Goal: Task Accomplishment & Management: Manage account settings

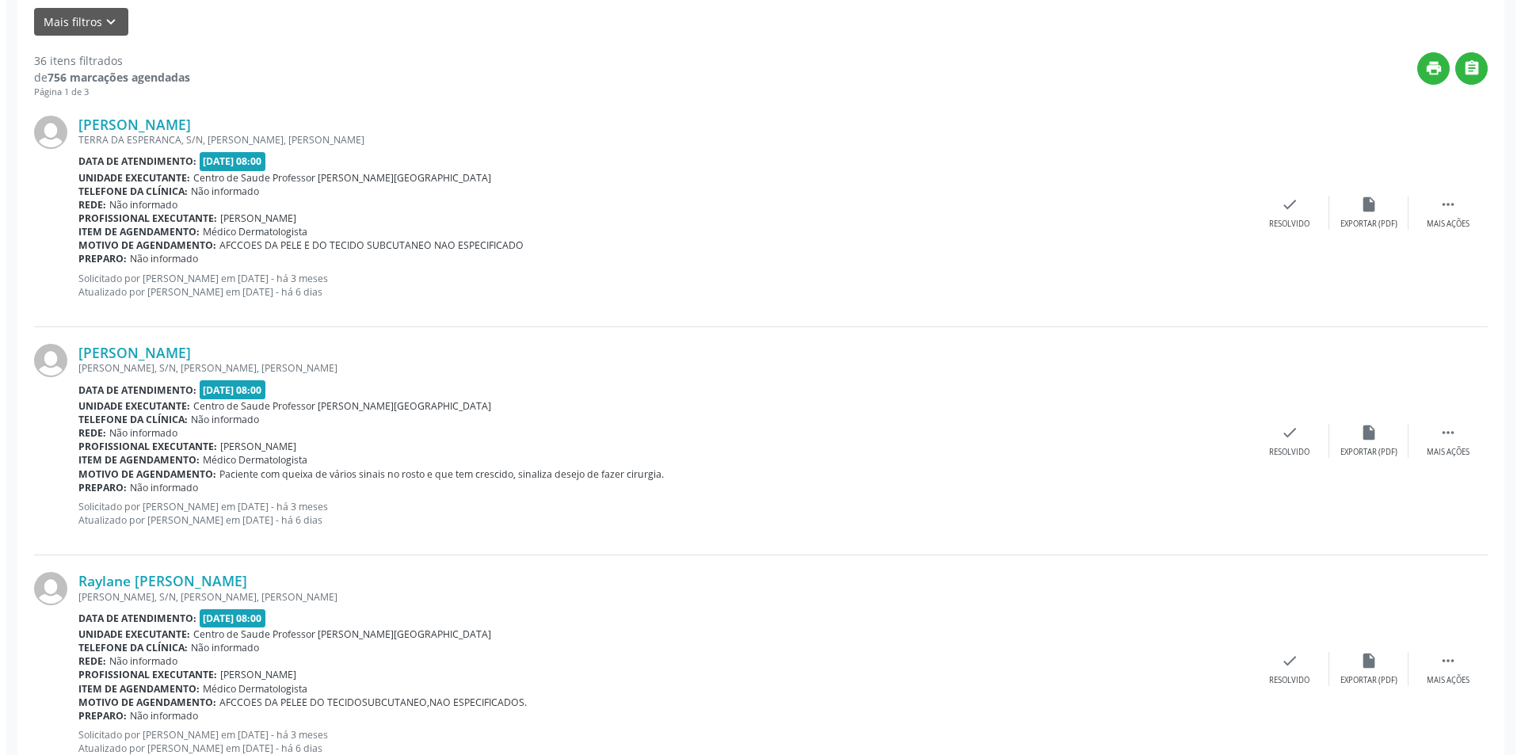
scroll to position [396, 0]
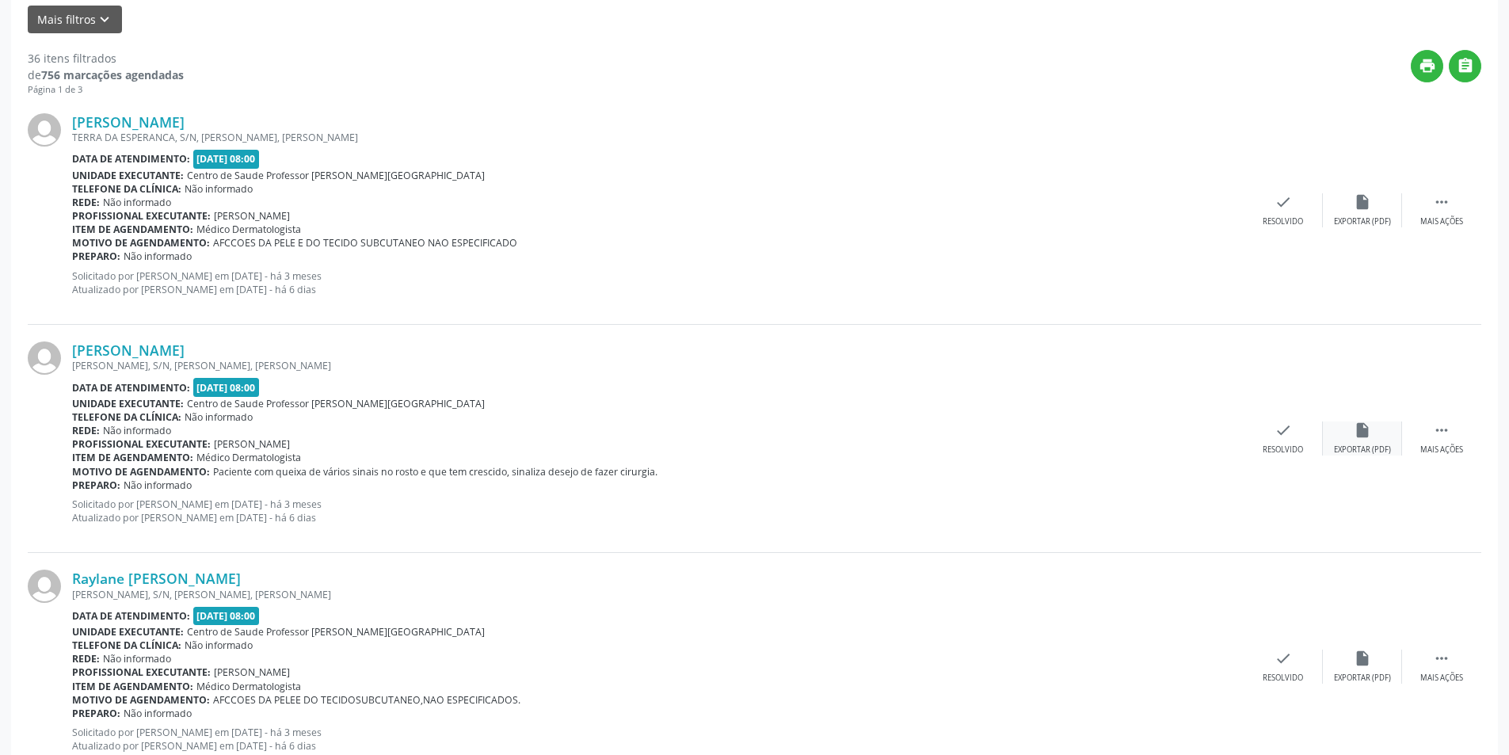
click at [1375, 444] on div "Exportar (PDF)" at bounding box center [1362, 449] width 57 height 11
click at [1273, 432] on div "check Resolvido" at bounding box center [1283, 438] width 79 height 34
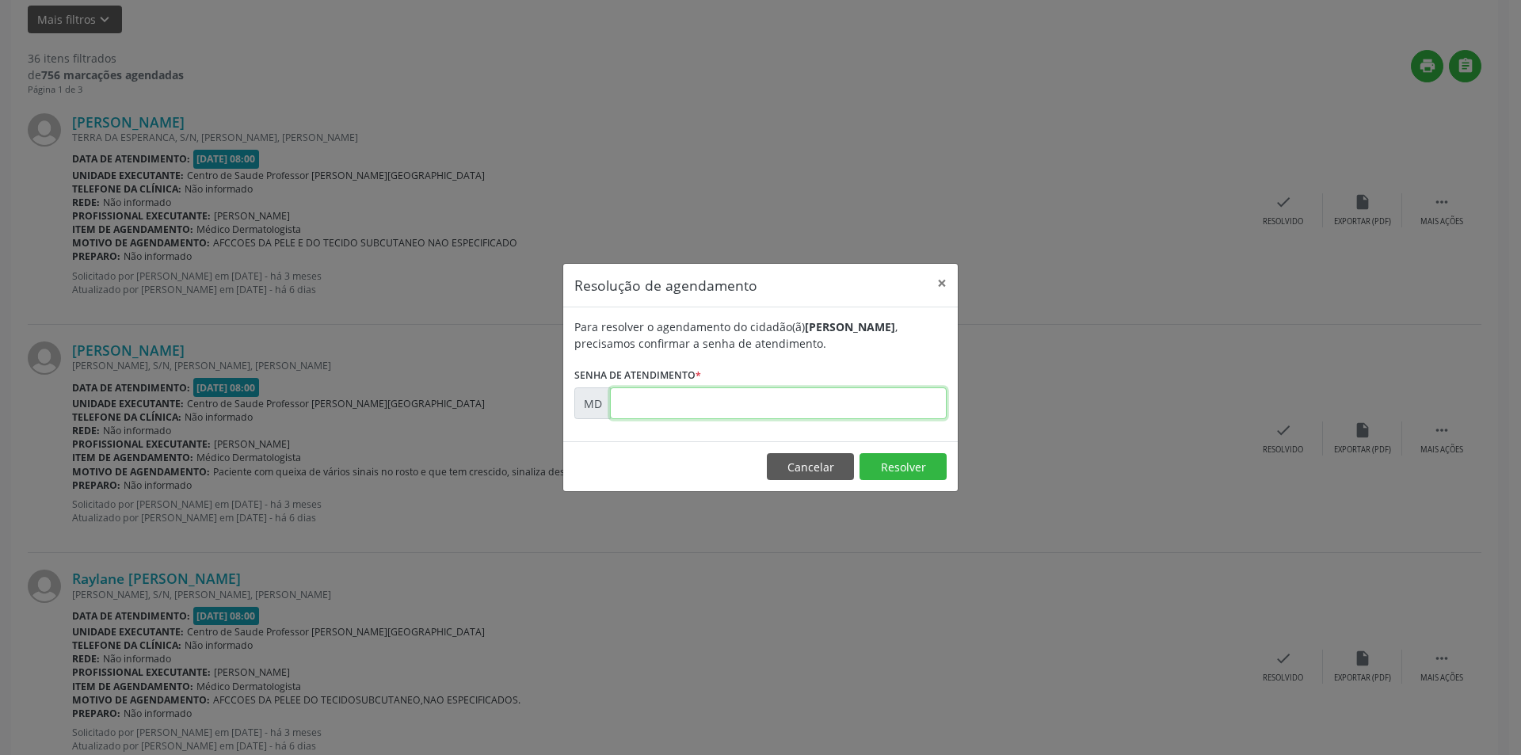
paste input "00000045"
type input "00000045"
click at [886, 459] on button "Resolver" at bounding box center [903, 466] width 87 height 27
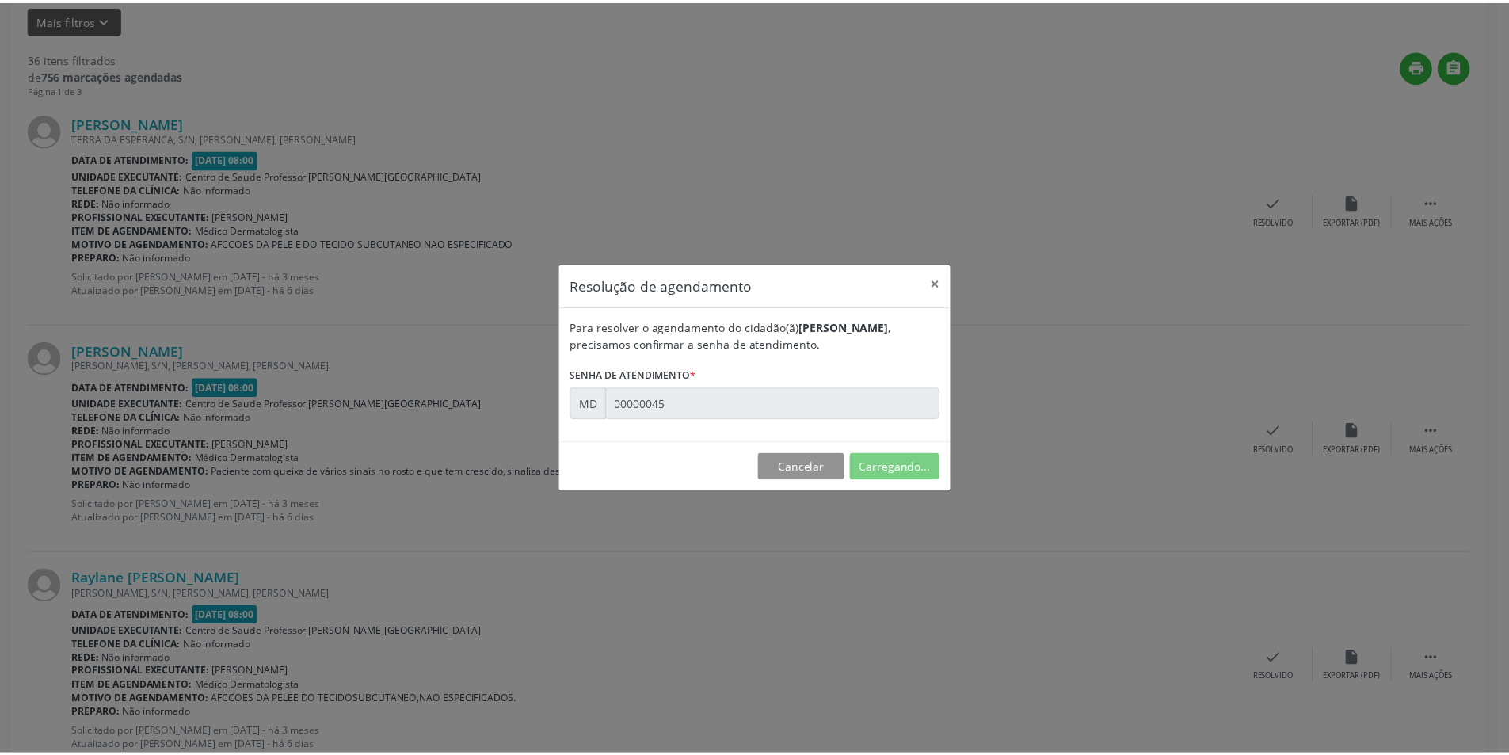
scroll to position [0, 0]
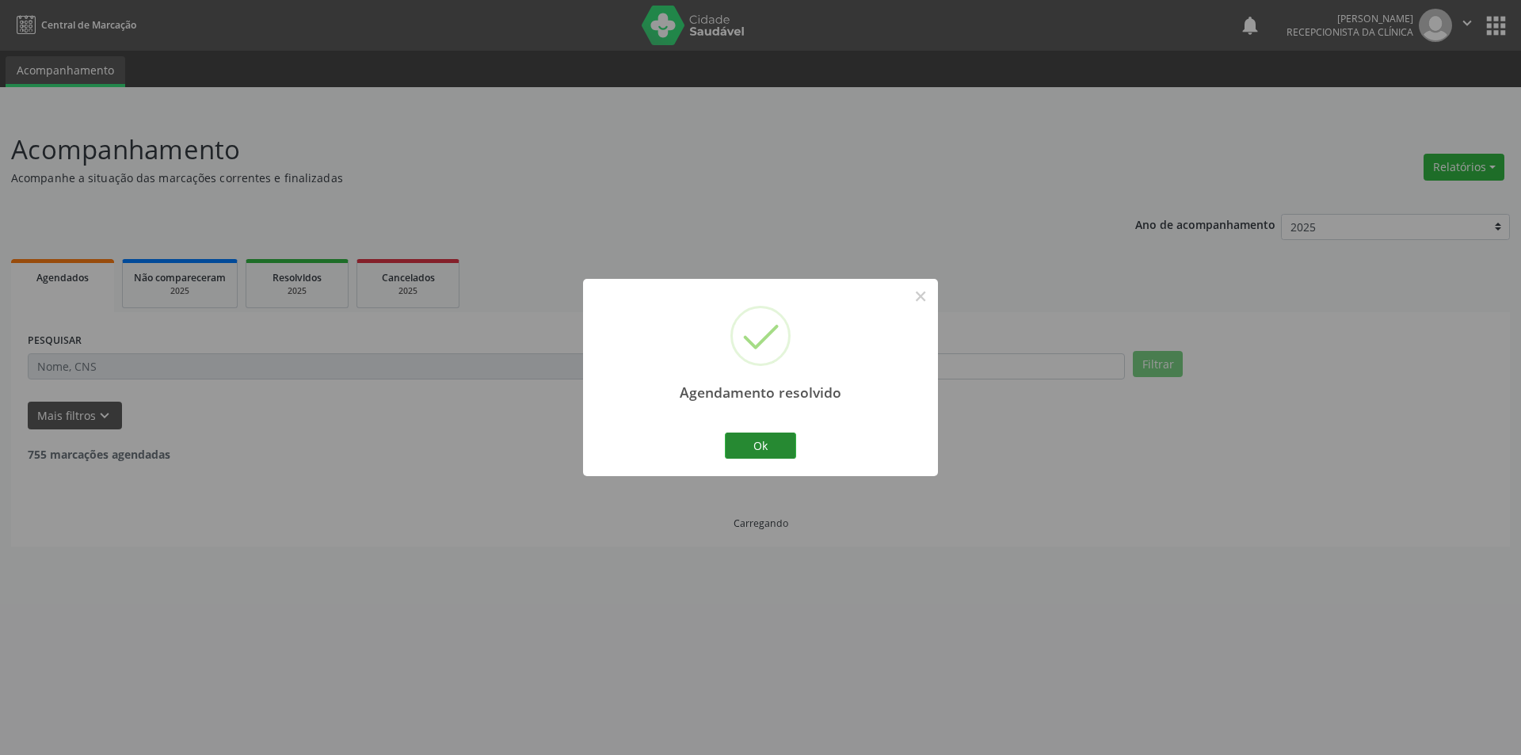
click at [785, 452] on button "Ok" at bounding box center [760, 446] width 71 height 27
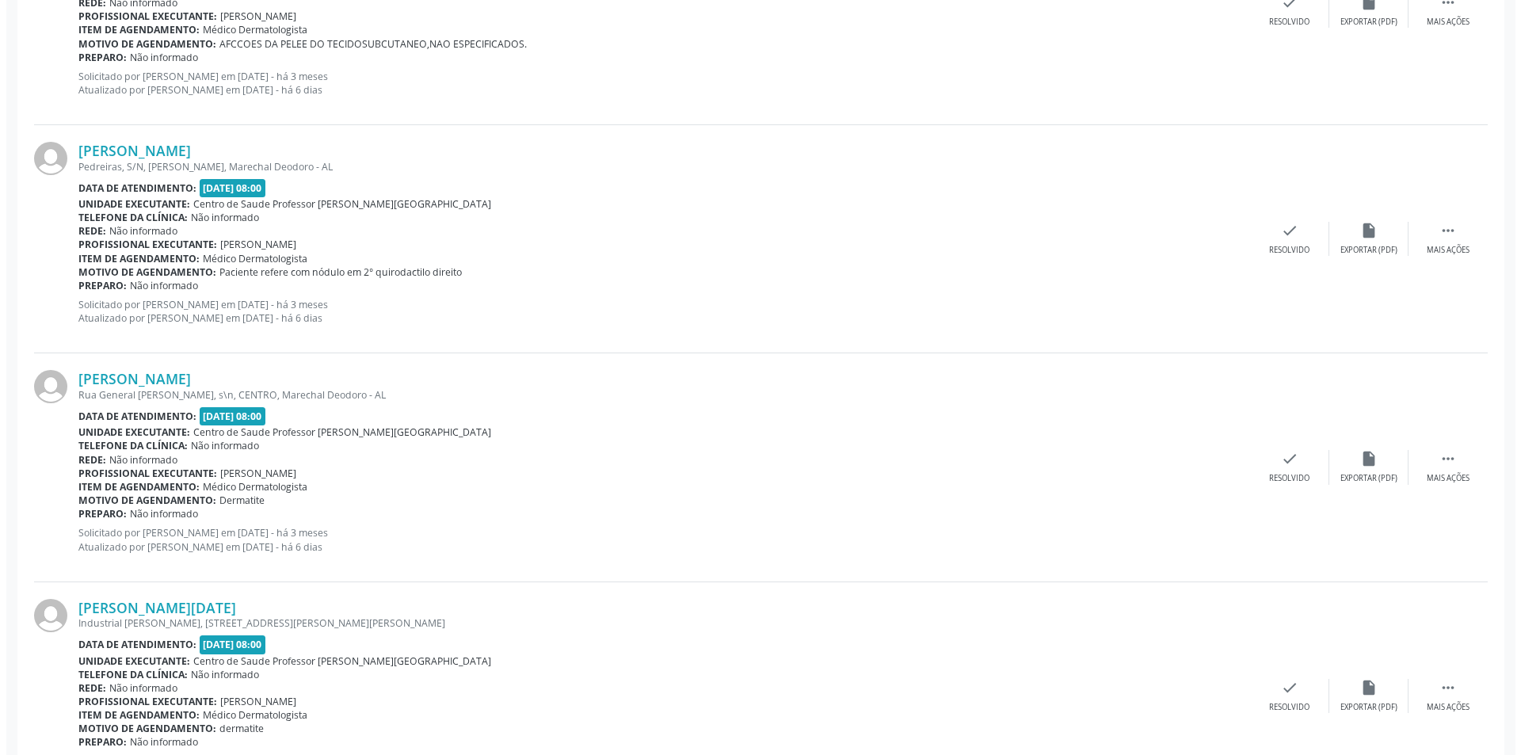
scroll to position [951, 0]
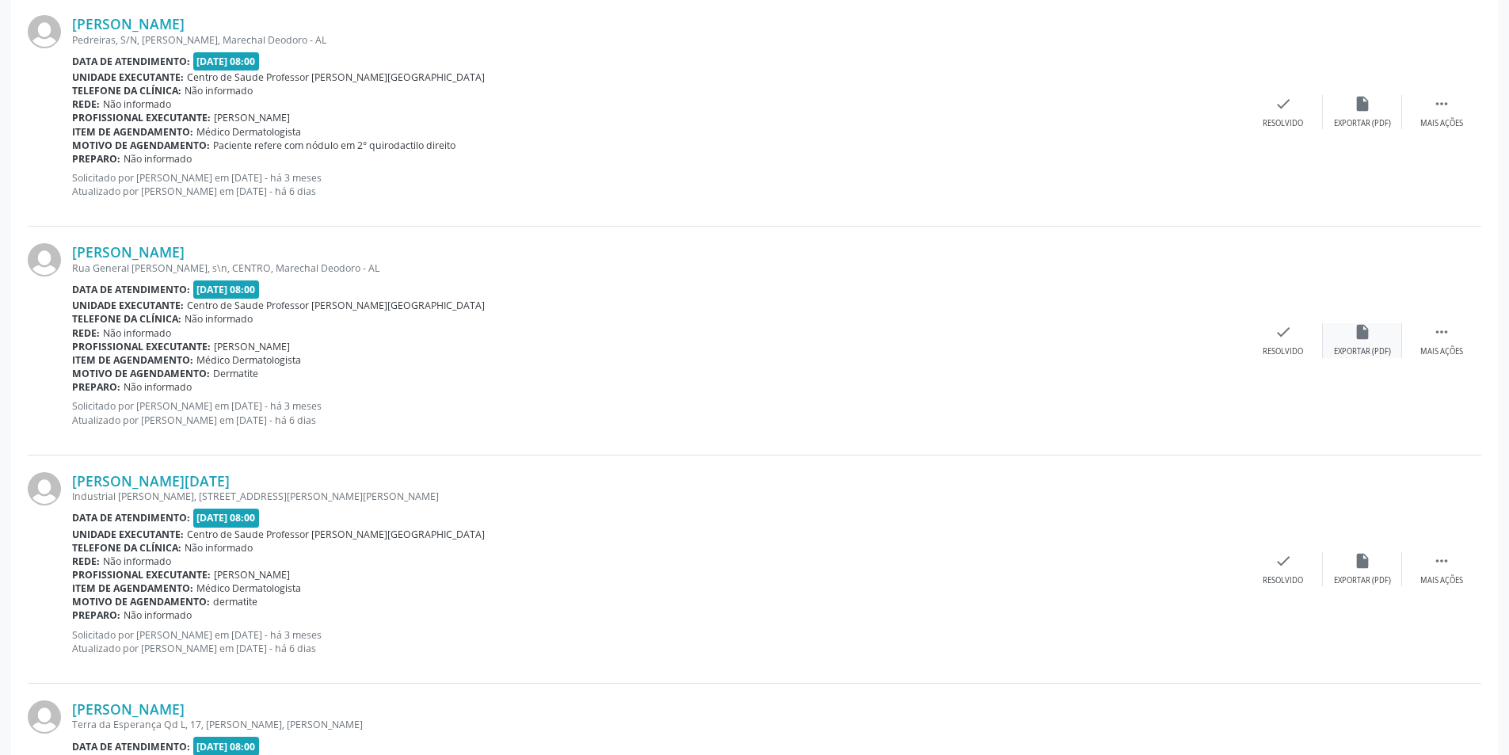
click at [1377, 344] on div "insert_drive_file Exportar (PDF)" at bounding box center [1362, 340] width 79 height 34
click at [1299, 349] on div "Resolvido" at bounding box center [1283, 351] width 40 height 11
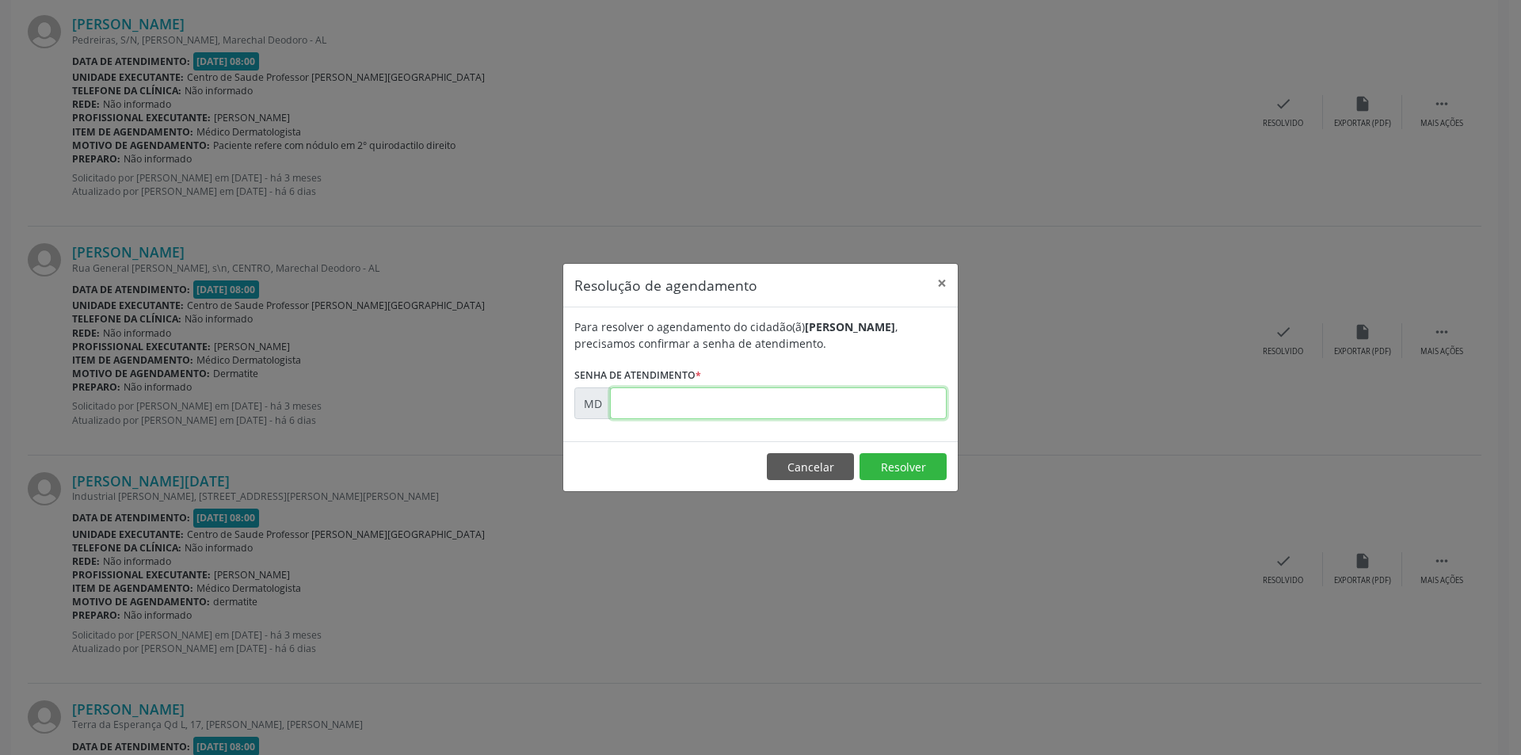
paste input "00000168"
type input "00000168"
click at [906, 465] on button "Resolver" at bounding box center [903, 466] width 87 height 27
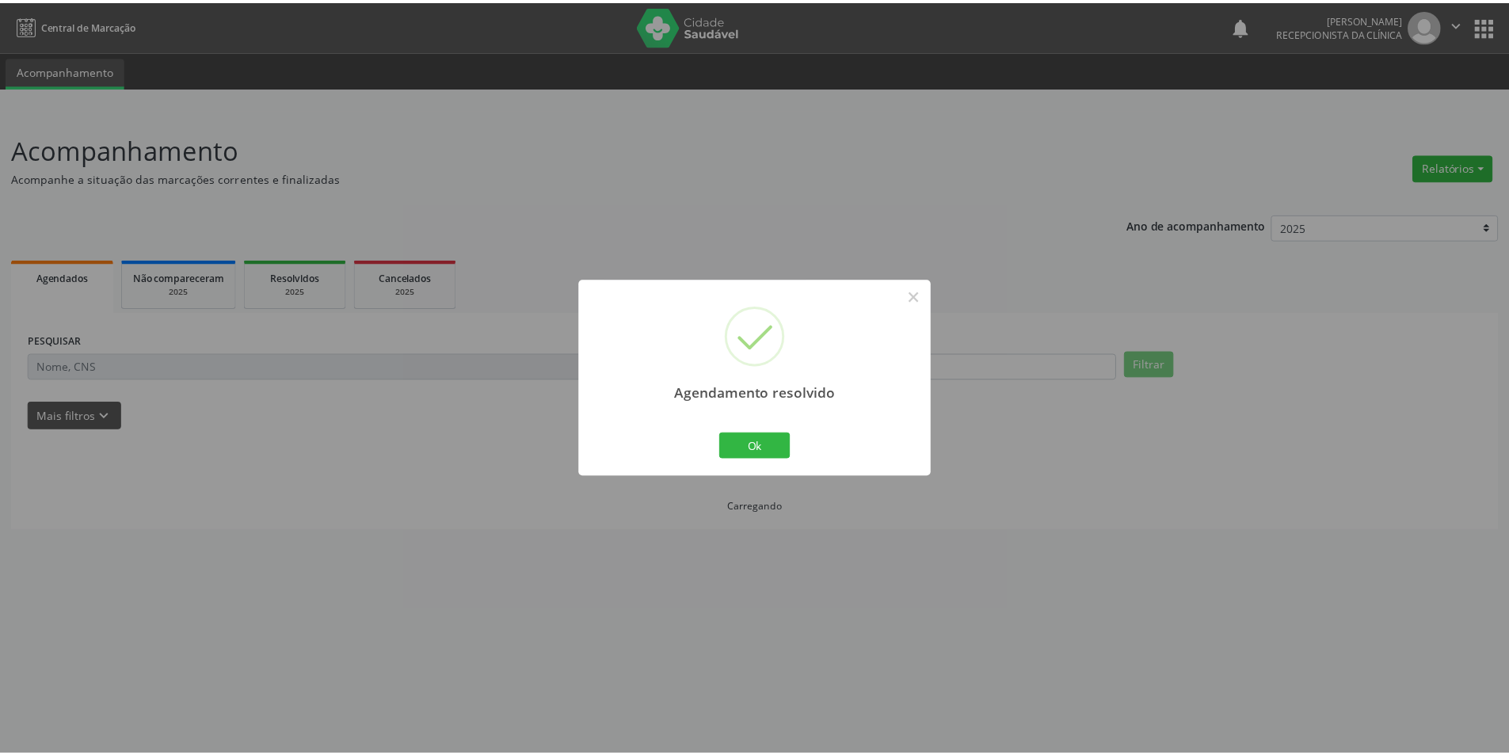
scroll to position [0, 0]
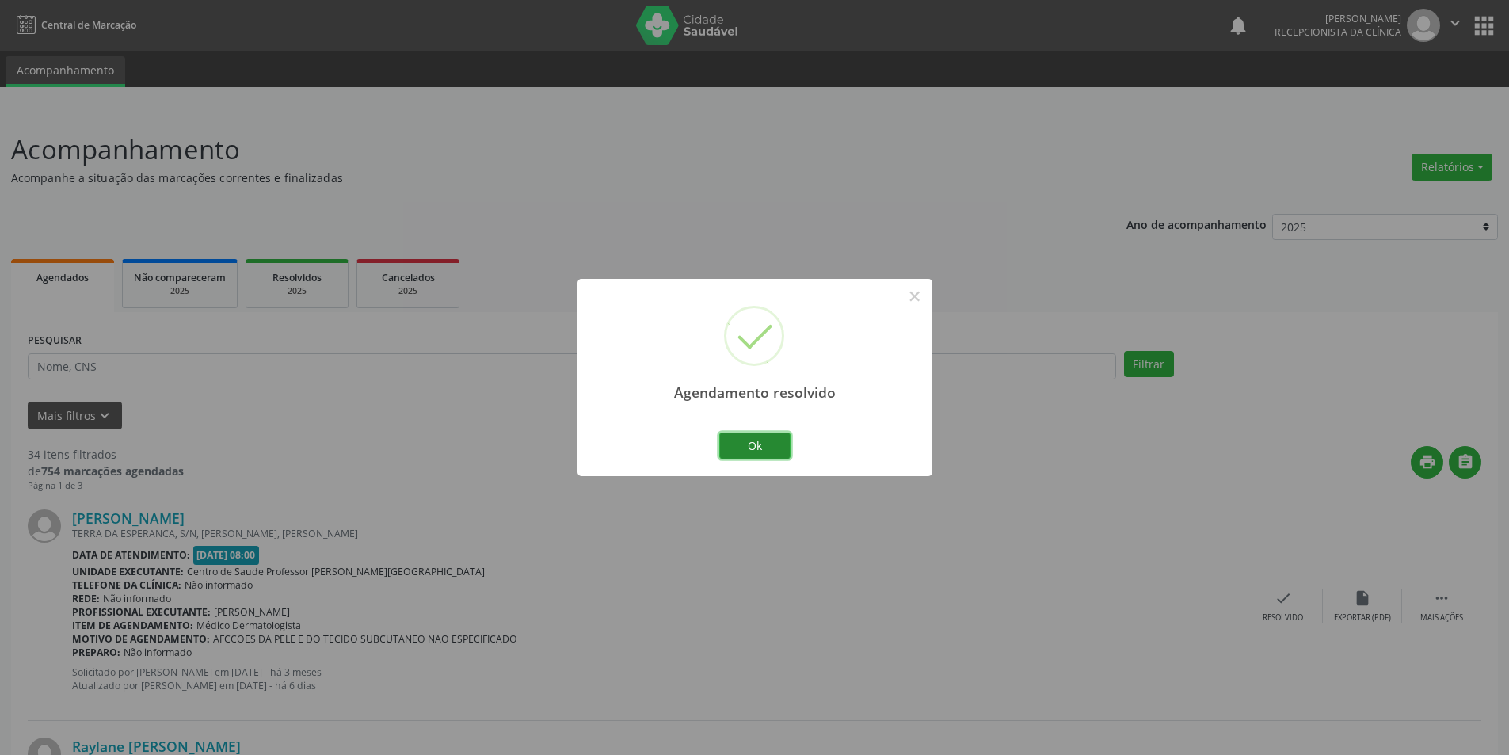
click at [750, 441] on button "Ok" at bounding box center [754, 446] width 71 height 27
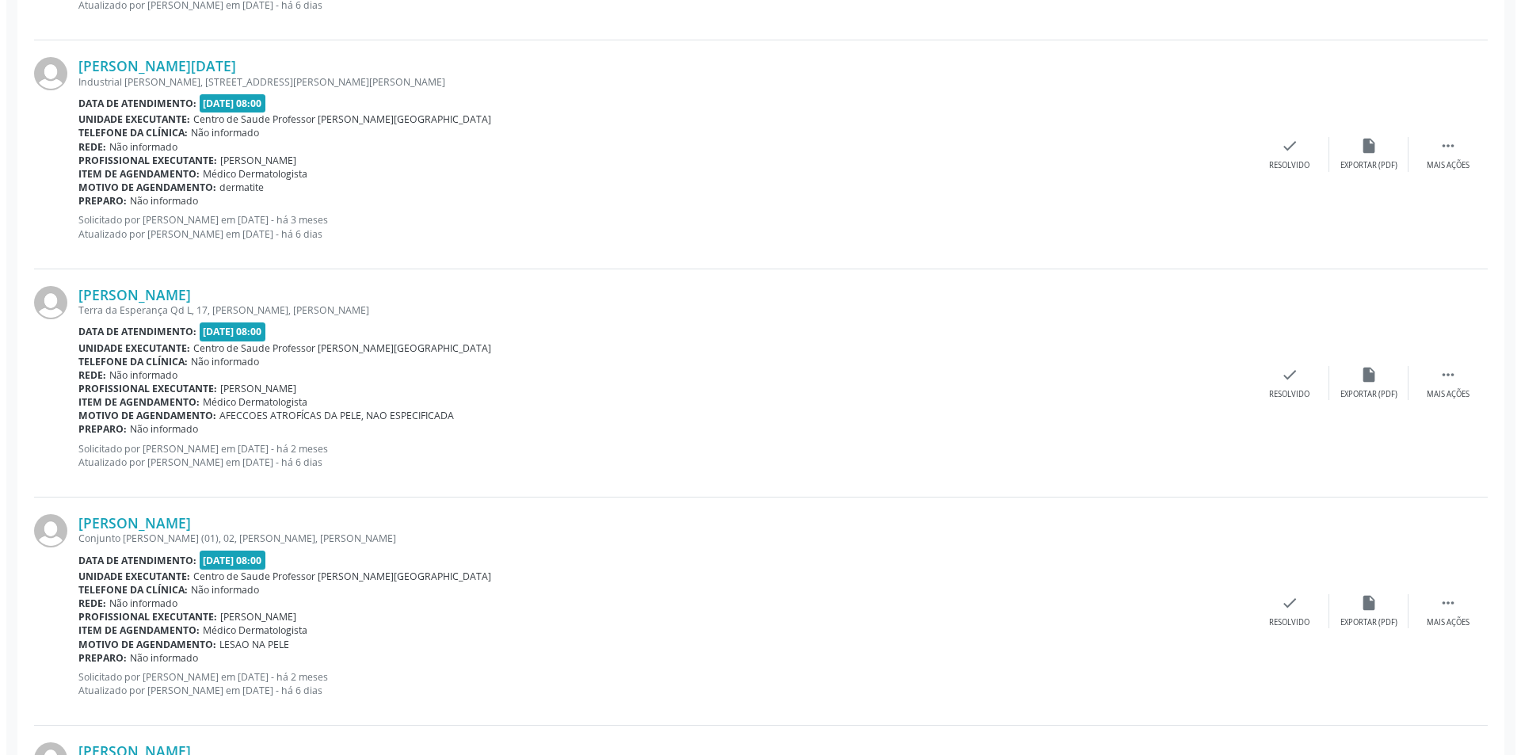
scroll to position [1188, 0]
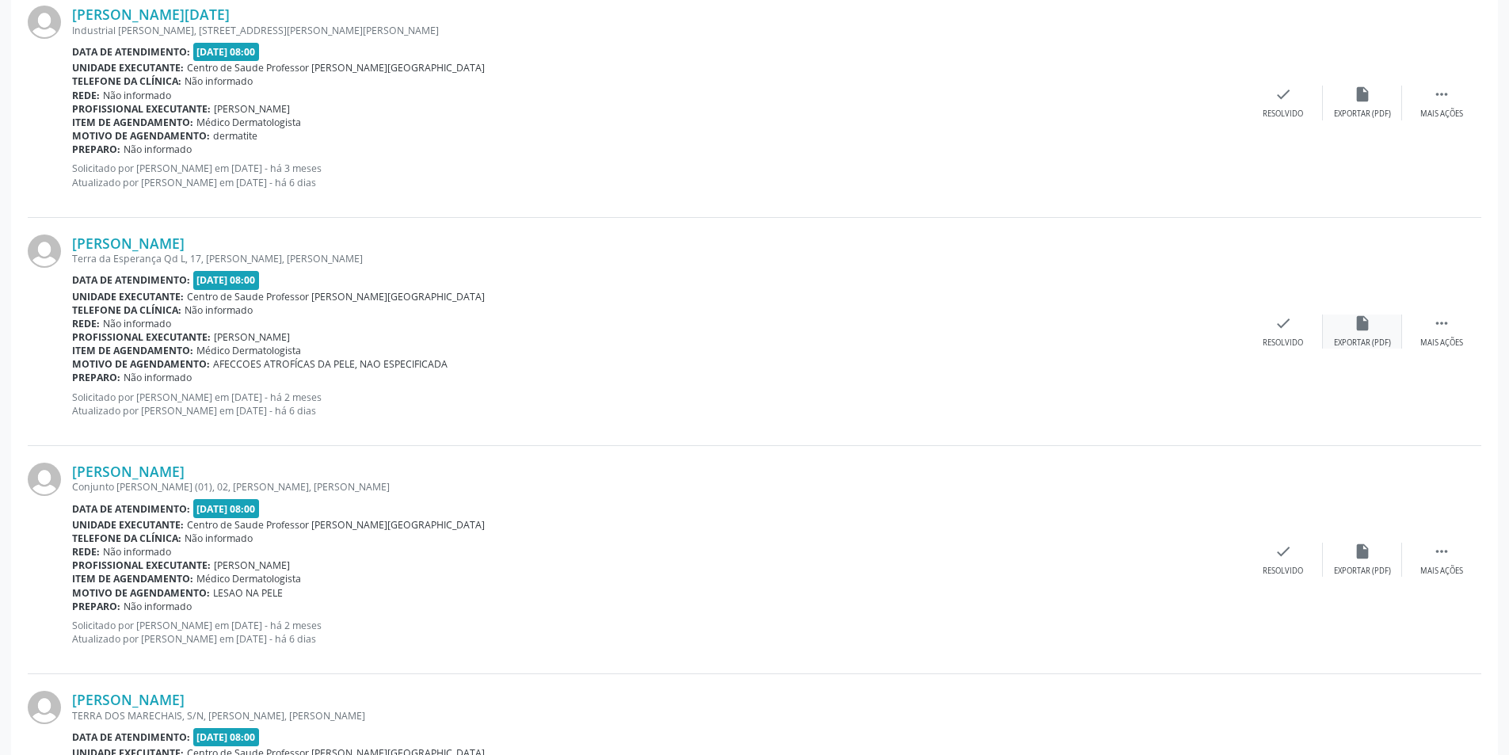
click at [1359, 340] on div "Exportar (PDF)" at bounding box center [1362, 343] width 57 height 11
click at [1270, 335] on div "check Resolvido" at bounding box center [1283, 332] width 79 height 34
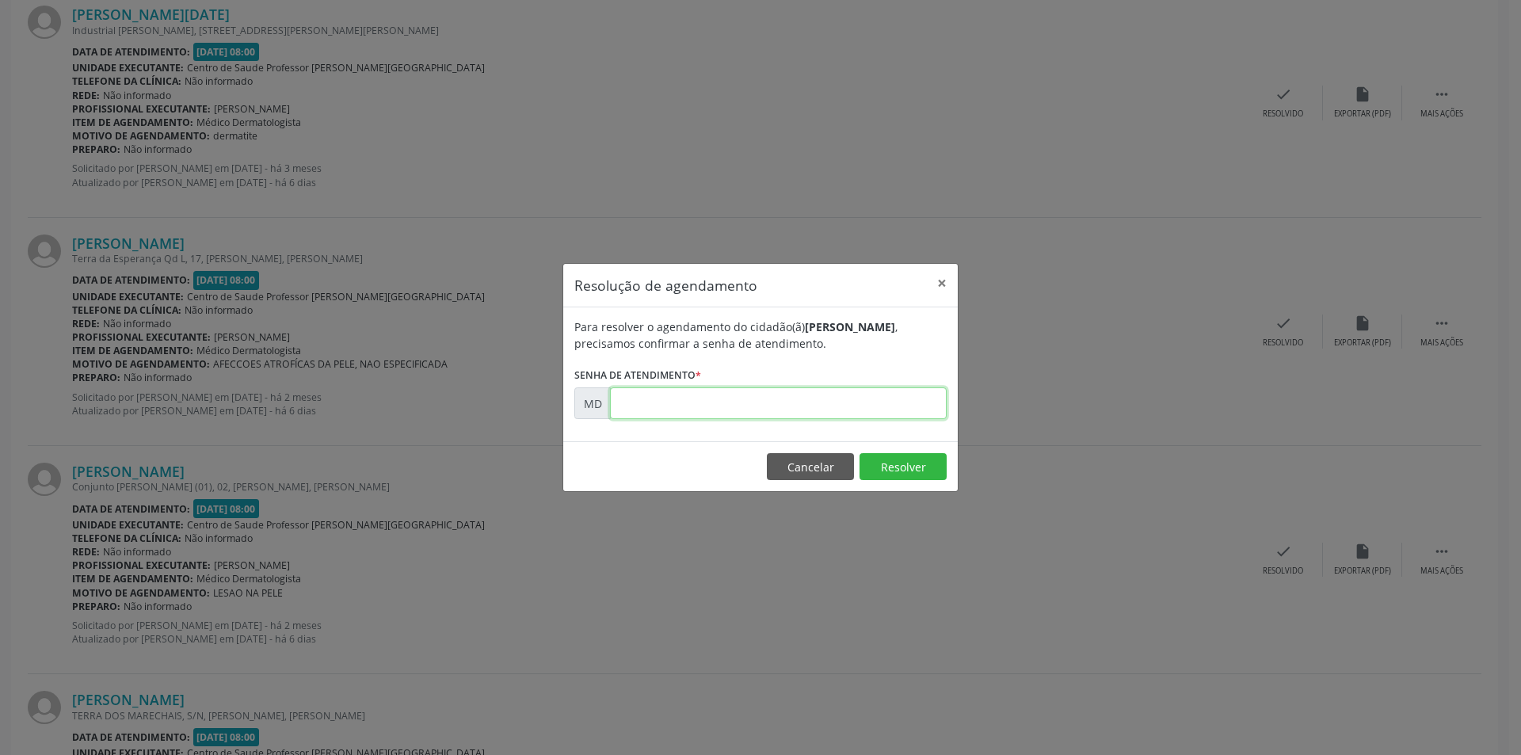
paste input "00000270"
type input "00000270"
click at [898, 456] on button "Resolver" at bounding box center [903, 466] width 87 height 27
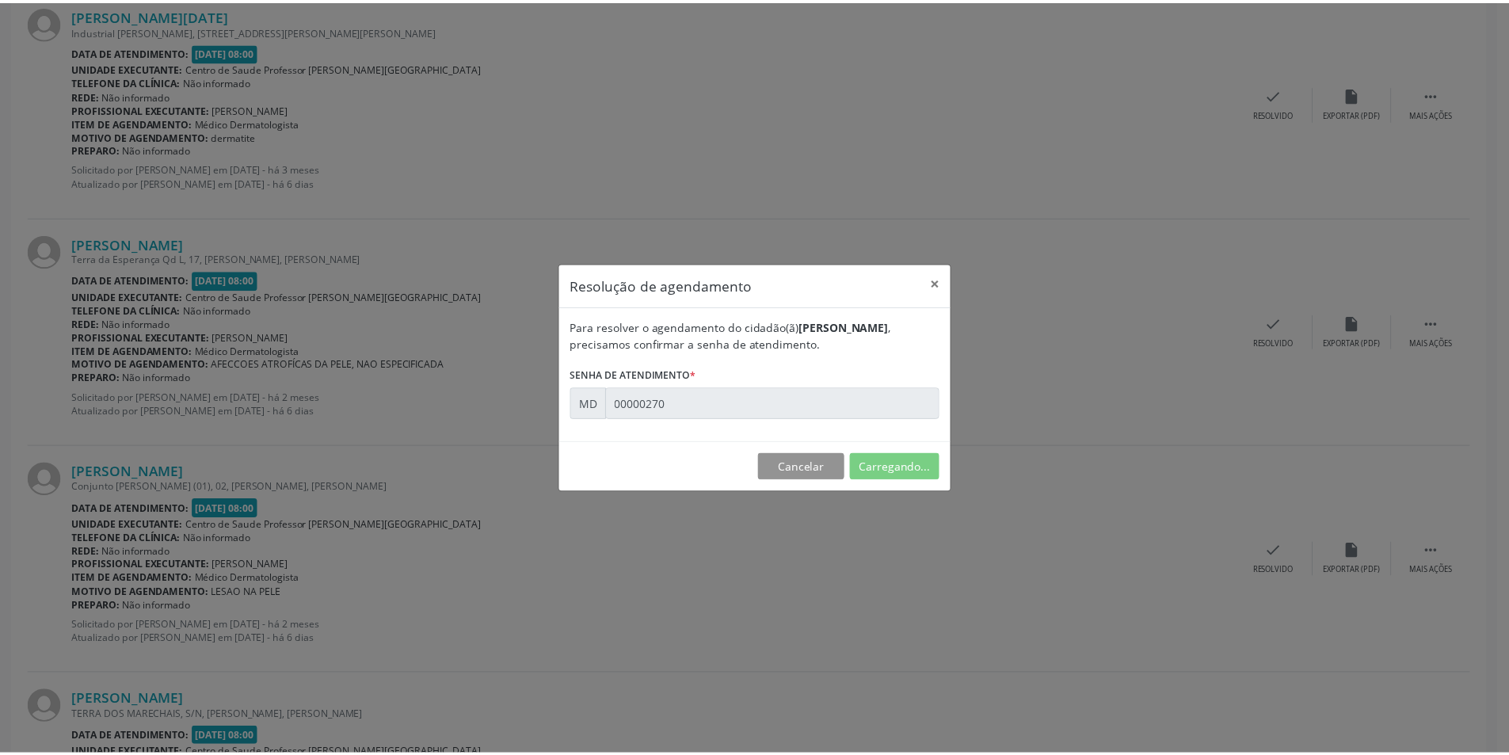
scroll to position [0, 0]
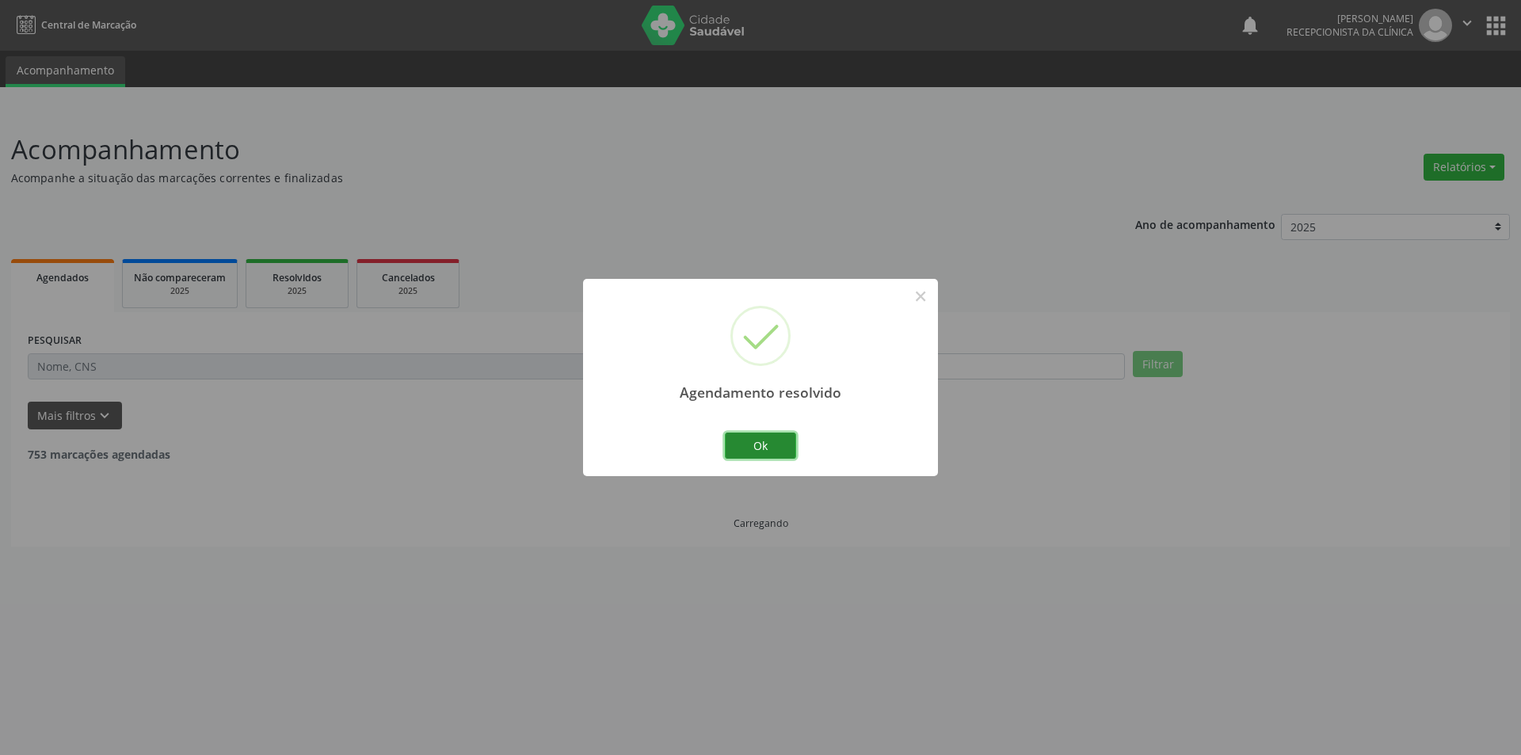
click at [791, 449] on button "Ok" at bounding box center [760, 446] width 71 height 27
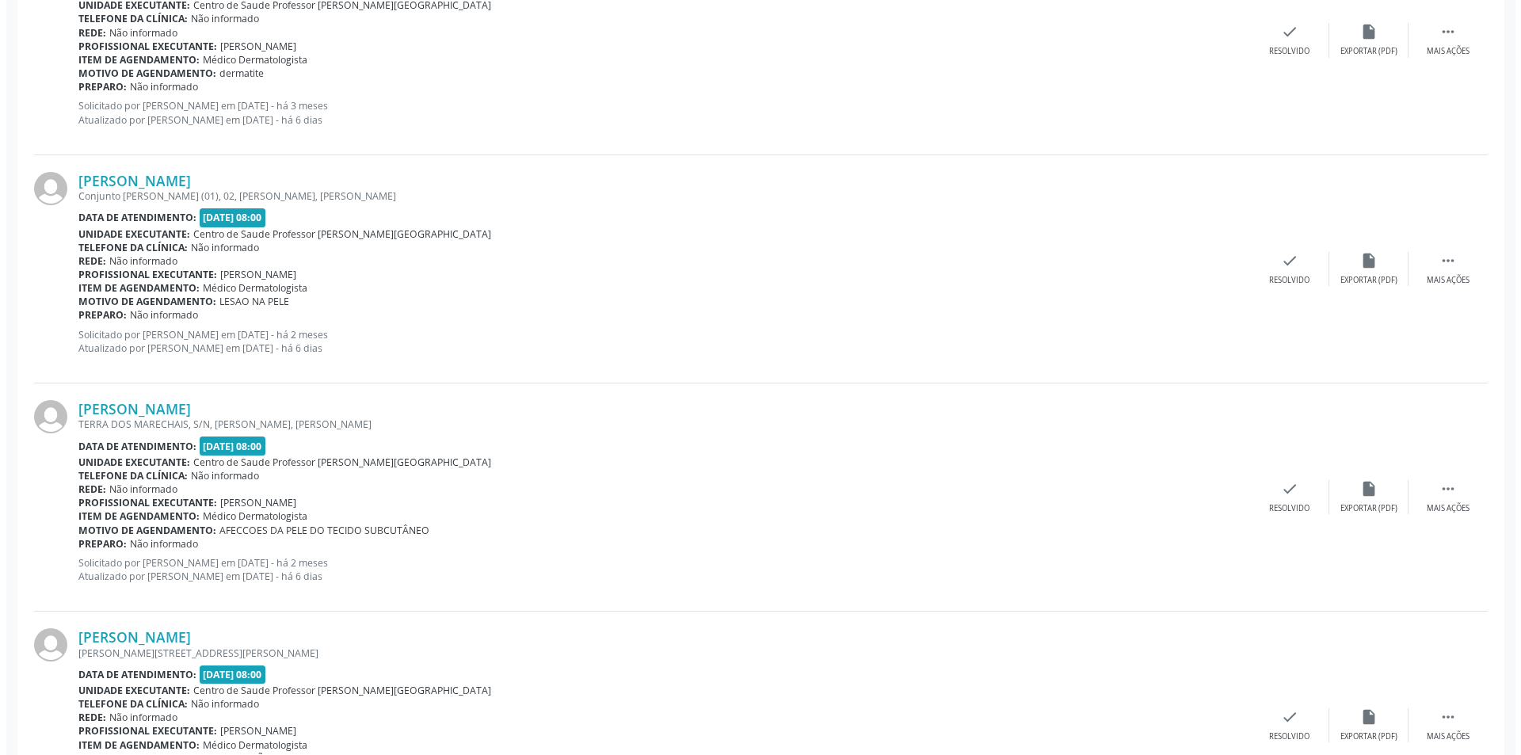
scroll to position [1268, 0]
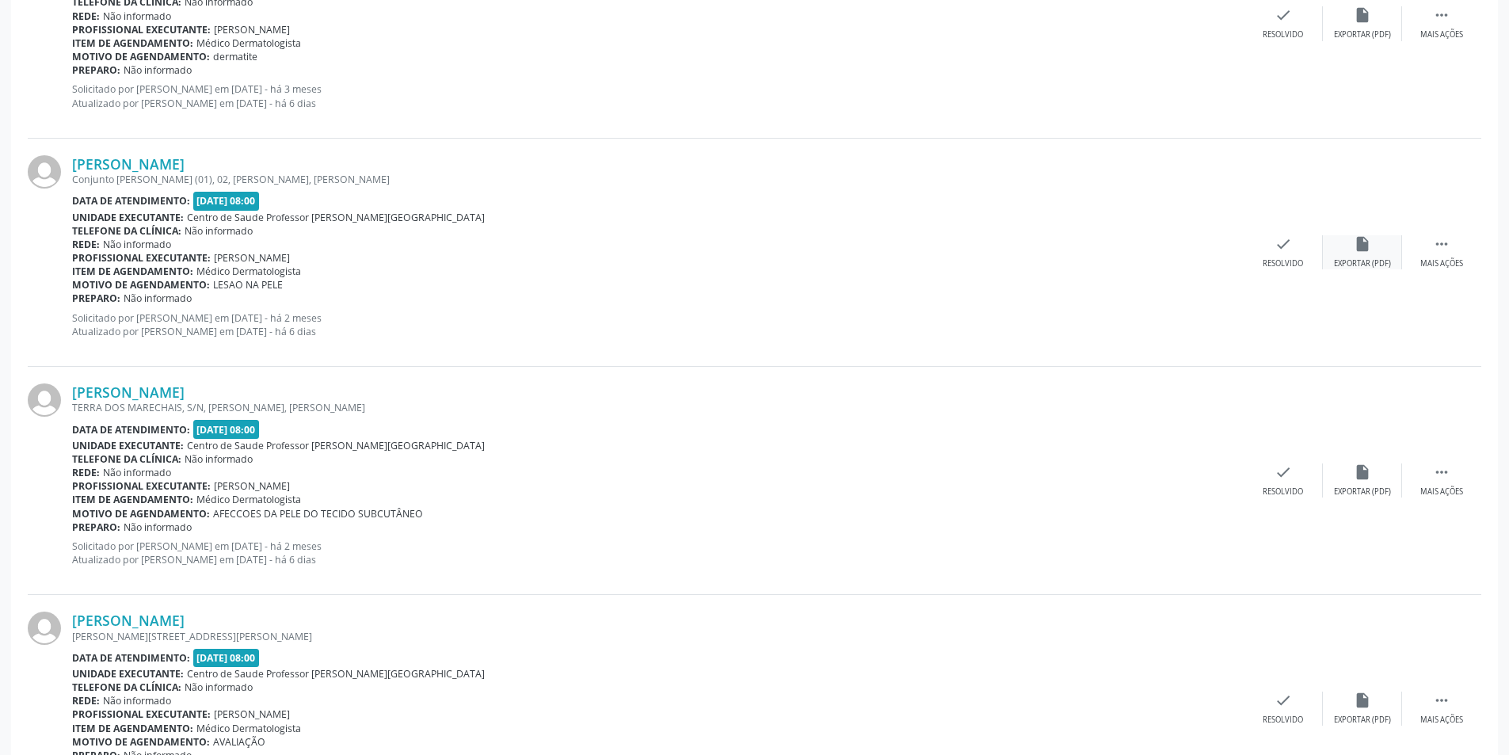
click at [1364, 262] on div "Exportar (PDF)" at bounding box center [1362, 263] width 57 height 11
click at [1285, 258] on div "Resolvido" at bounding box center [1283, 263] width 40 height 11
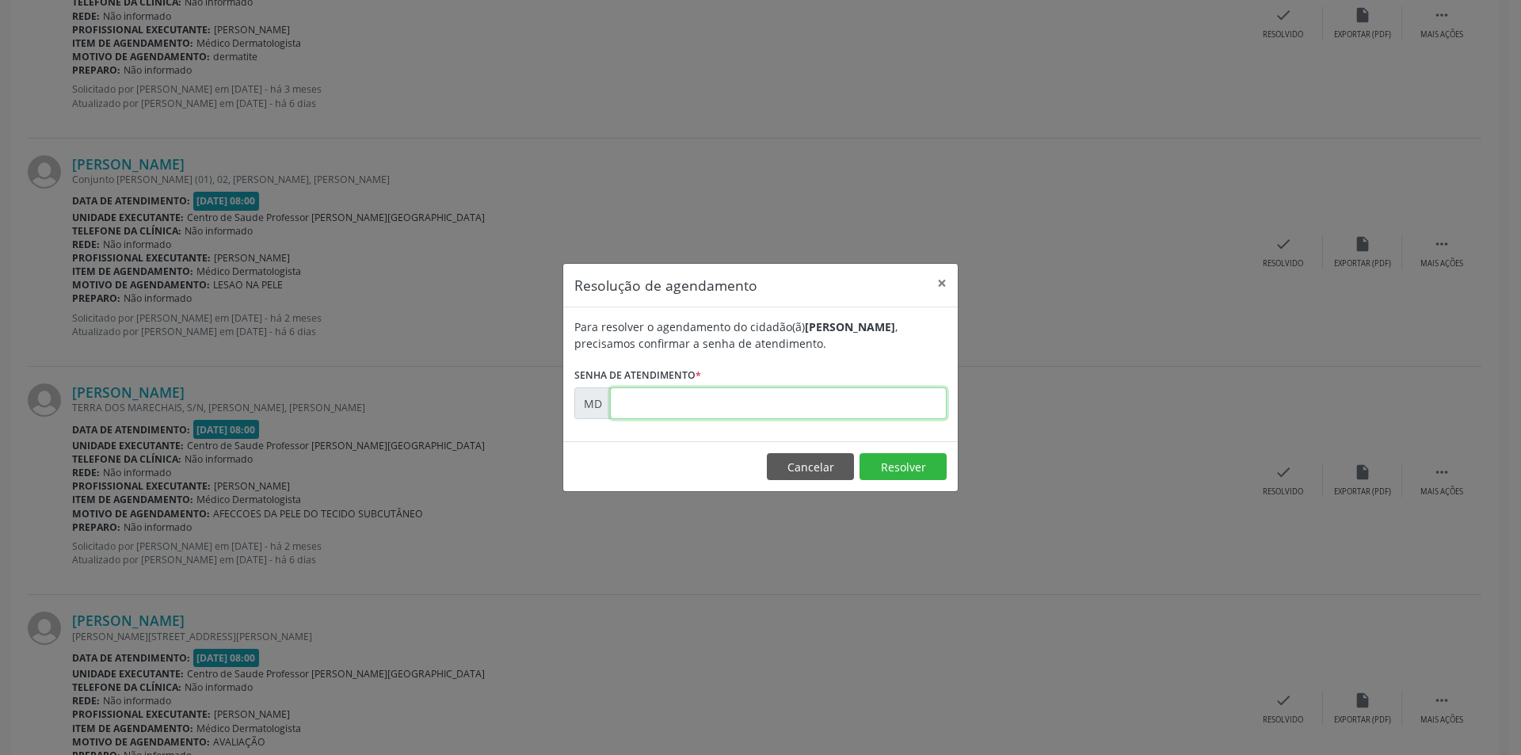
paste input "00000289"
type input "00000289"
click at [891, 467] on button "Resolver" at bounding box center [903, 466] width 87 height 27
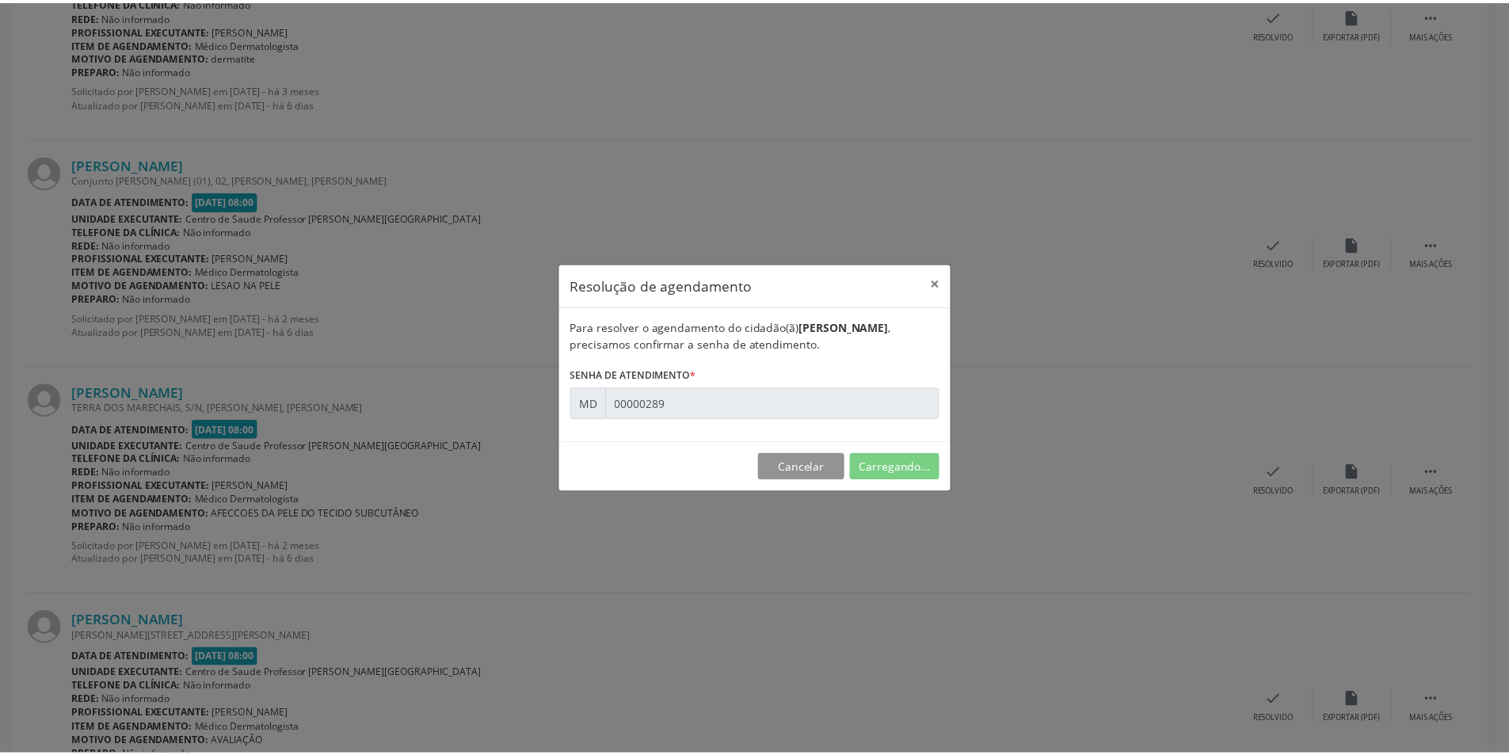
scroll to position [0, 0]
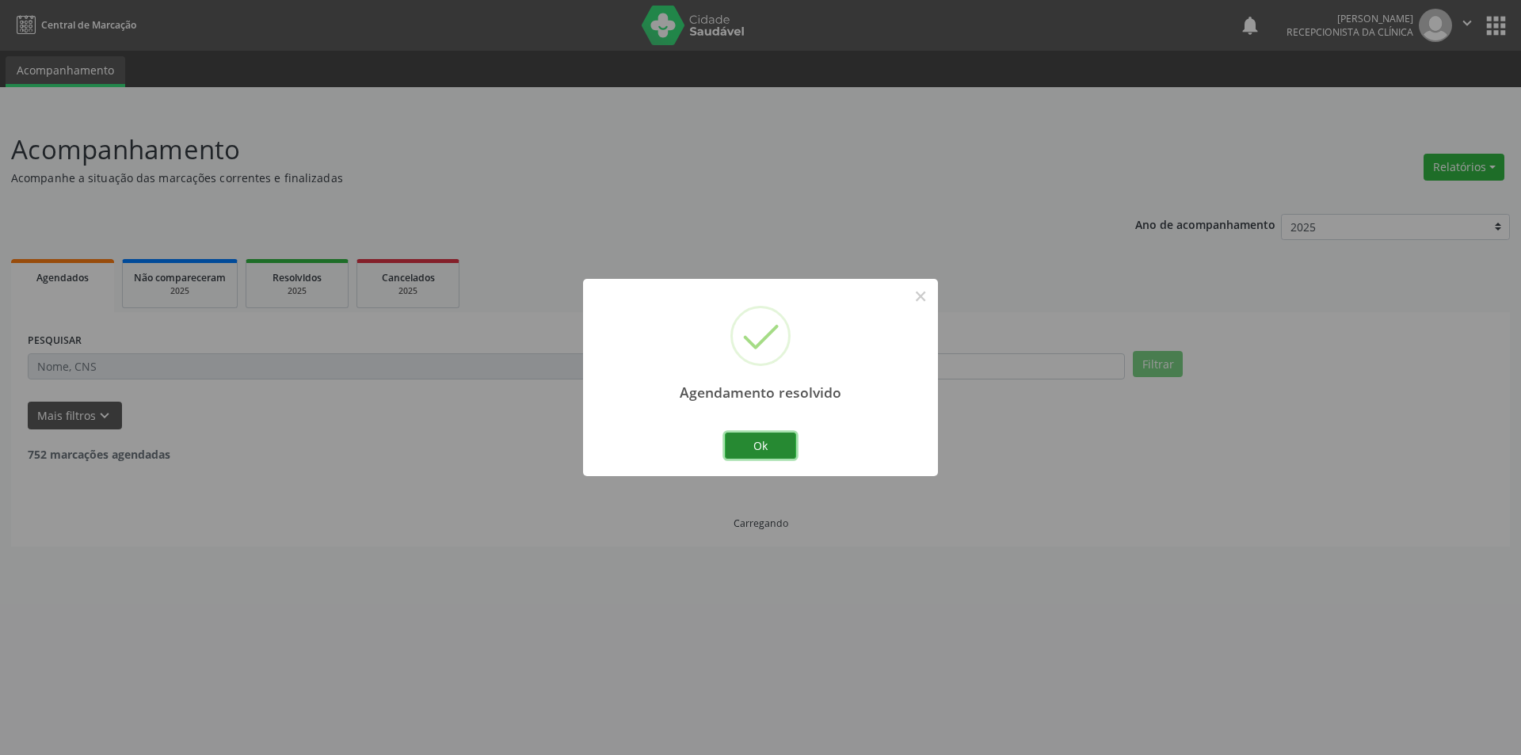
click at [772, 456] on button "Ok" at bounding box center [760, 446] width 71 height 27
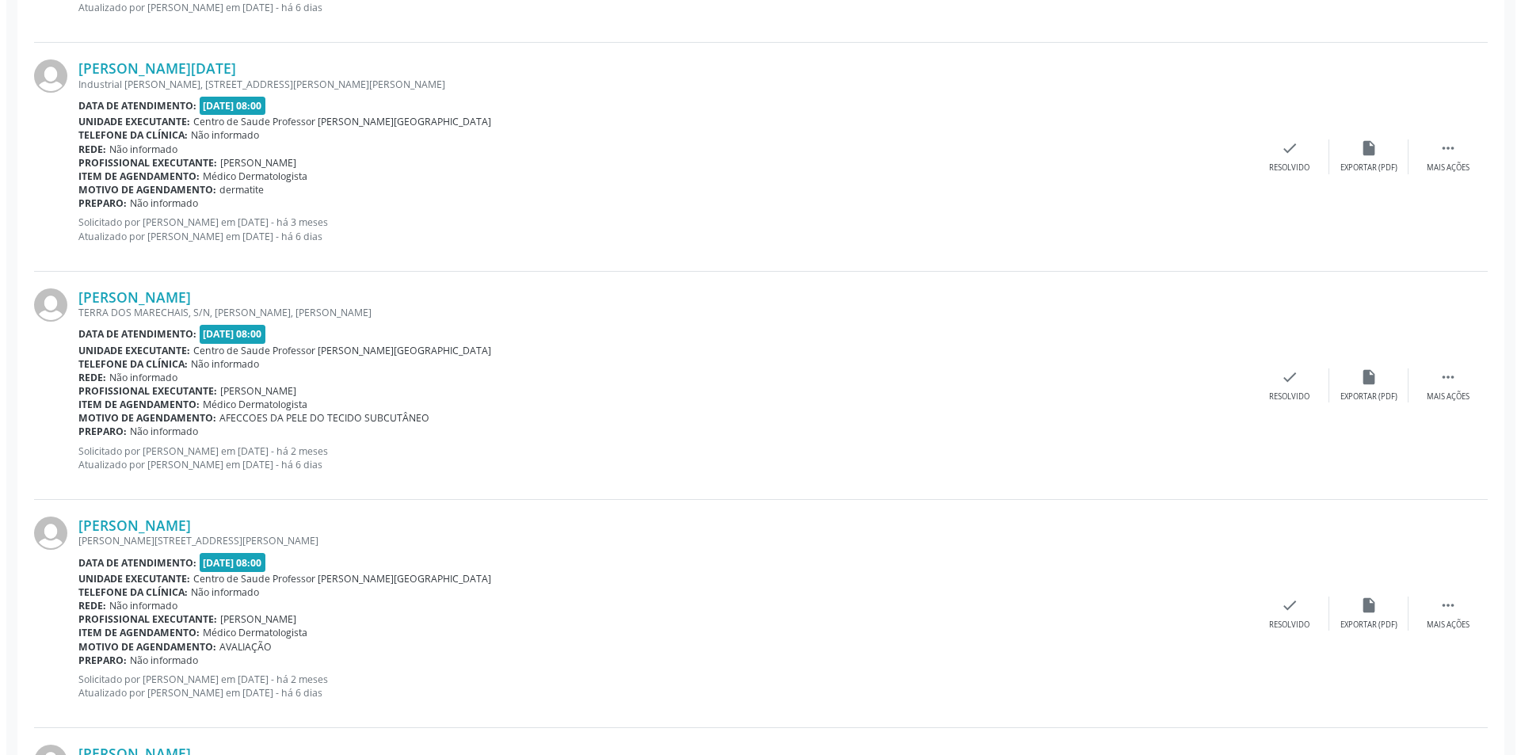
scroll to position [1188, 0]
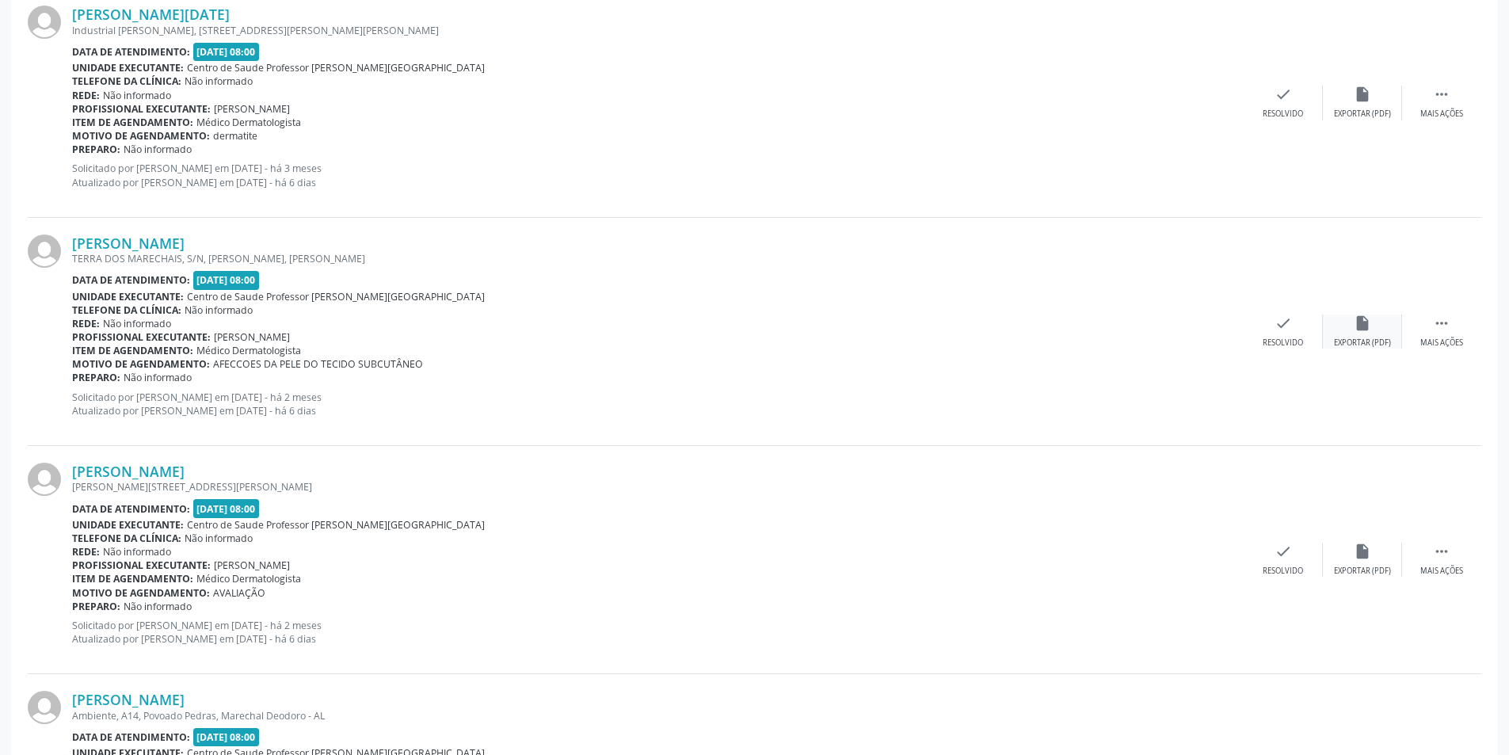
click at [1346, 334] on div "insert_drive_file Exportar (PDF)" at bounding box center [1362, 332] width 79 height 34
click at [1290, 338] on div "Resolvido" at bounding box center [1283, 343] width 40 height 11
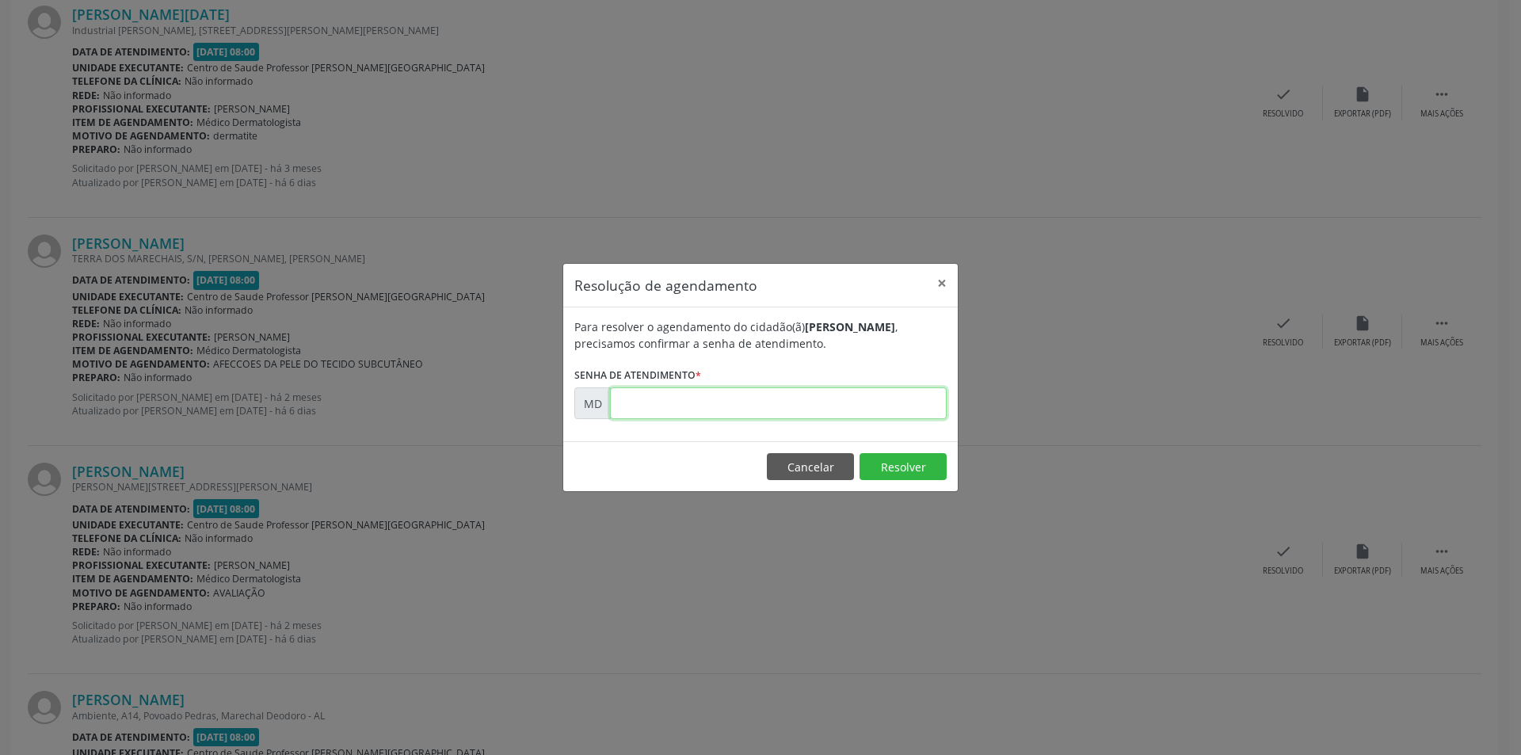
paste input "00000293"
type input "00000293"
click at [888, 463] on button "Resolver" at bounding box center [903, 466] width 87 height 27
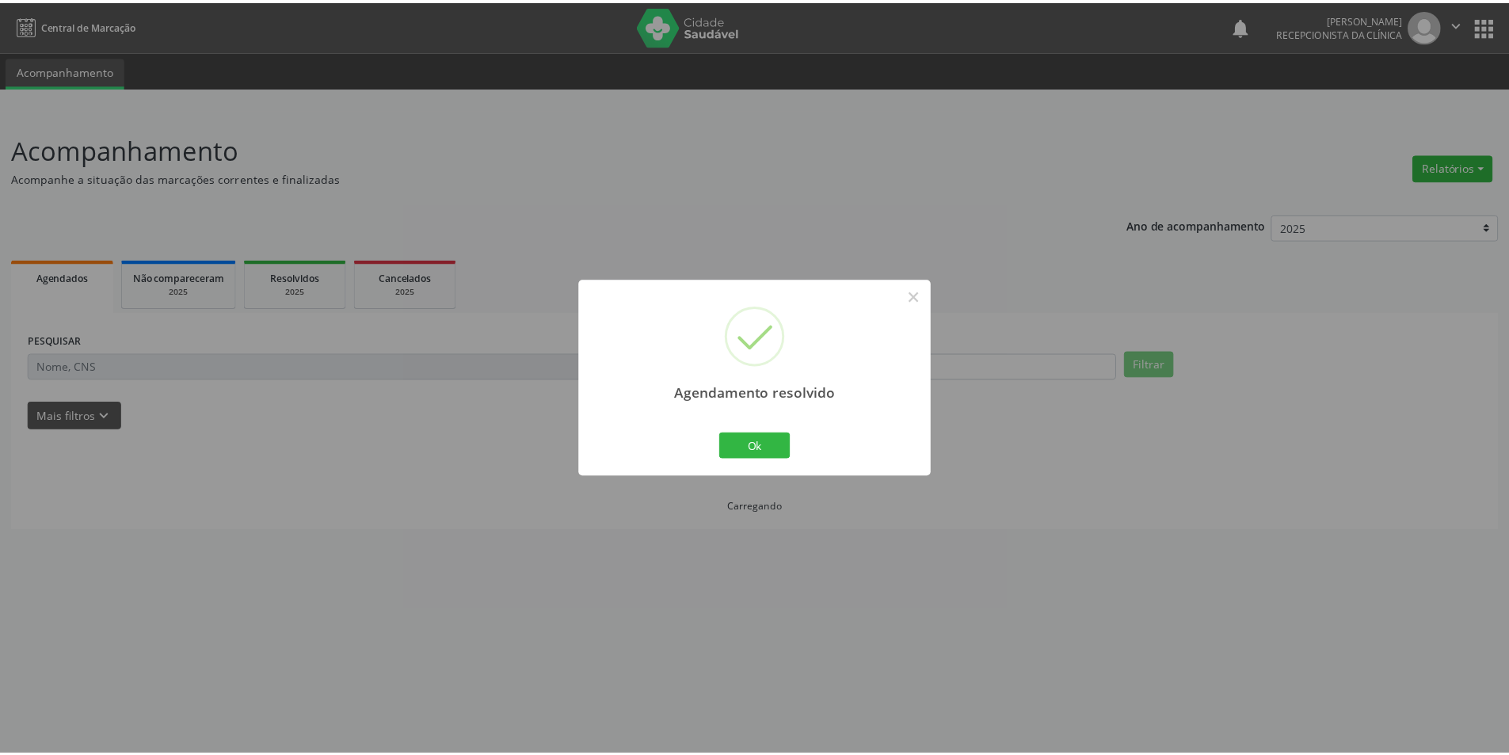
scroll to position [0, 0]
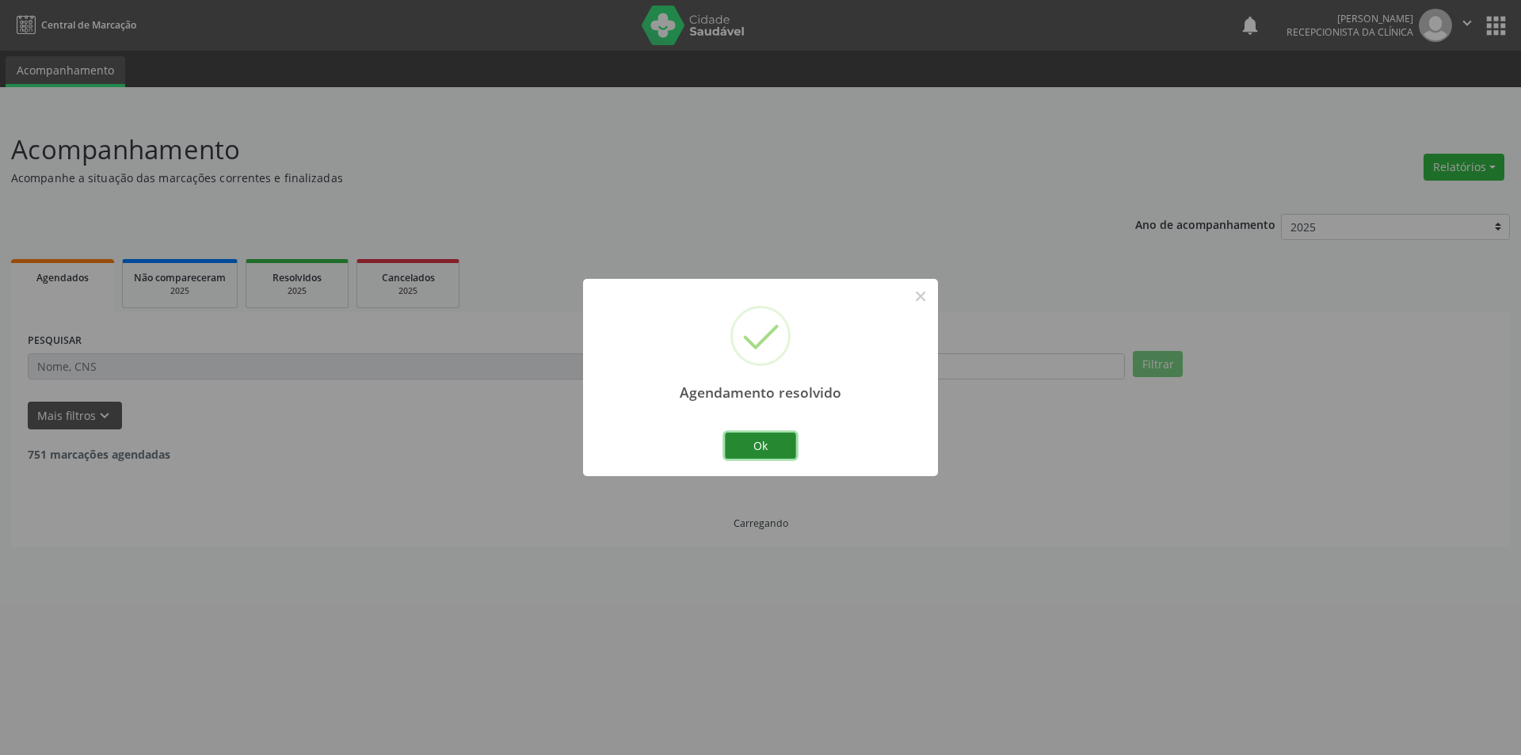
click at [771, 447] on button "Ok" at bounding box center [760, 446] width 71 height 27
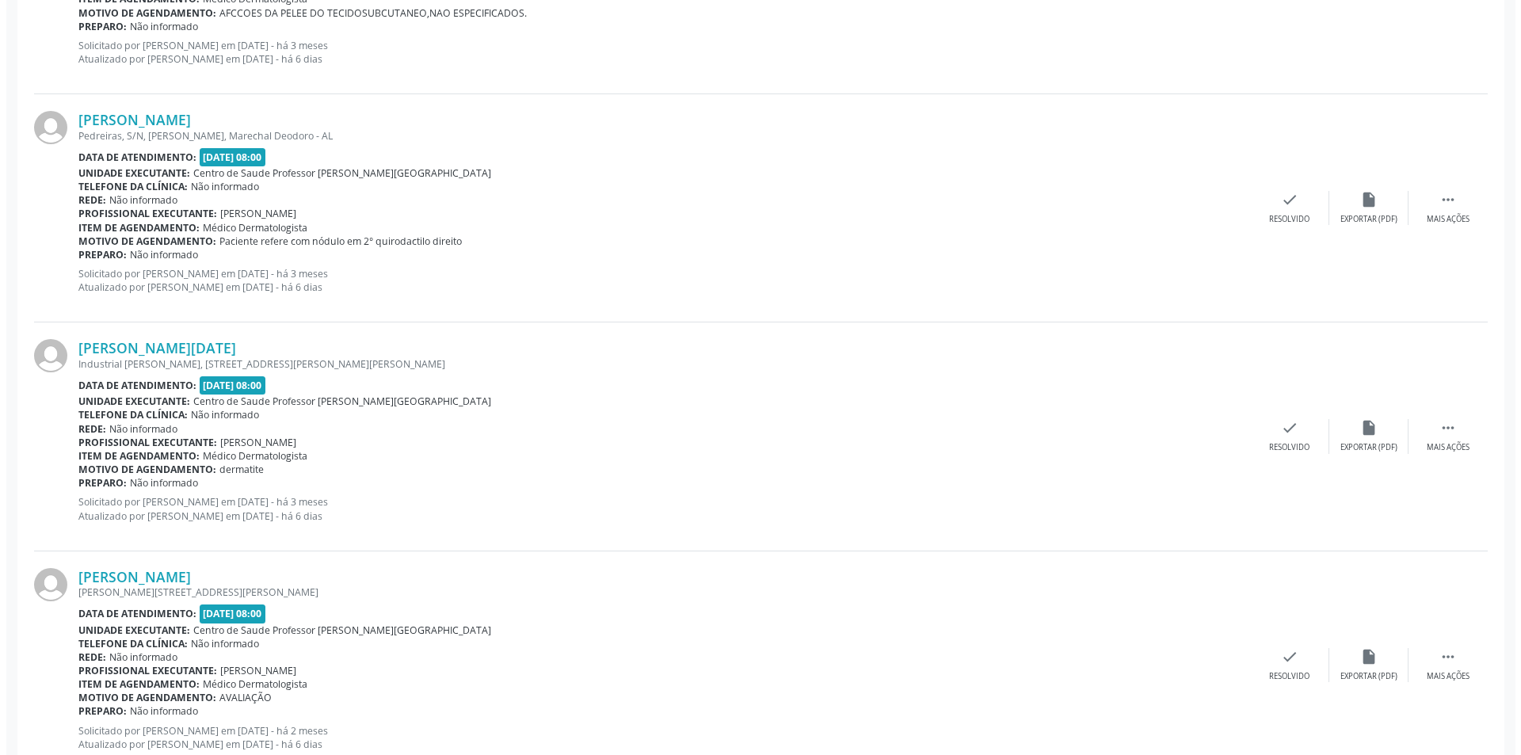
scroll to position [951, 0]
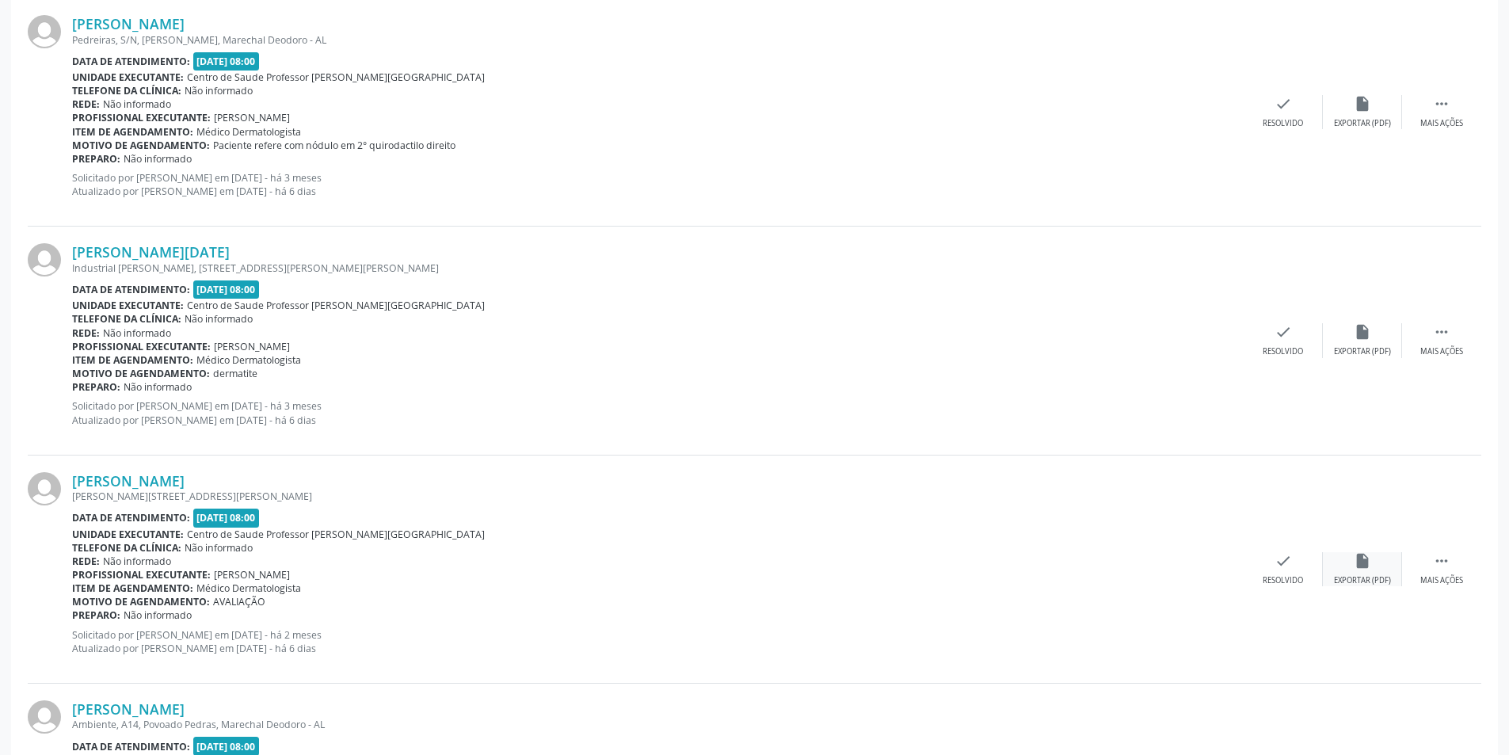
click at [1360, 566] on icon "insert_drive_file" at bounding box center [1362, 560] width 17 height 17
click at [1294, 579] on div "Resolvido" at bounding box center [1283, 580] width 40 height 11
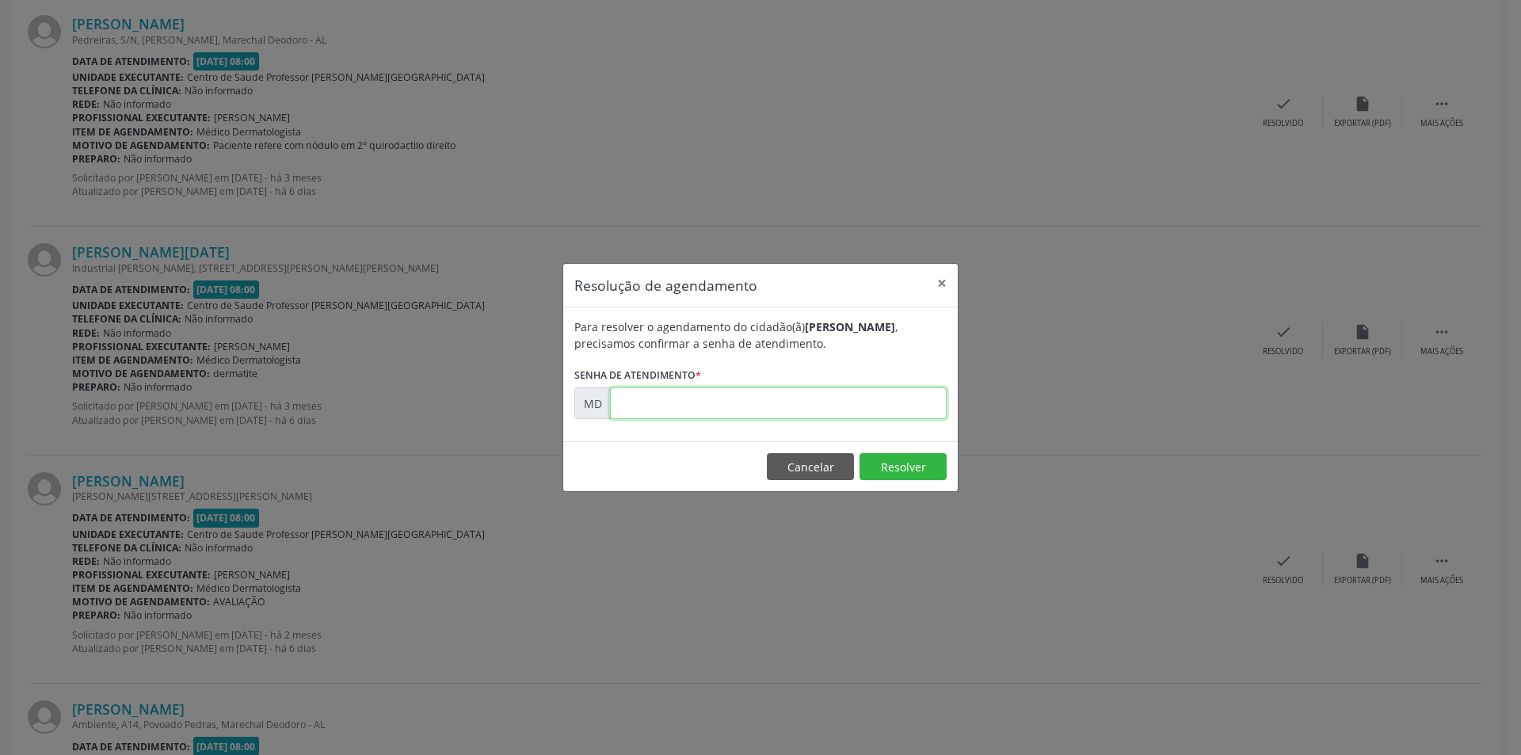
paste input "00000377"
type input "00000377"
click at [890, 464] on button "Resolver" at bounding box center [903, 466] width 87 height 27
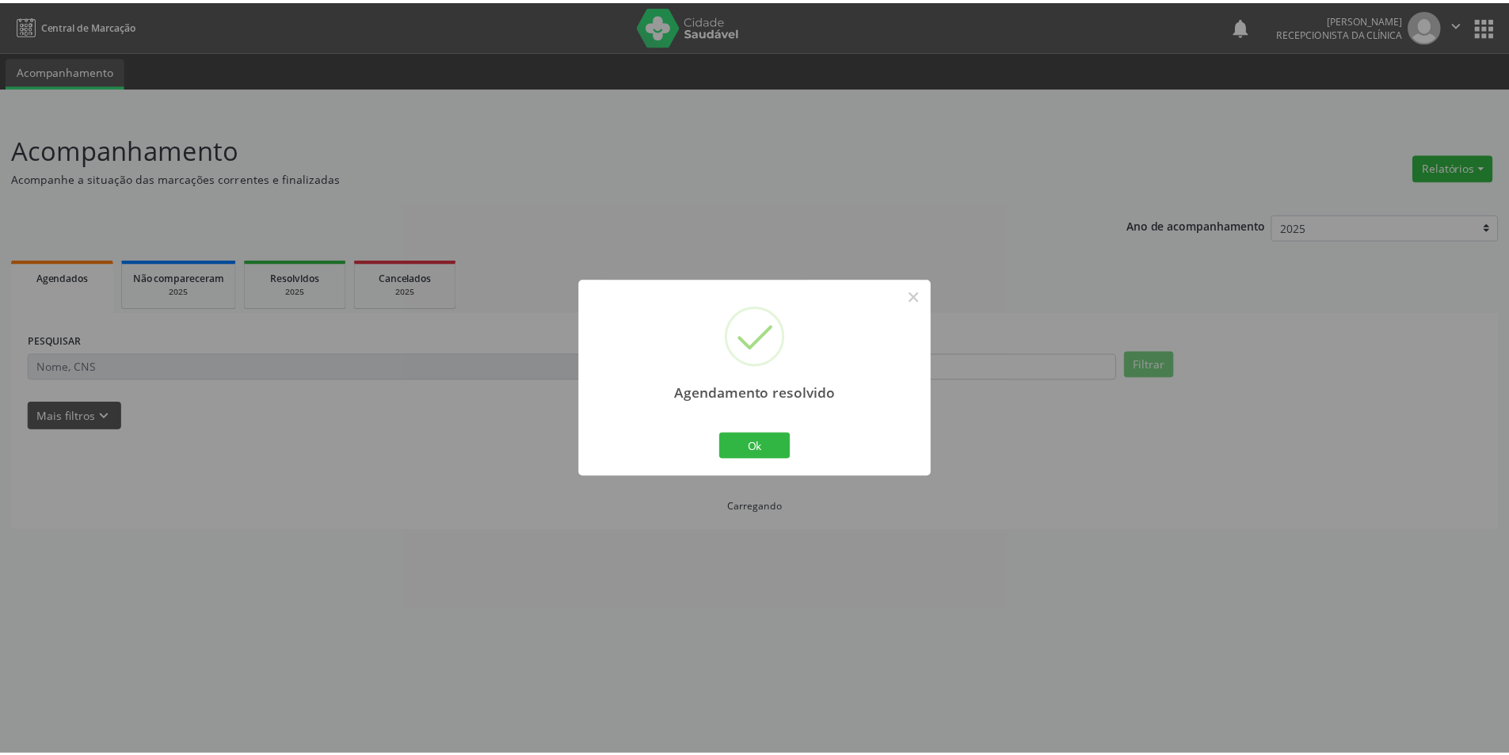
scroll to position [0, 0]
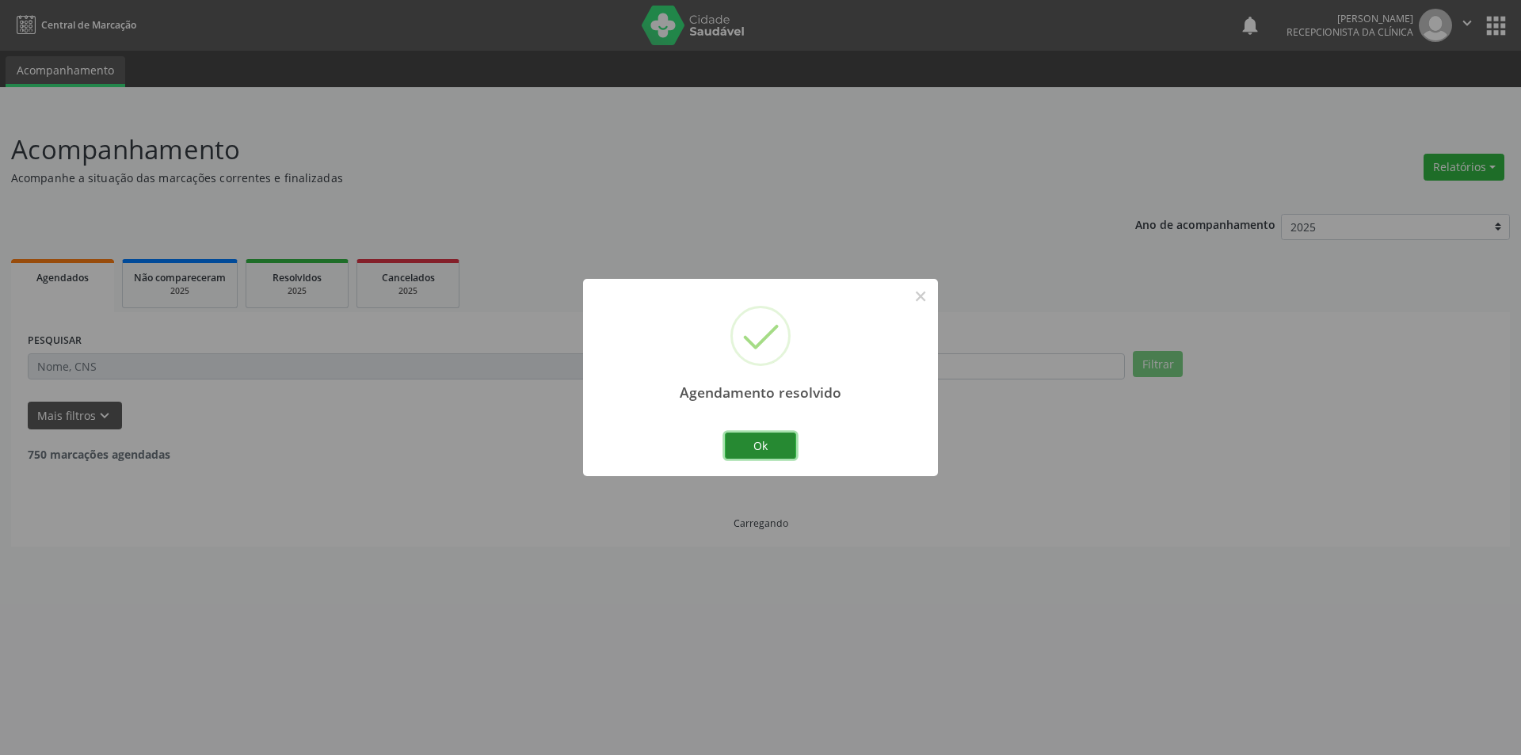
click at [773, 448] on button "Ok" at bounding box center [760, 446] width 71 height 27
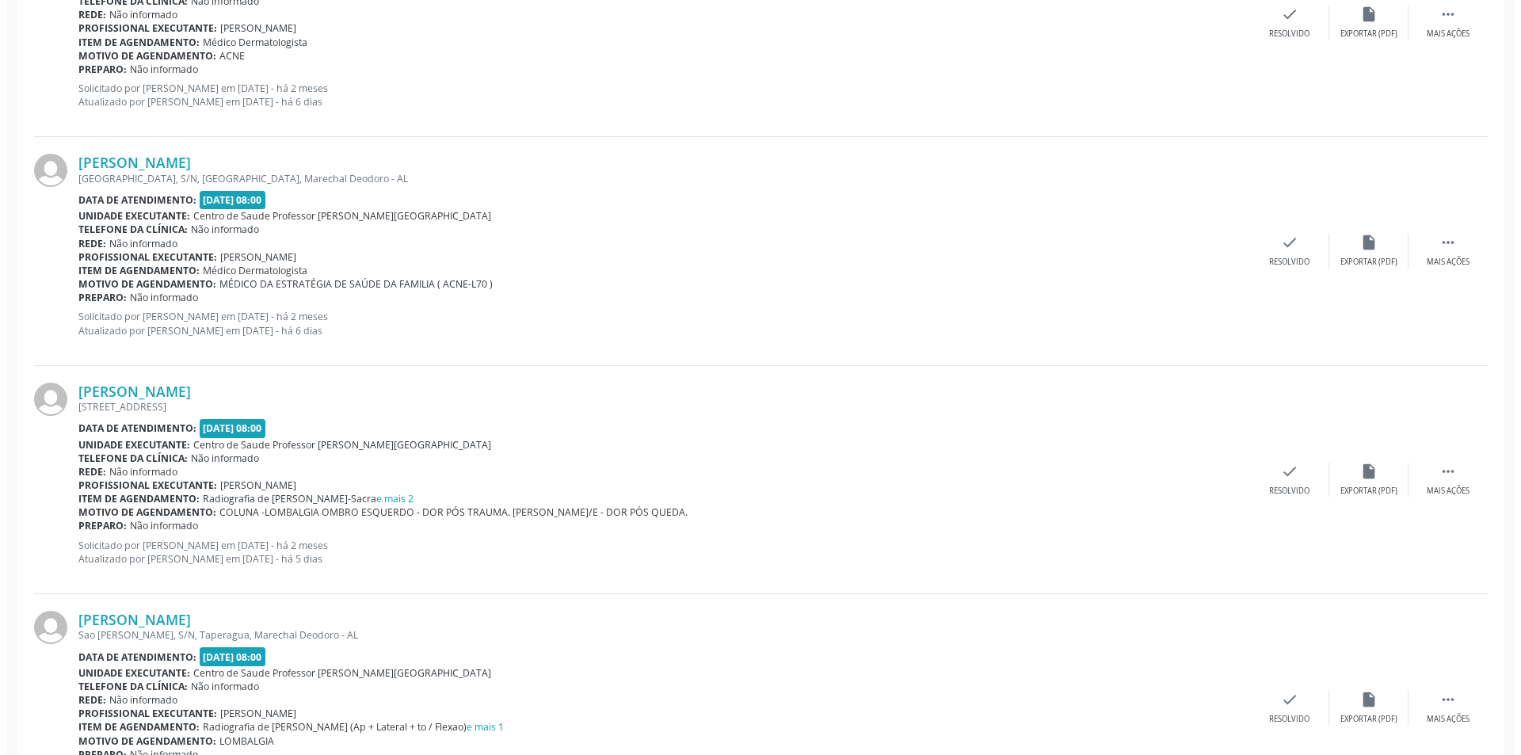
scroll to position [1981, 0]
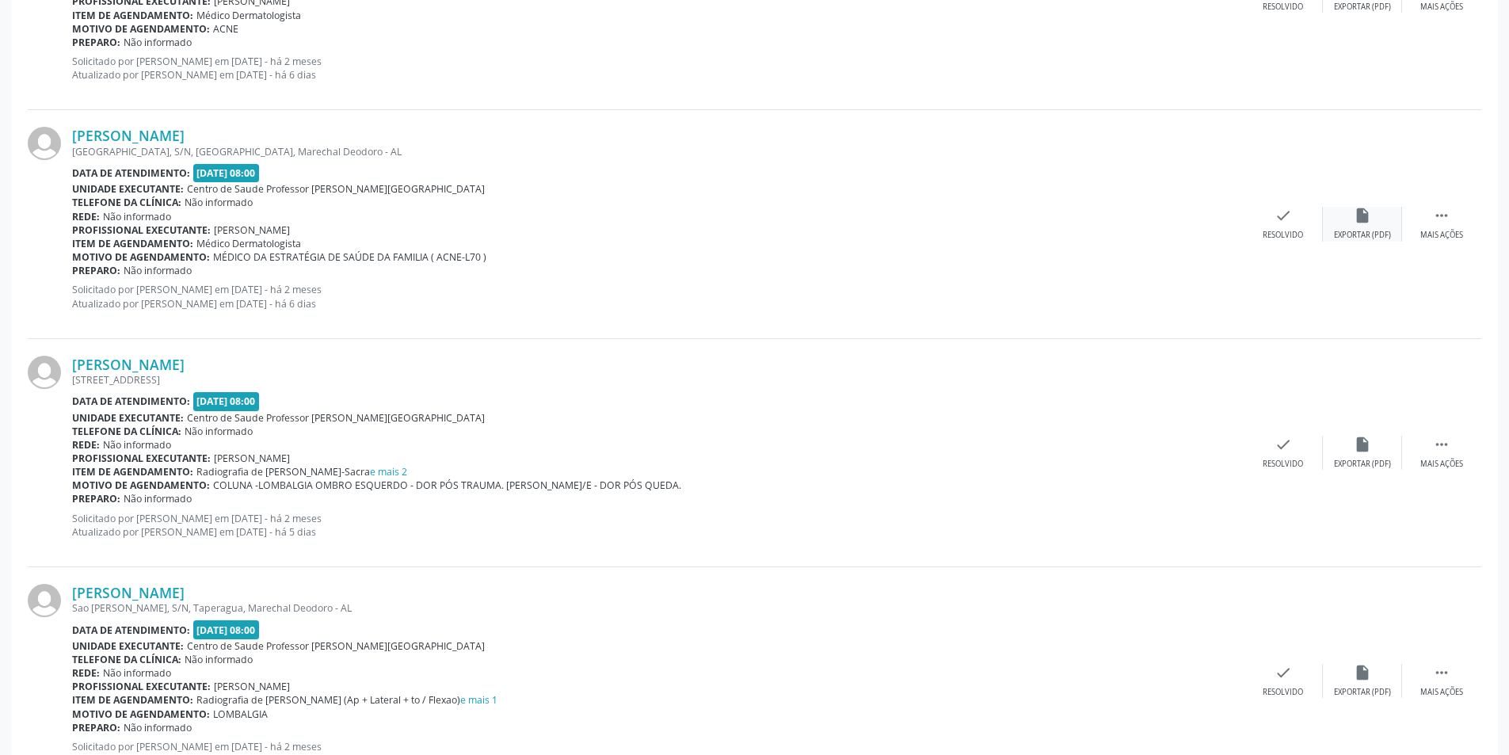
click at [1368, 232] on div "Exportar (PDF)" at bounding box center [1362, 235] width 57 height 11
click at [1263, 231] on div "Resolvido" at bounding box center [1283, 235] width 40 height 11
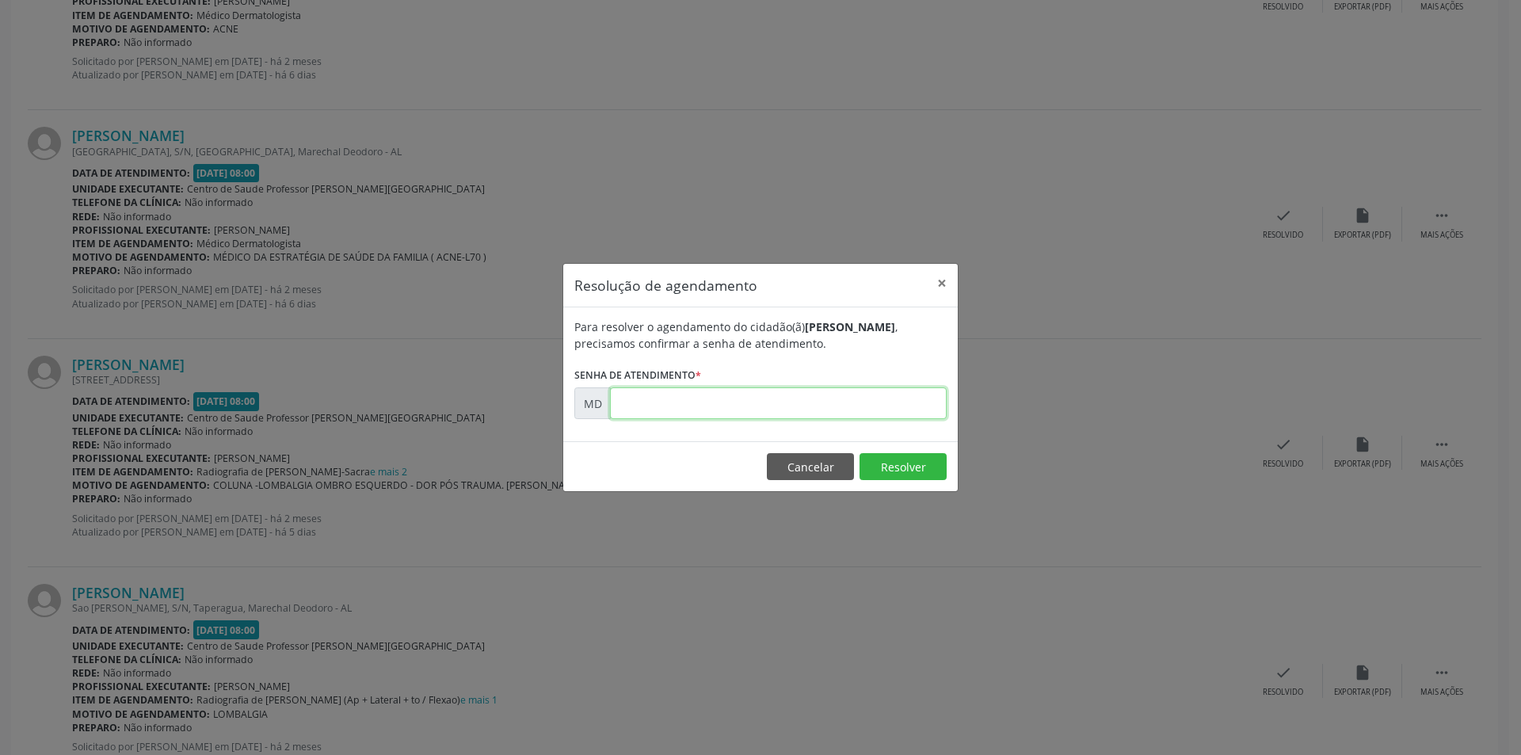
paste input "00000505"
type input "00000505"
click at [902, 464] on button "Resolver" at bounding box center [903, 466] width 87 height 27
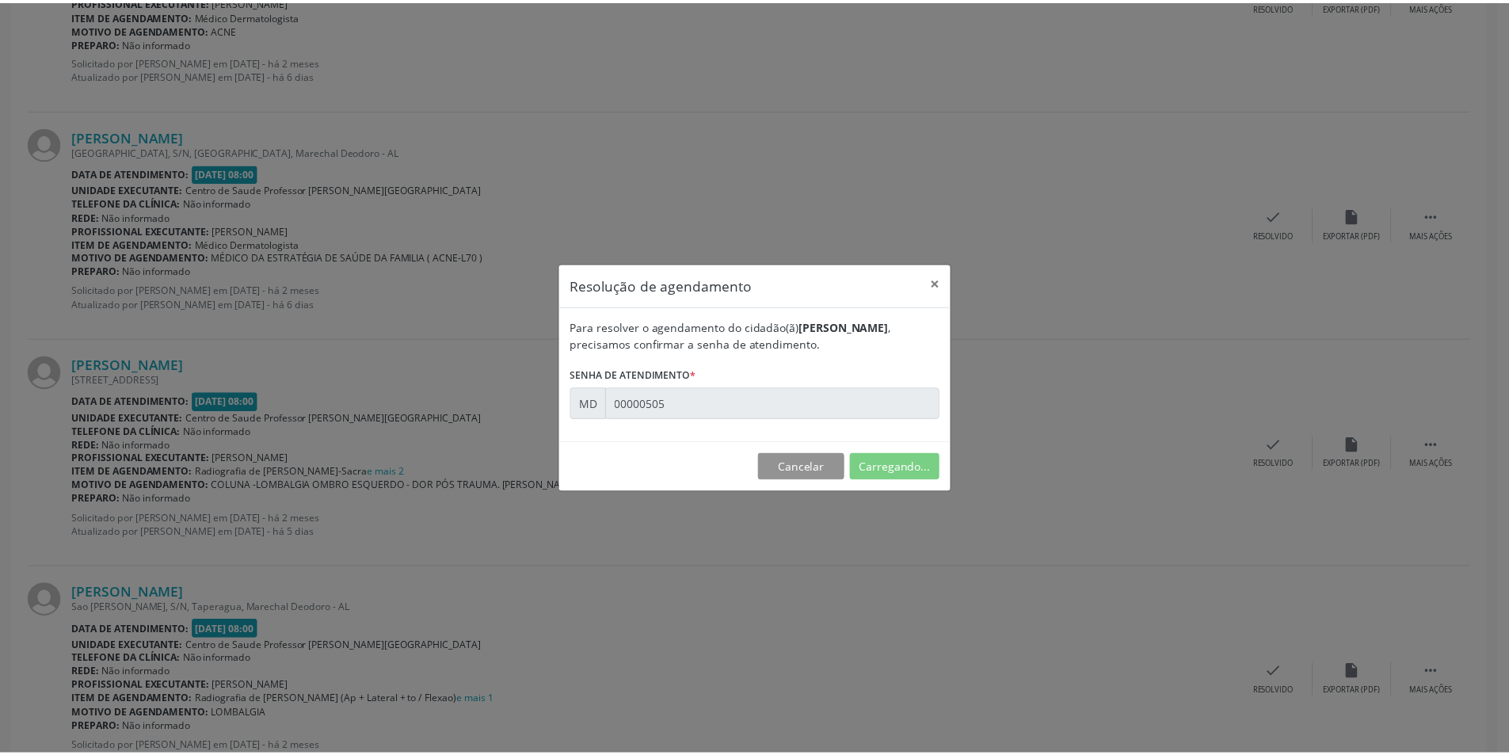
scroll to position [0, 0]
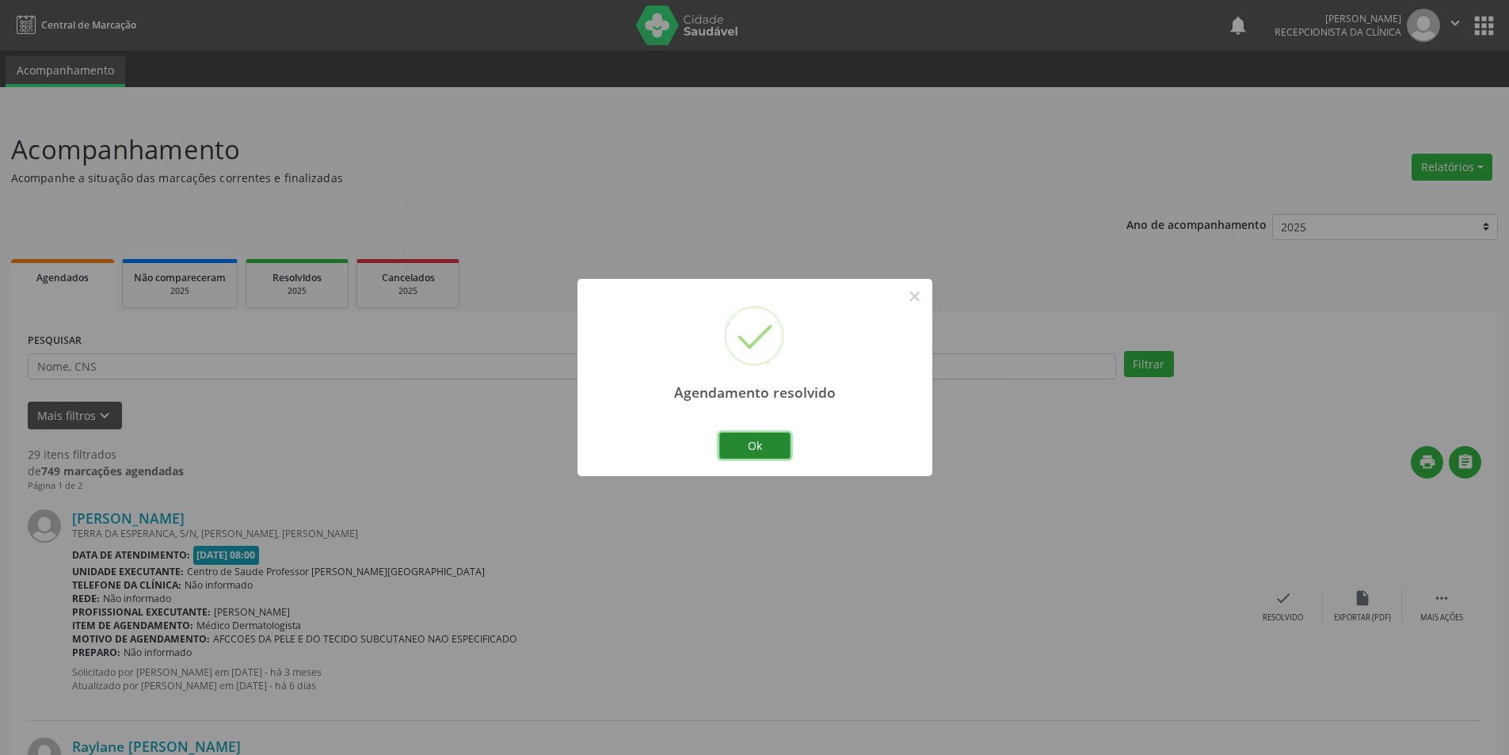
click at [783, 437] on button "Ok" at bounding box center [754, 446] width 71 height 27
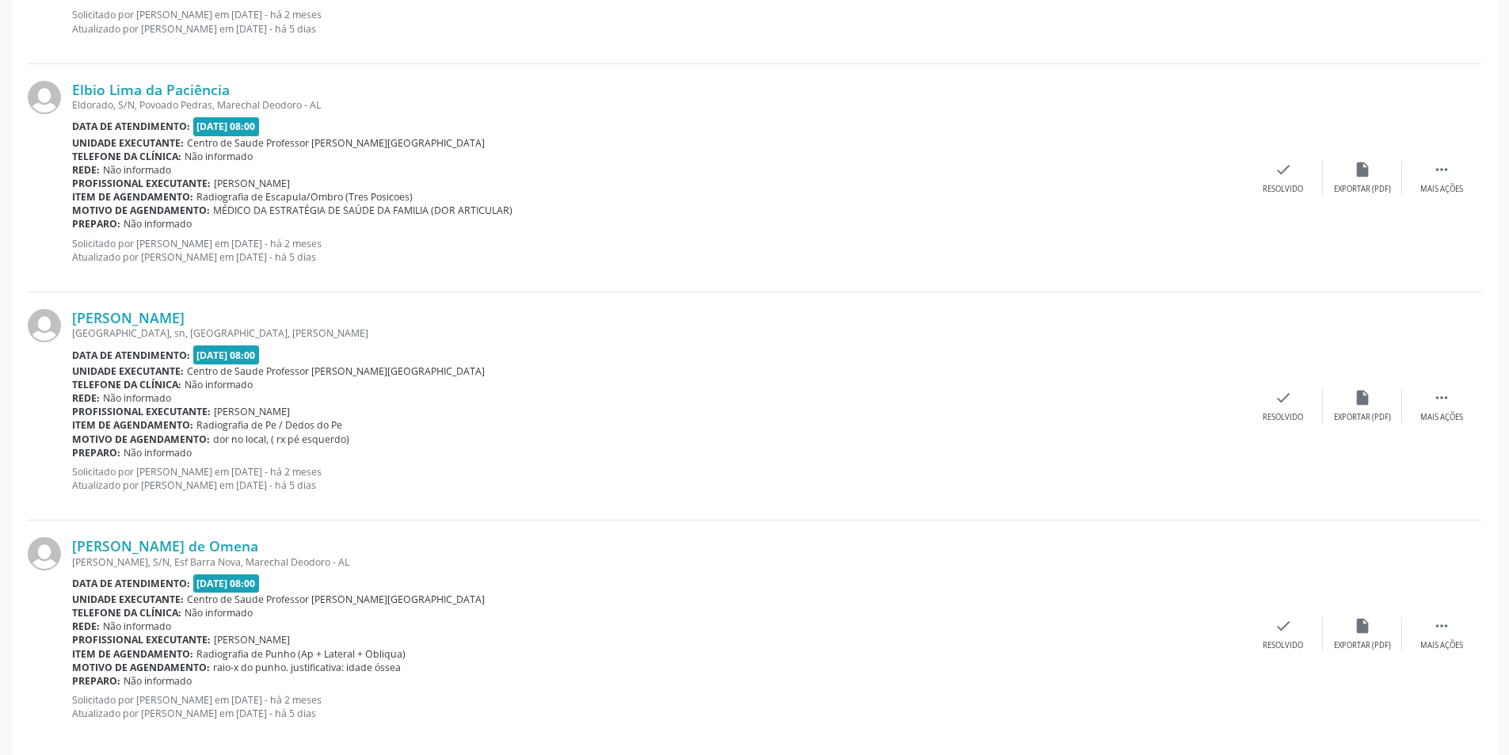
scroll to position [3236, 0]
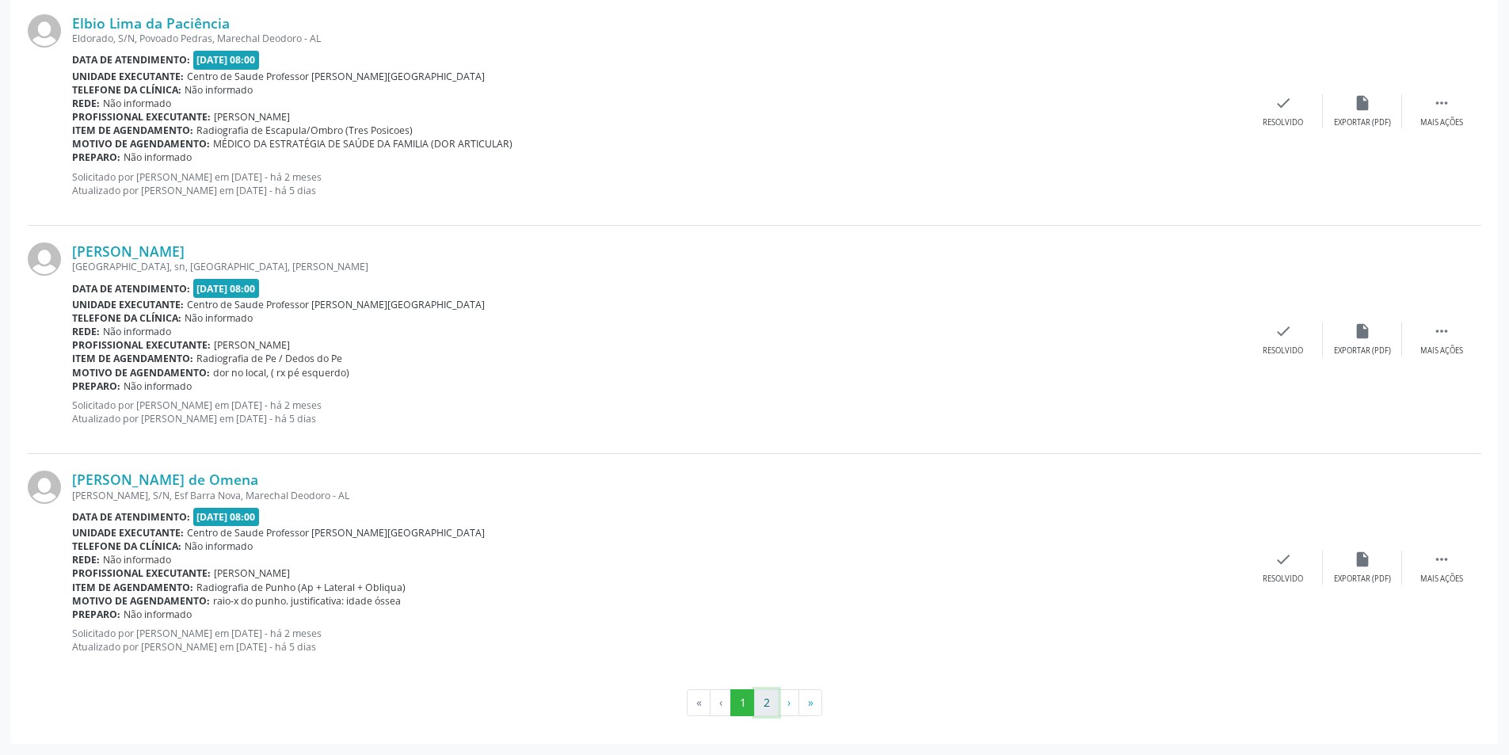
click at [768, 708] on button "2" at bounding box center [766, 702] width 25 height 27
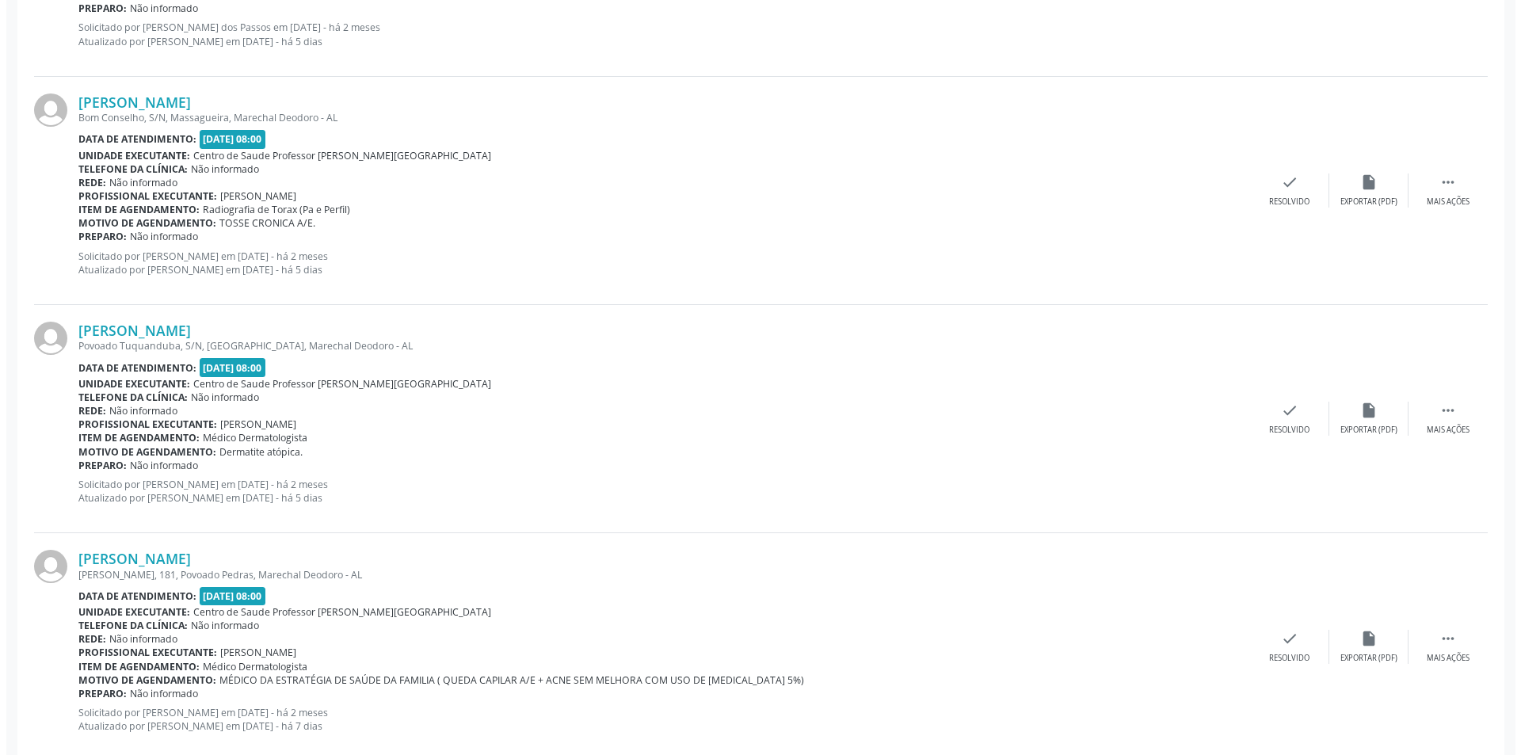
scroll to position [1347, 0]
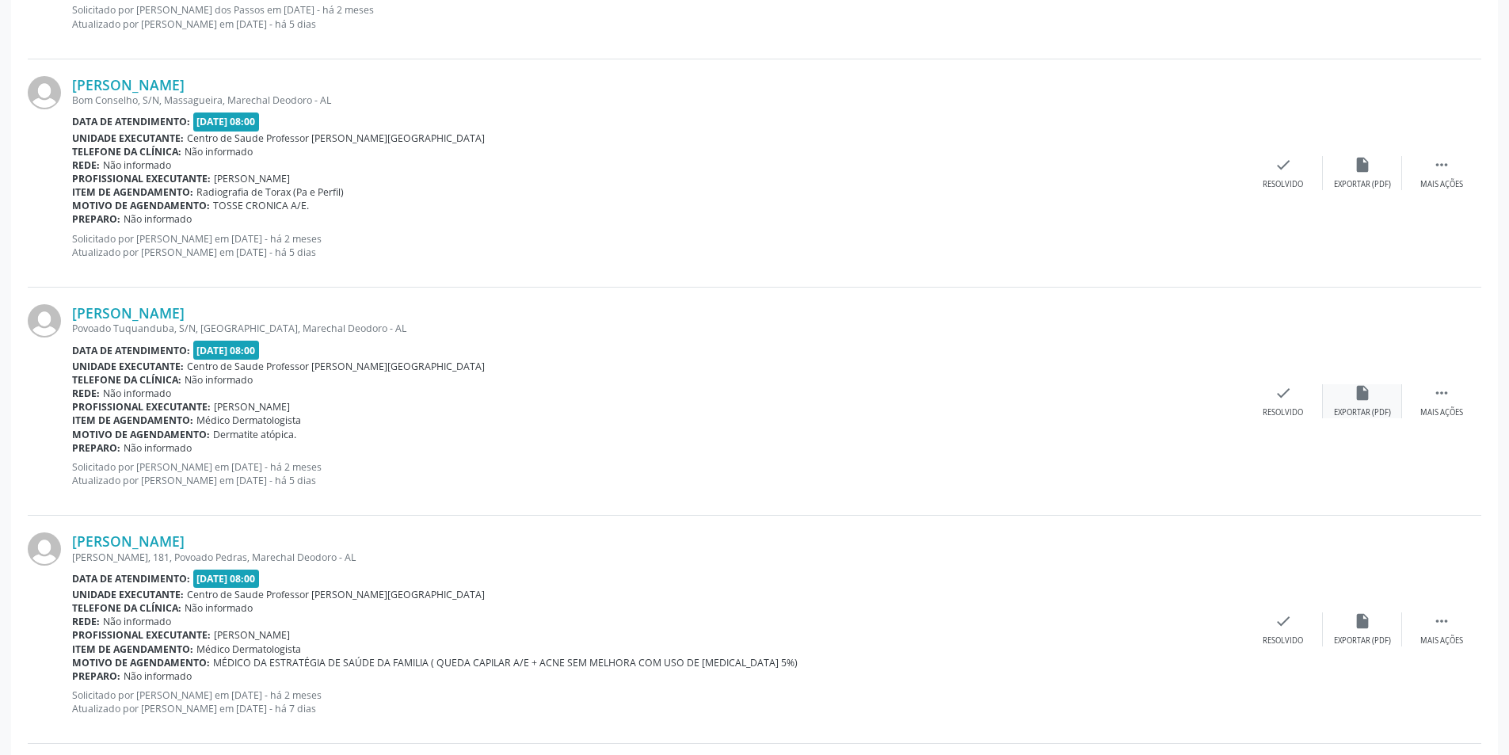
click at [1367, 414] on div "Exportar (PDF)" at bounding box center [1362, 412] width 57 height 11
click at [1264, 406] on div "check Resolvido" at bounding box center [1283, 401] width 79 height 34
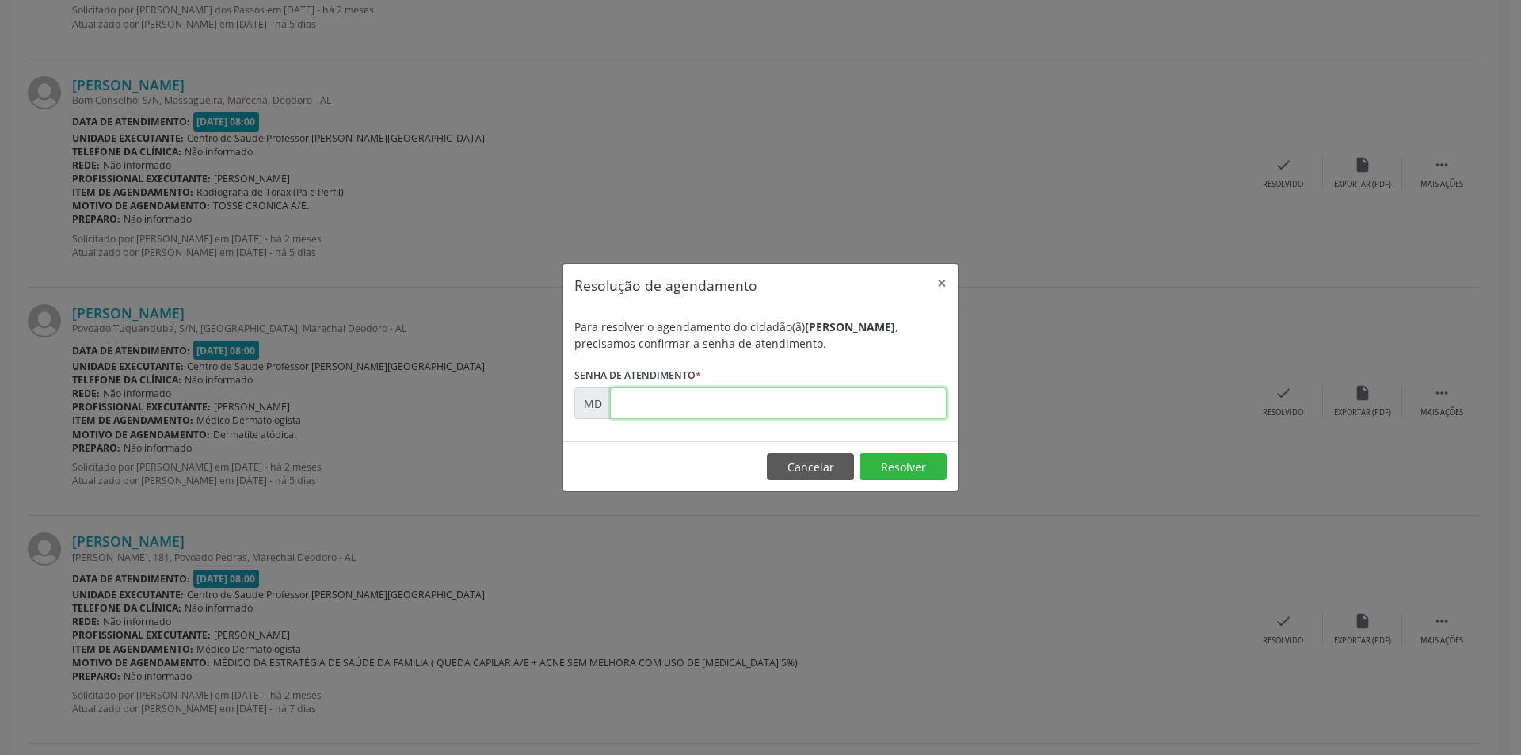
paste input "00004273"
type input "00004273"
click at [915, 471] on button "Resolver" at bounding box center [903, 466] width 87 height 27
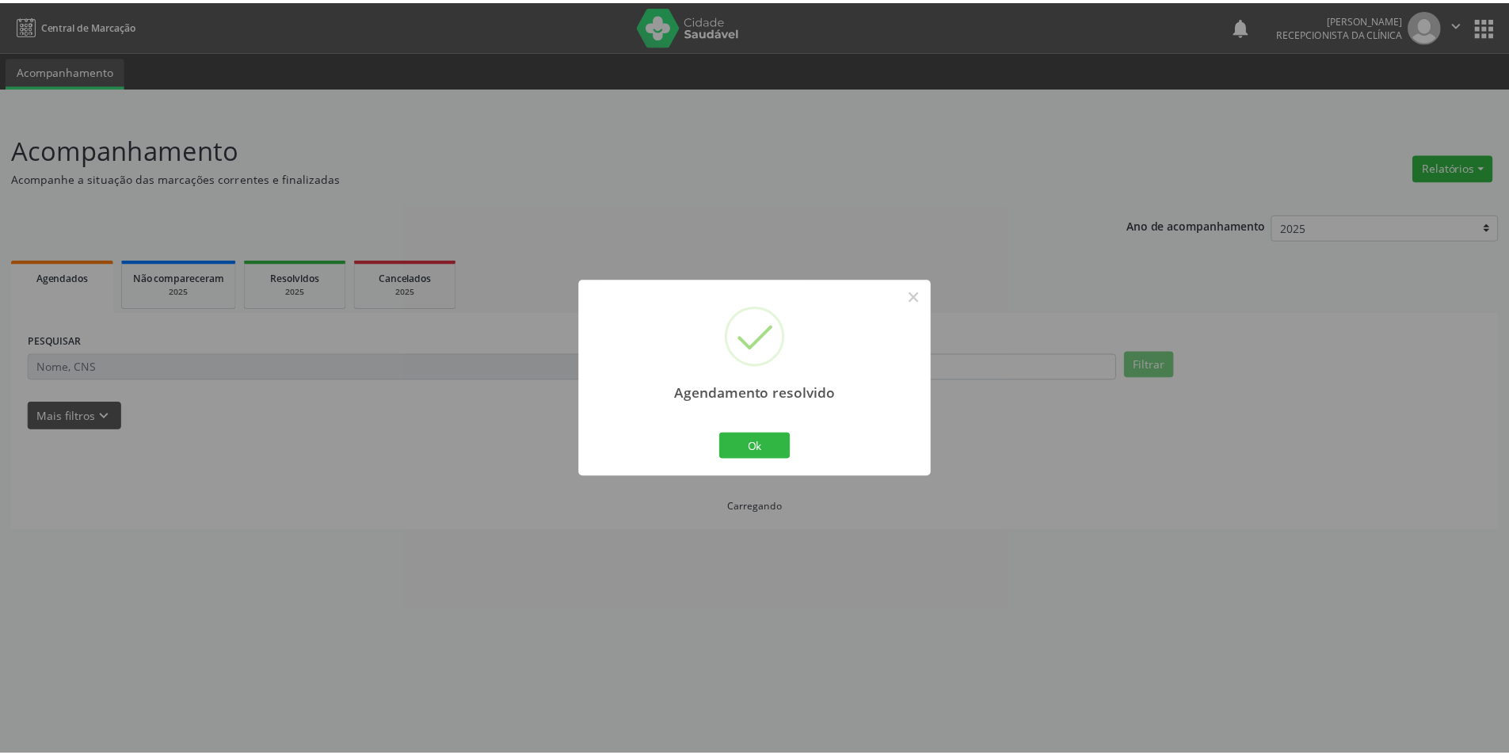
scroll to position [0, 0]
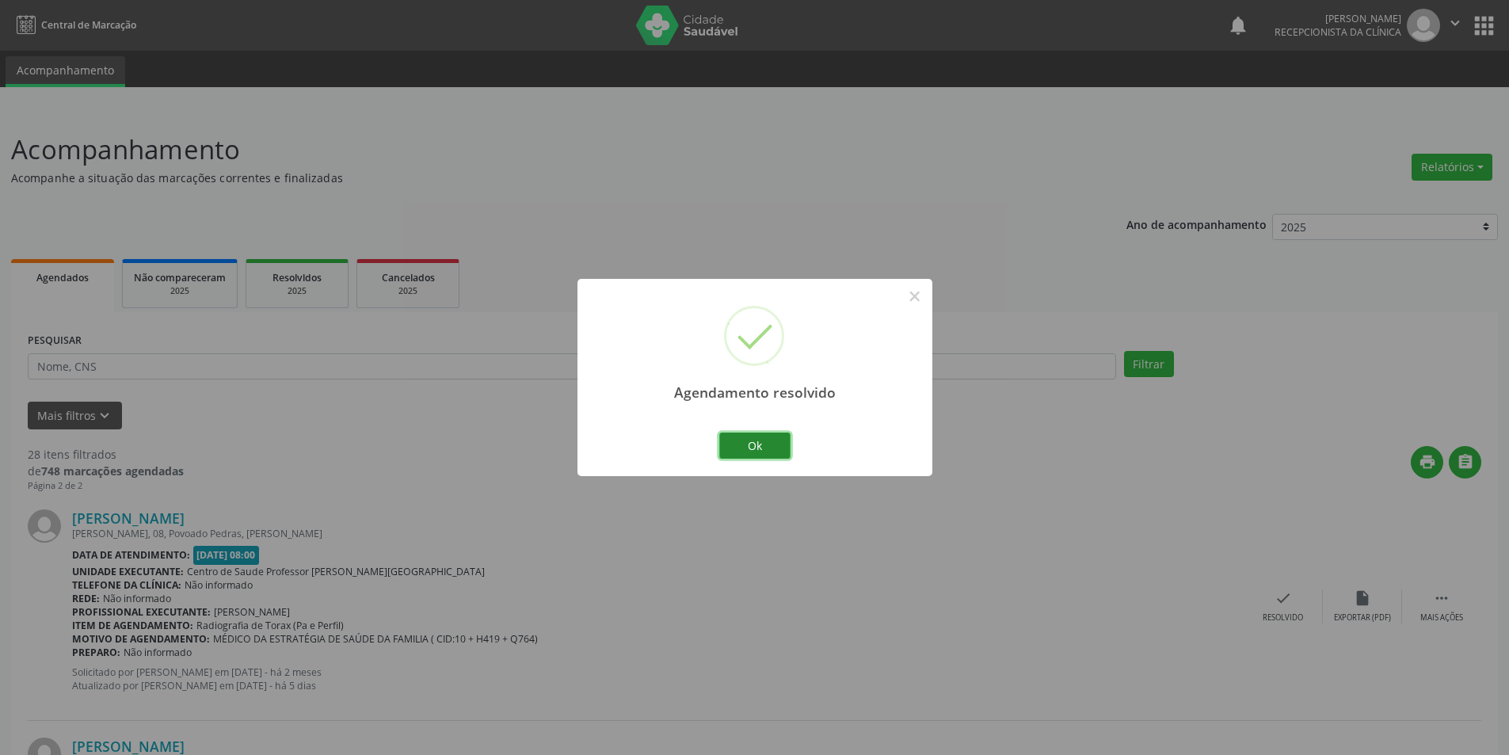
click at [768, 434] on button "Ok" at bounding box center [754, 446] width 71 height 27
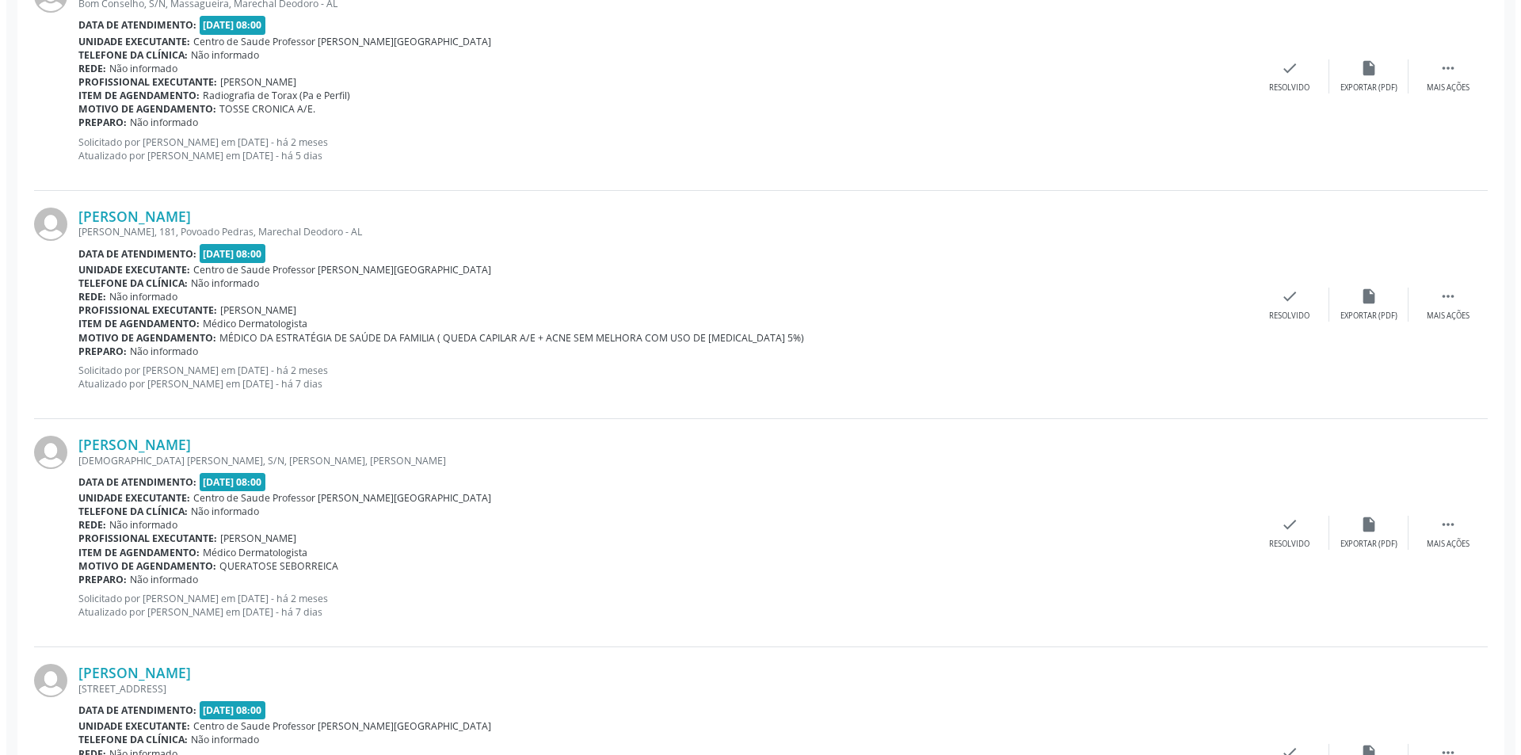
scroll to position [1505, 0]
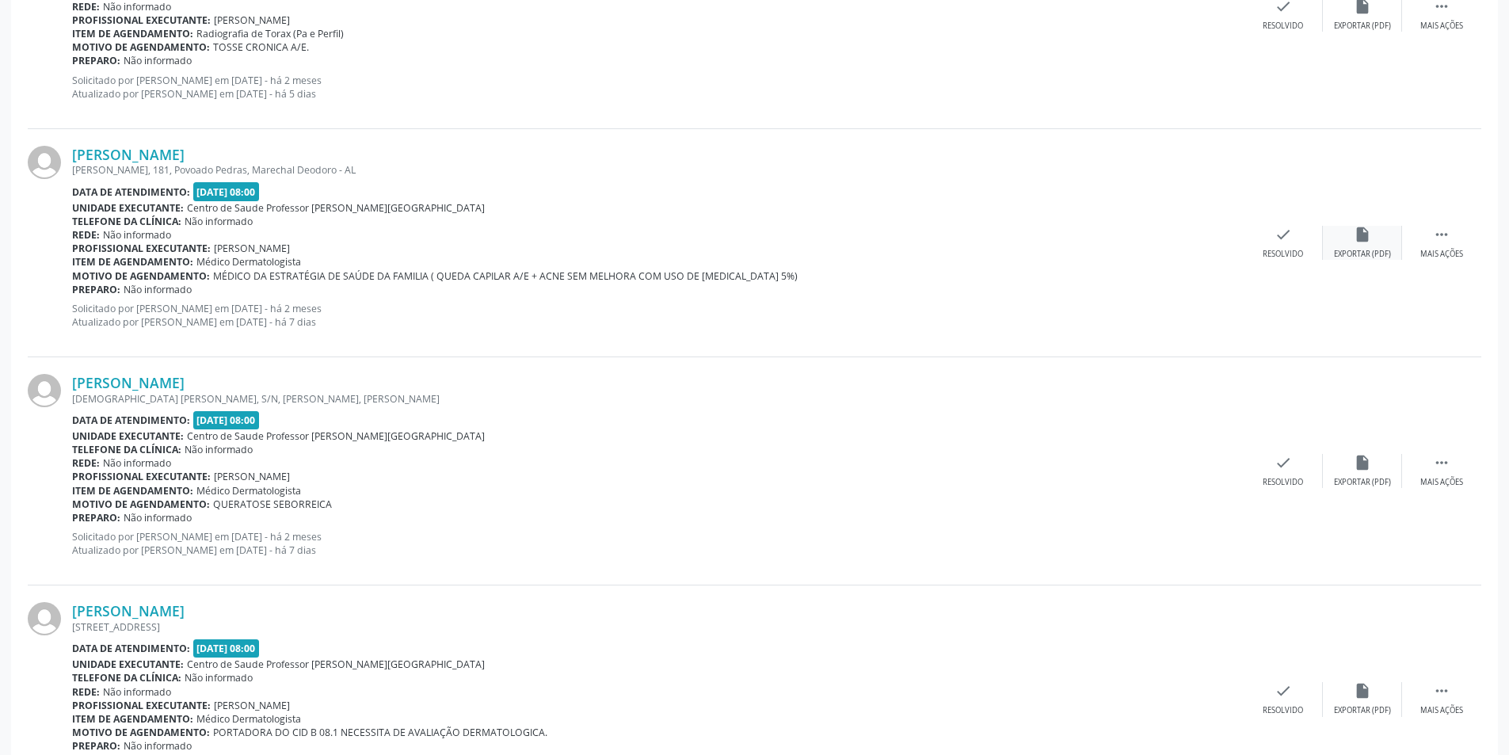
click at [1371, 255] on div "Exportar (PDF)" at bounding box center [1362, 254] width 57 height 11
click at [1263, 247] on div "check Resolvido" at bounding box center [1283, 243] width 79 height 34
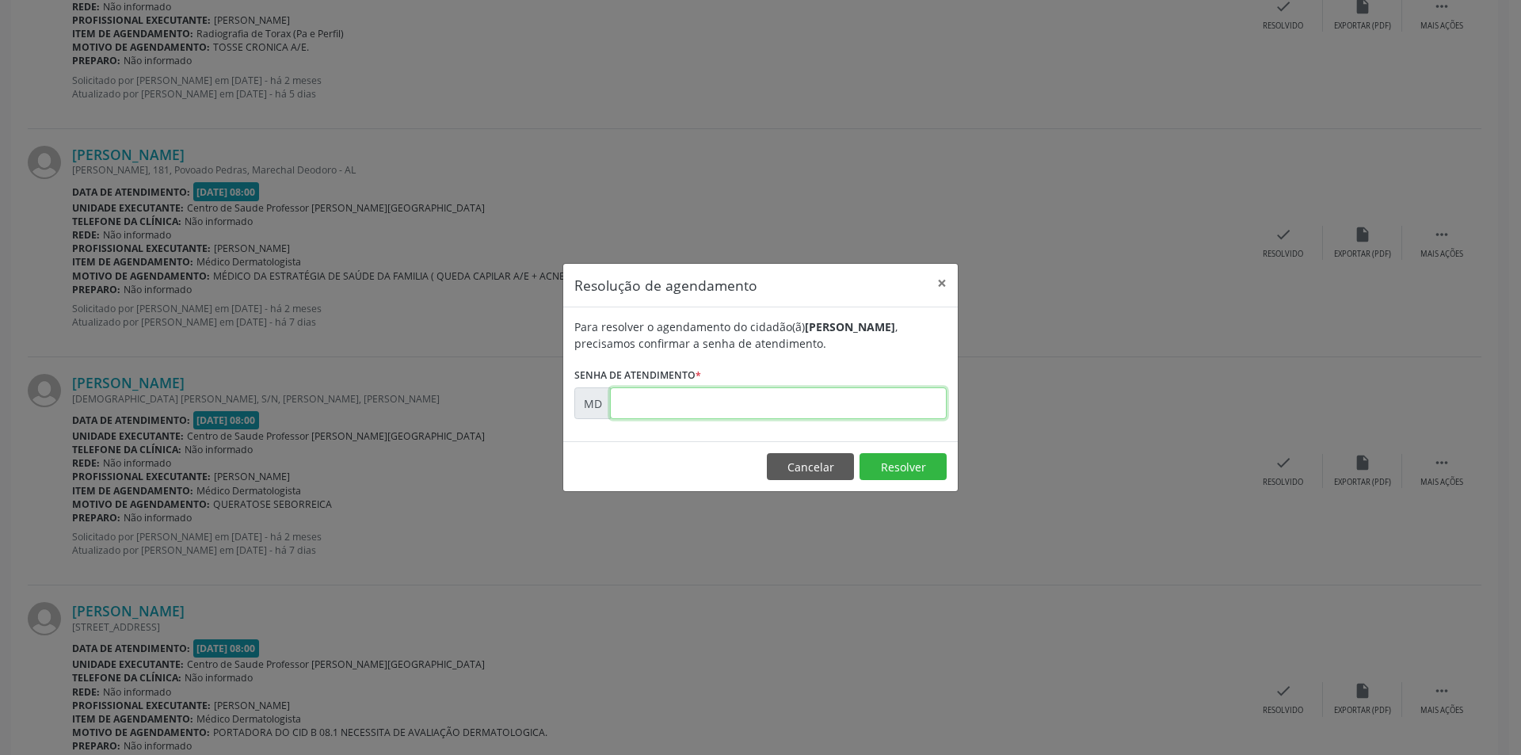
paste input "00004773"
type input "00004773"
click at [887, 465] on button "Resolver" at bounding box center [903, 466] width 87 height 27
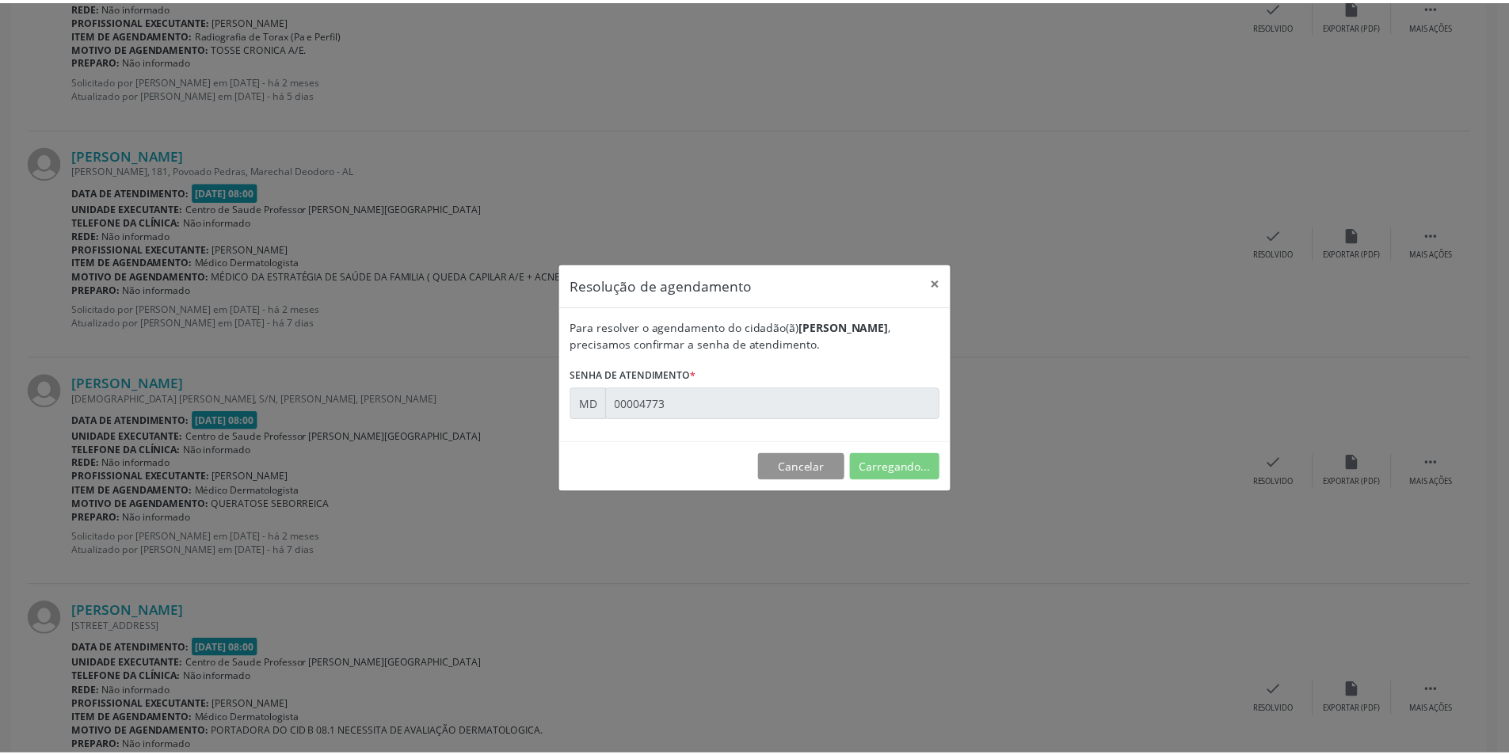
scroll to position [0, 0]
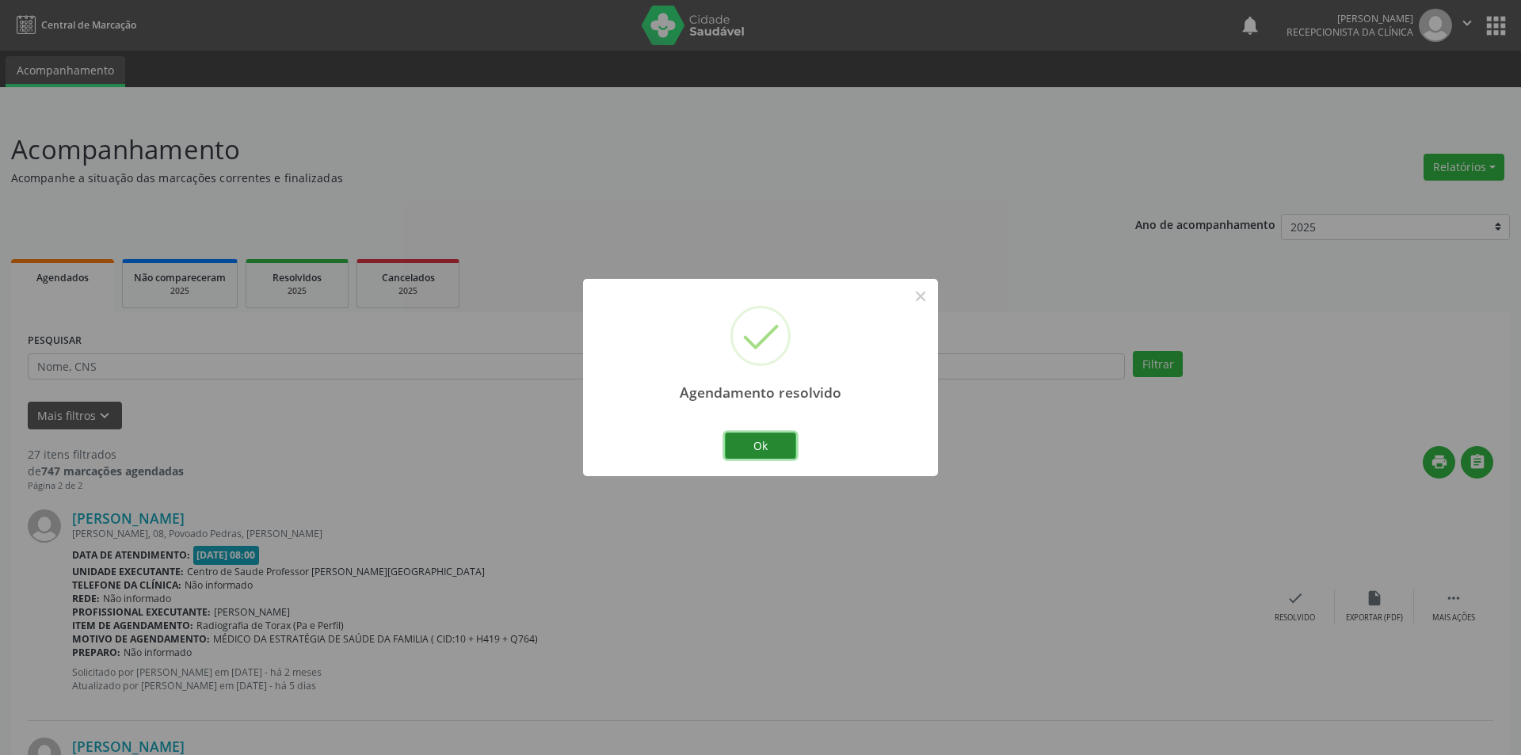
click at [751, 453] on button "Ok" at bounding box center [760, 446] width 71 height 27
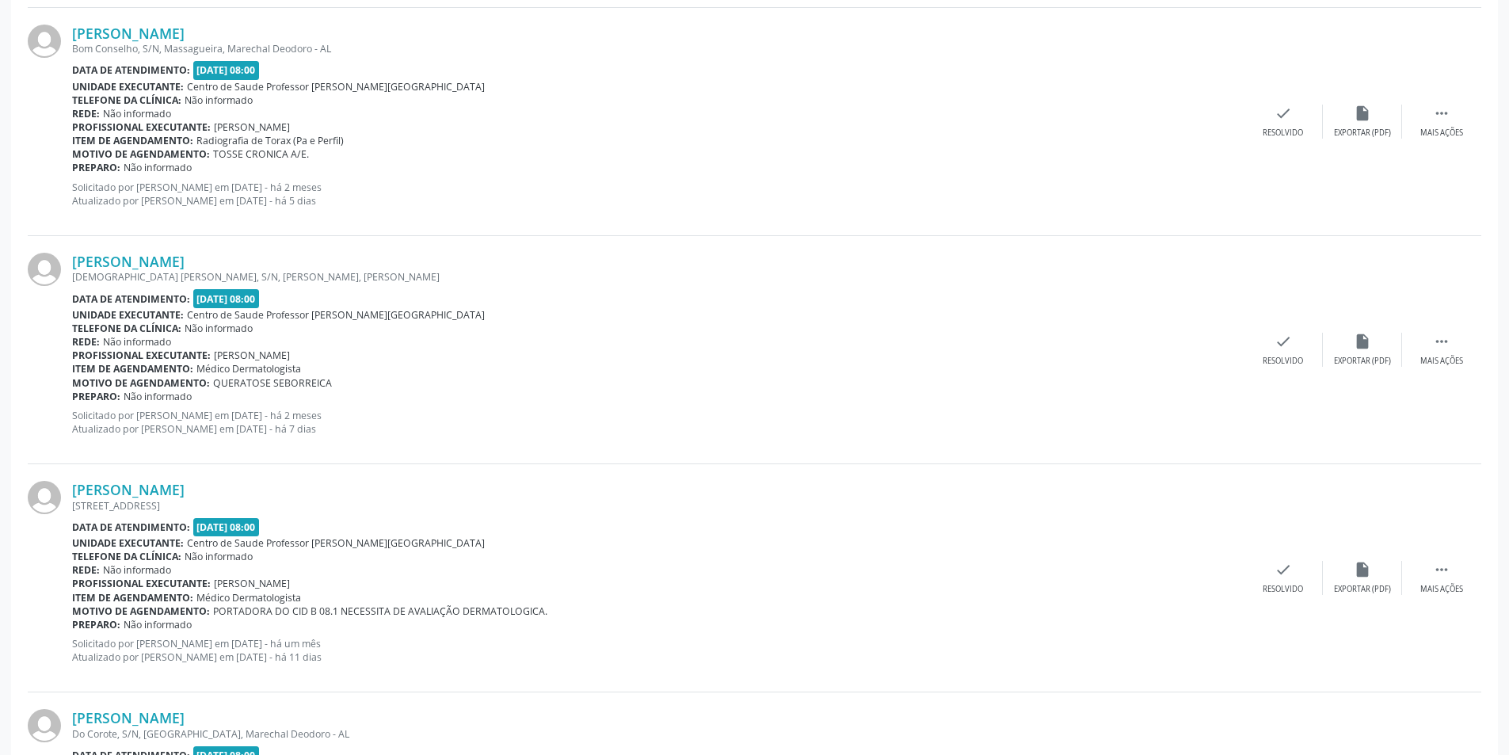
scroll to position [1426, 0]
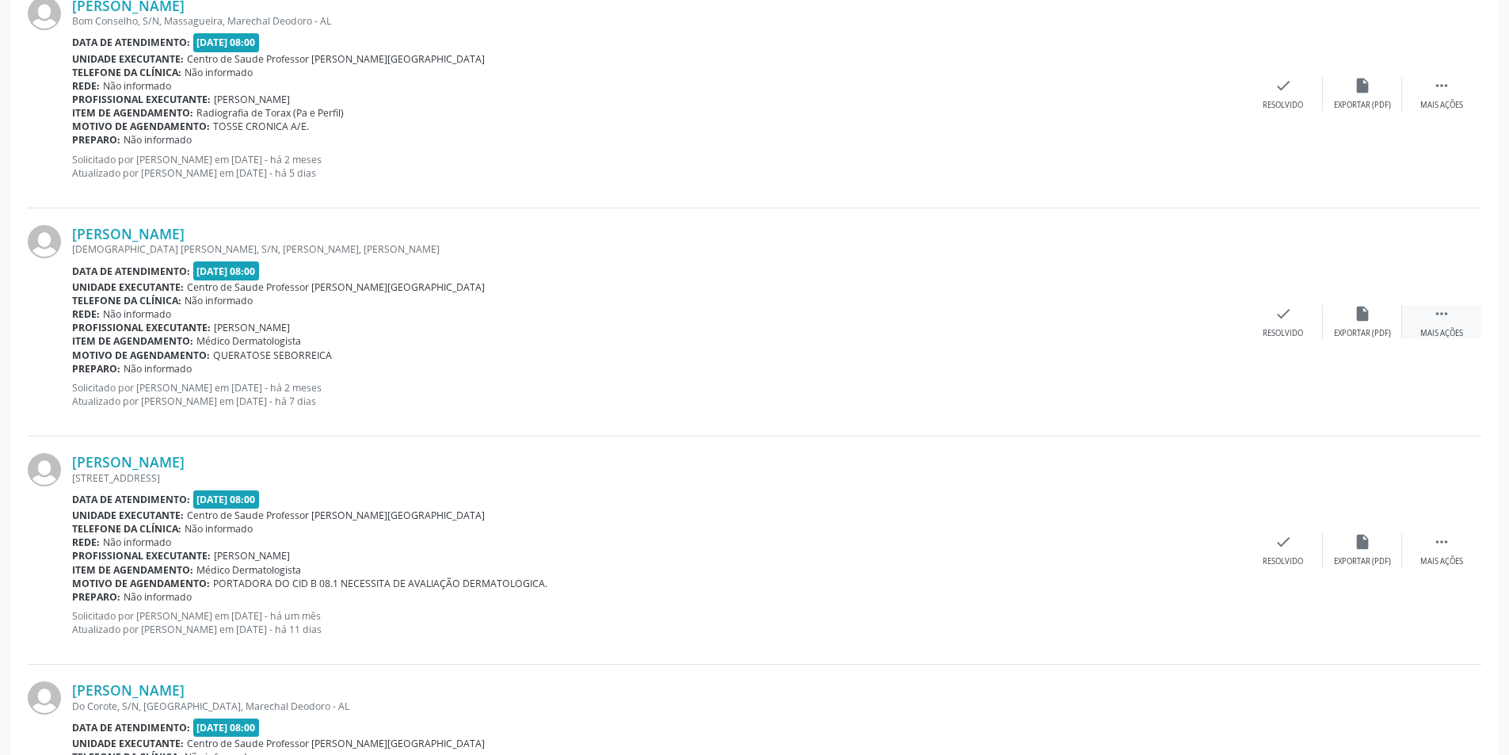
click at [1442, 316] on icon "" at bounding box center [1441, 313] width 17 height 17
click at [1352, 318] on div "alarm_off Não compareceu" at bounding box center [1362, 322] width 79 height 34
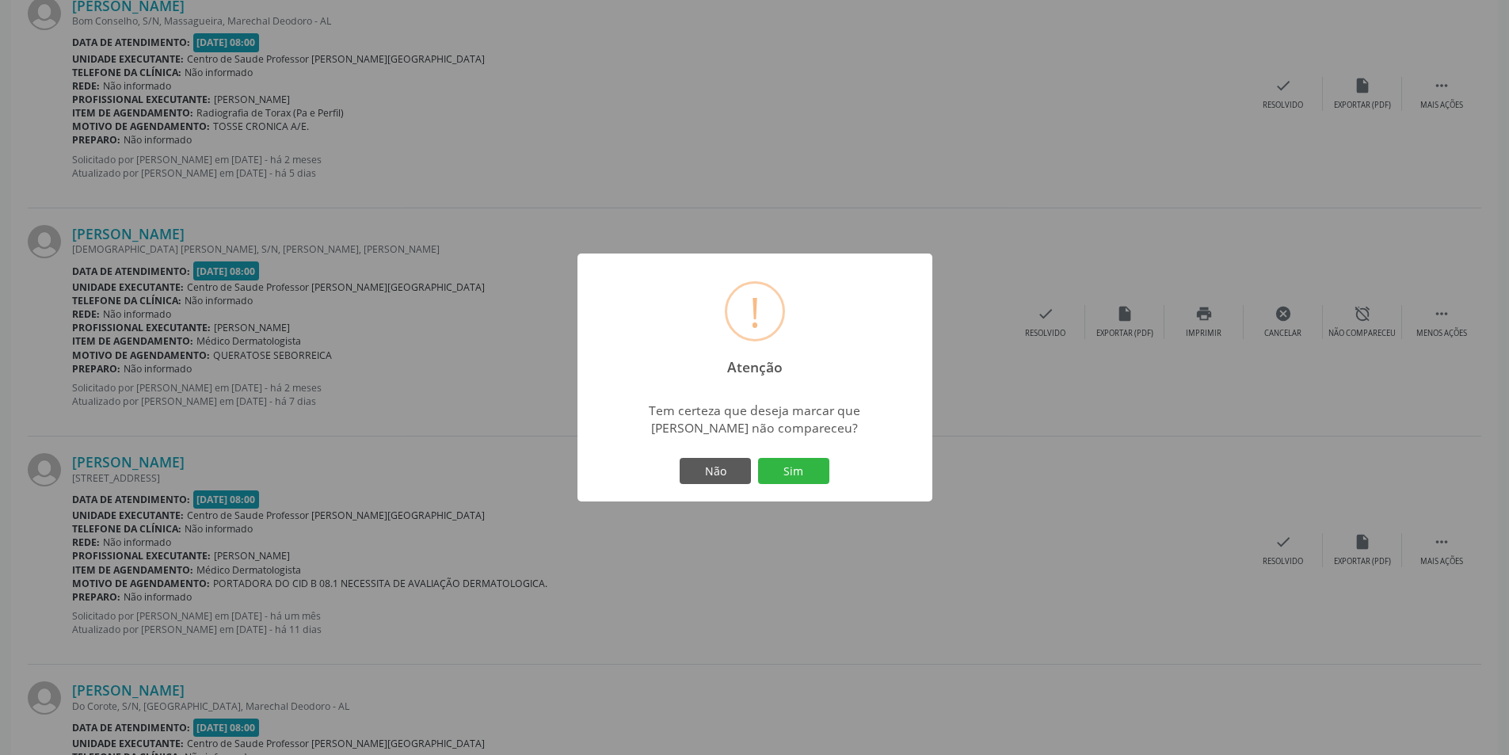
click at [782, 493] on div "! Atenção × Tem certeza que deseja marcar que [PERSON_NAME] não compareceu? Não…" at bounding box center [755, 378] width 355 height 249
click at [790, 469] on button "Sim" at bounding box center [793, 471] width 71 height 27
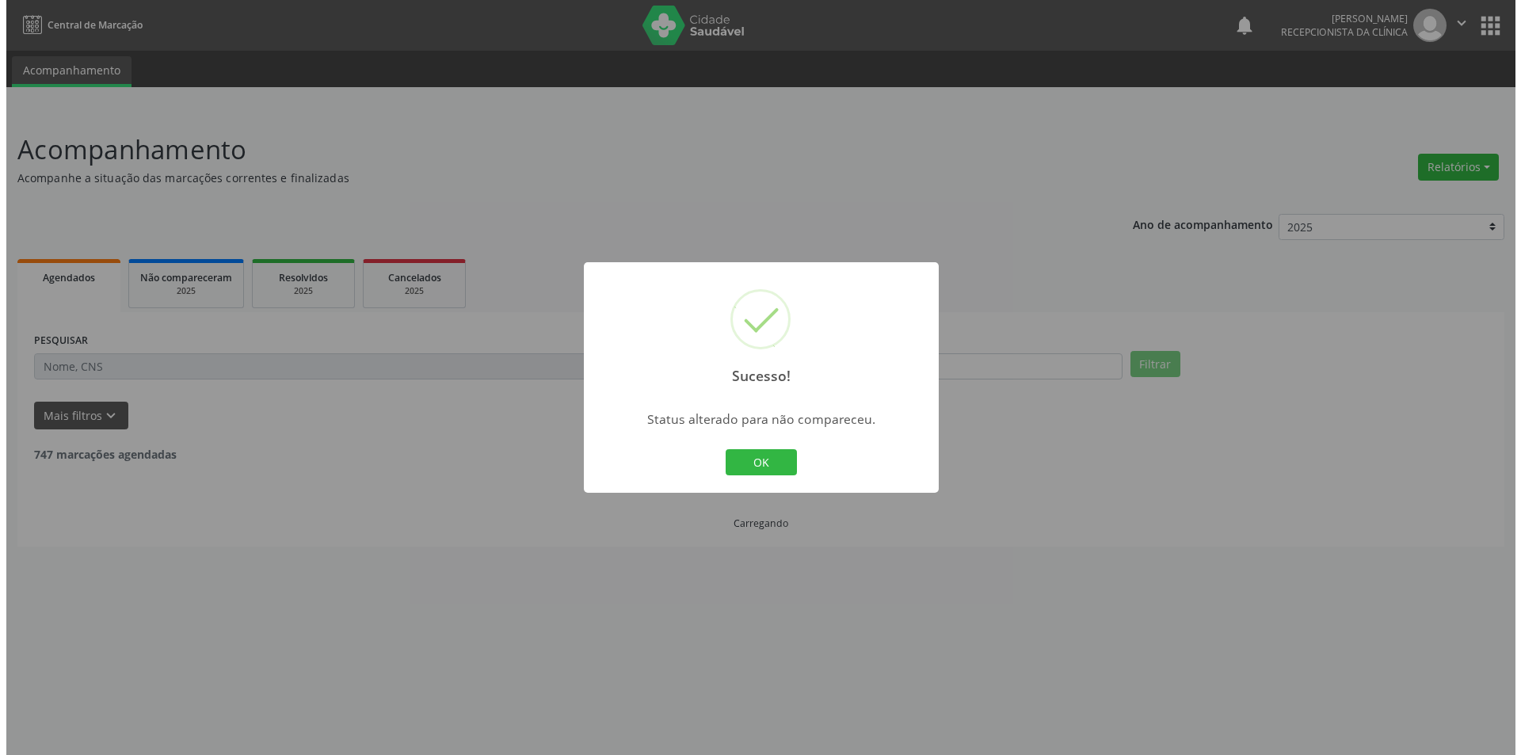
scroll to position [0, 0]
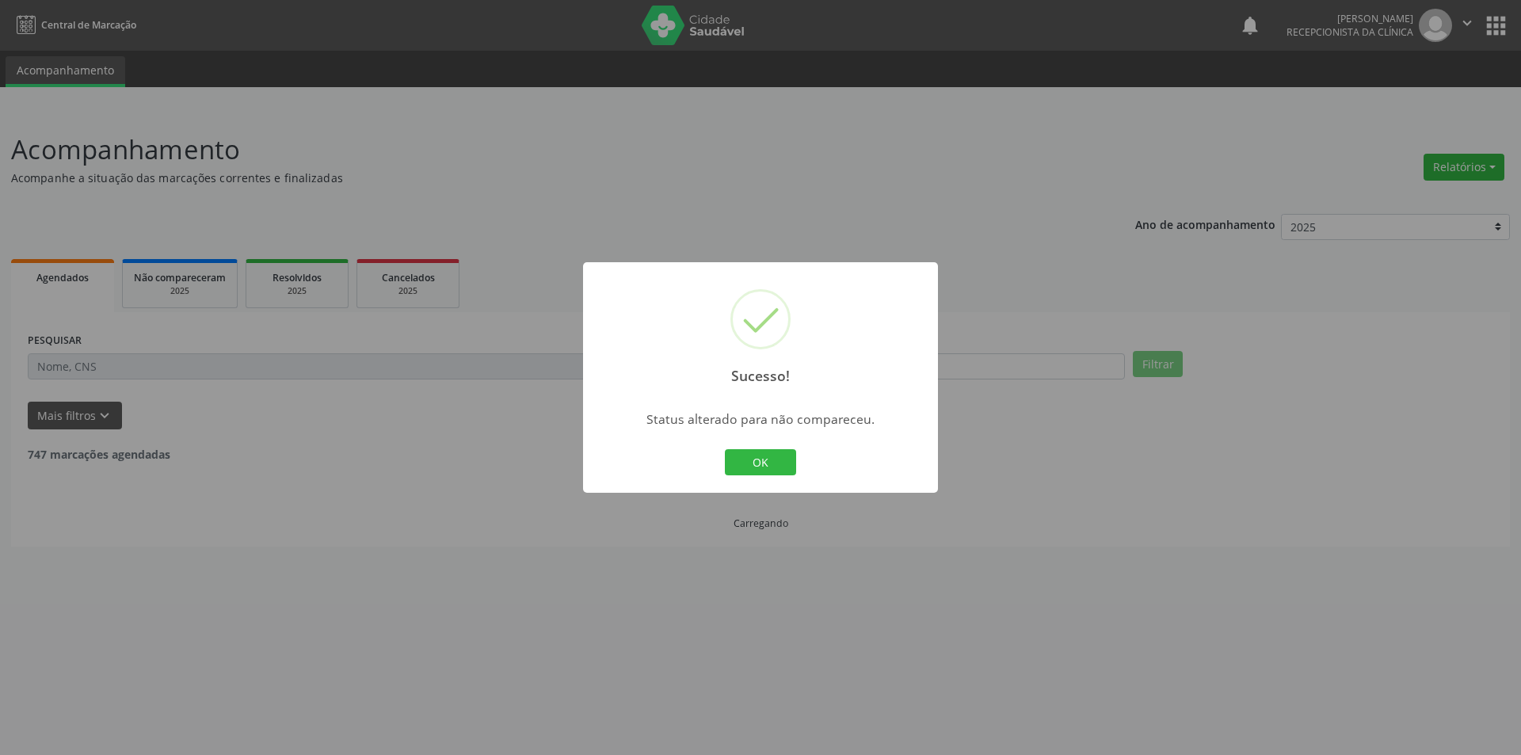
click at [772, 452] on button "OK" at bounding box center [760, 462] width 71 height 27
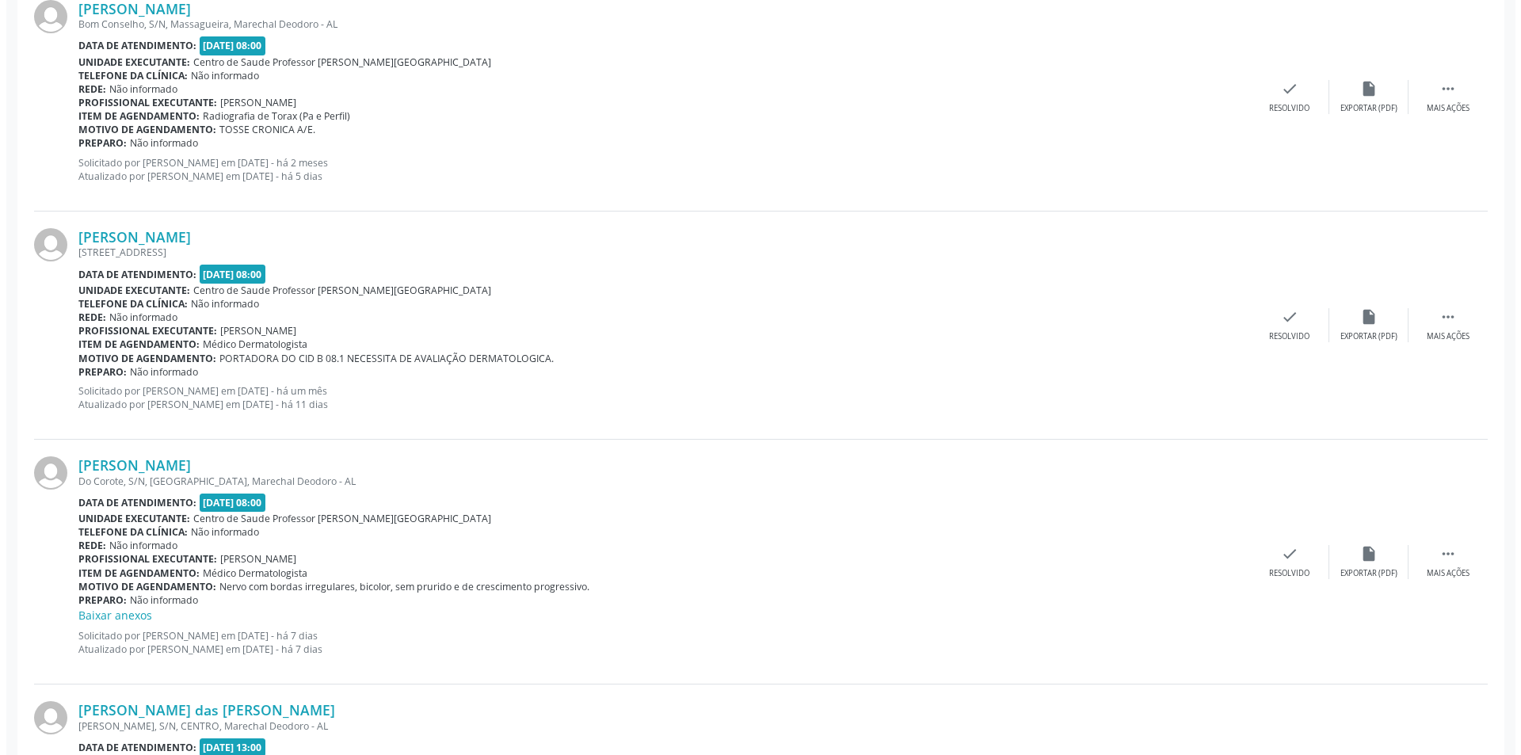
scroll to position [1426, 0]
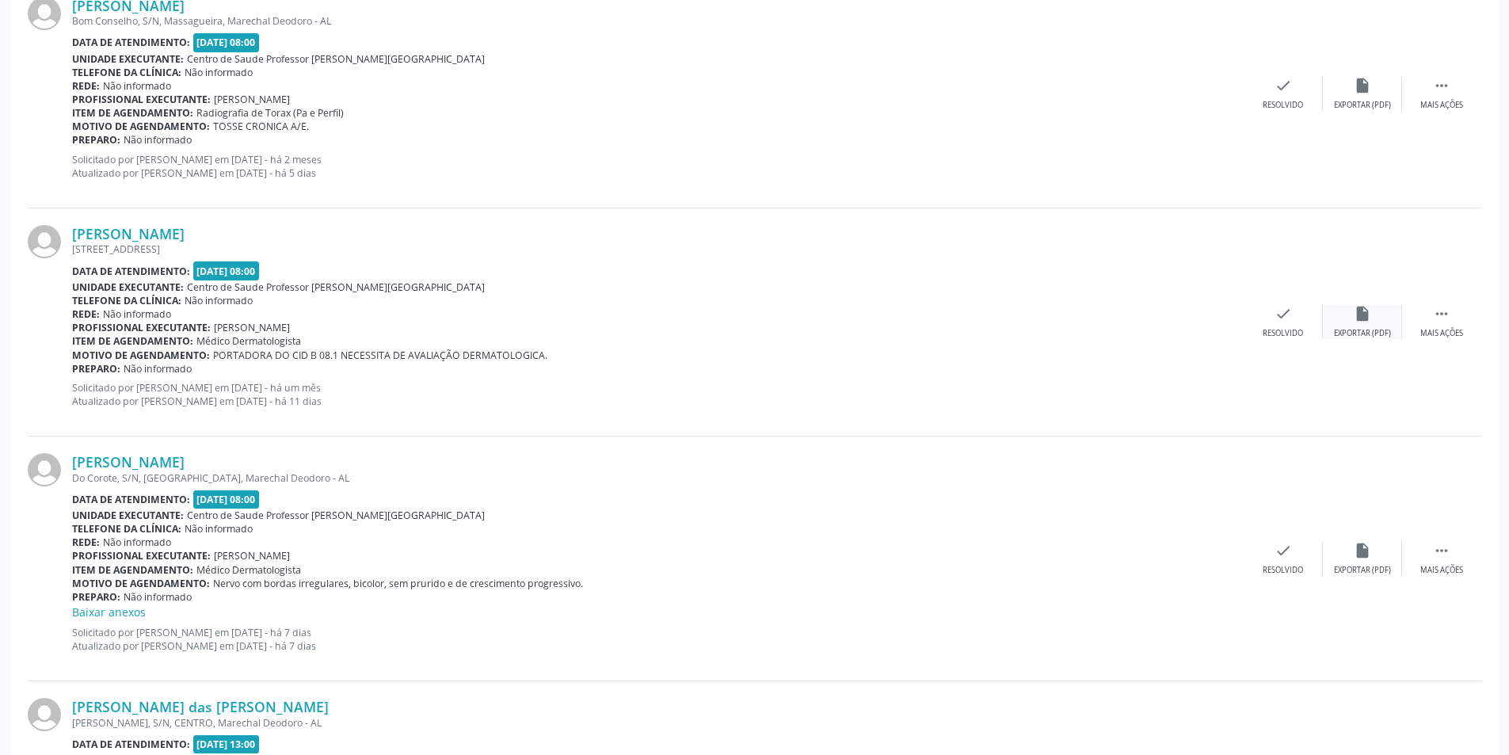
click at [1360, 330] on div "Exportar (PDF)" at bounding box center [1362, 333] width 57 height 11
click at [1306, 319] on div "check Resolvido" at bounding box center [1283, 322] width 79 height 34
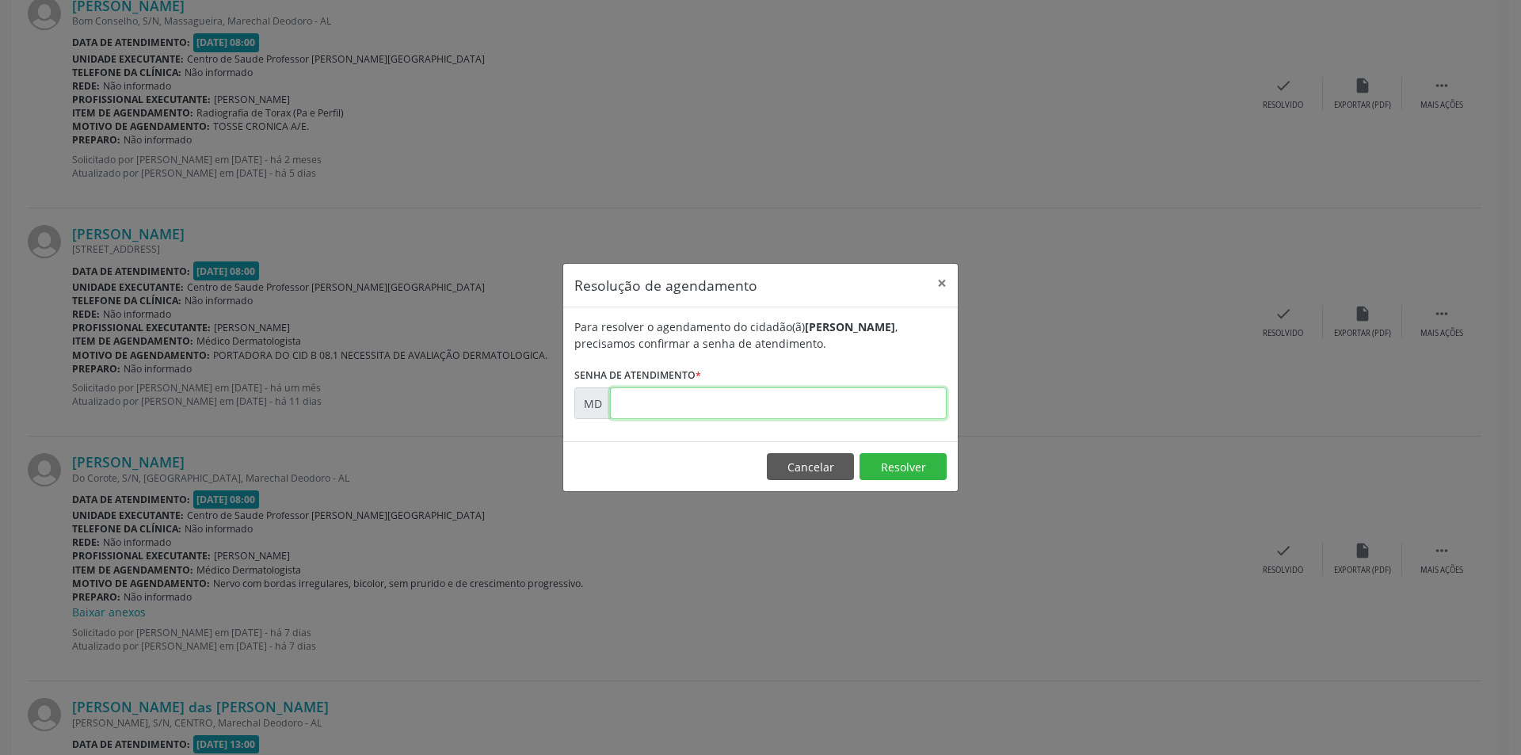
paste input "00006835"
type input "00006835"
click at [891, 462] on button "Resolver" at bounding box center [903, 466] width 87 height 27
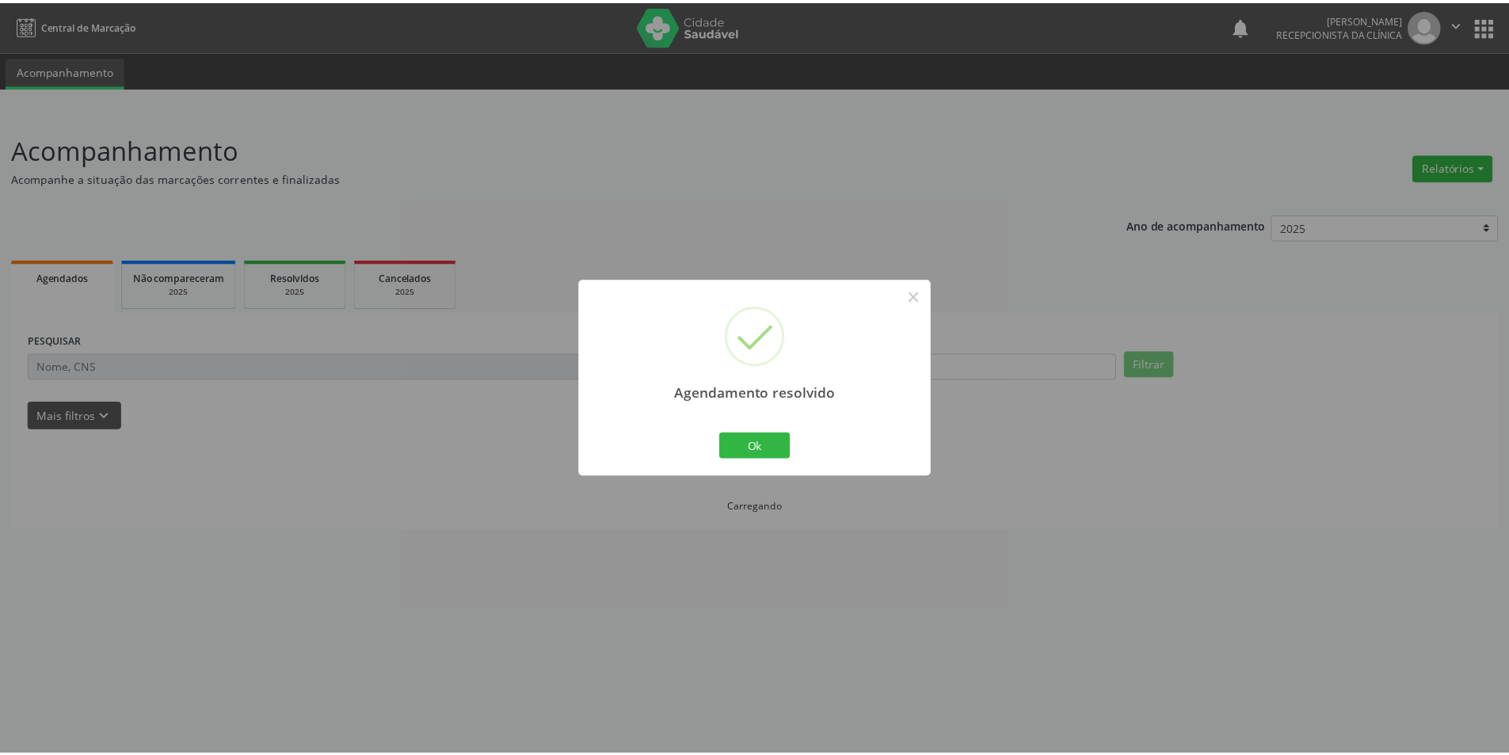
scroll to position [0, 0]
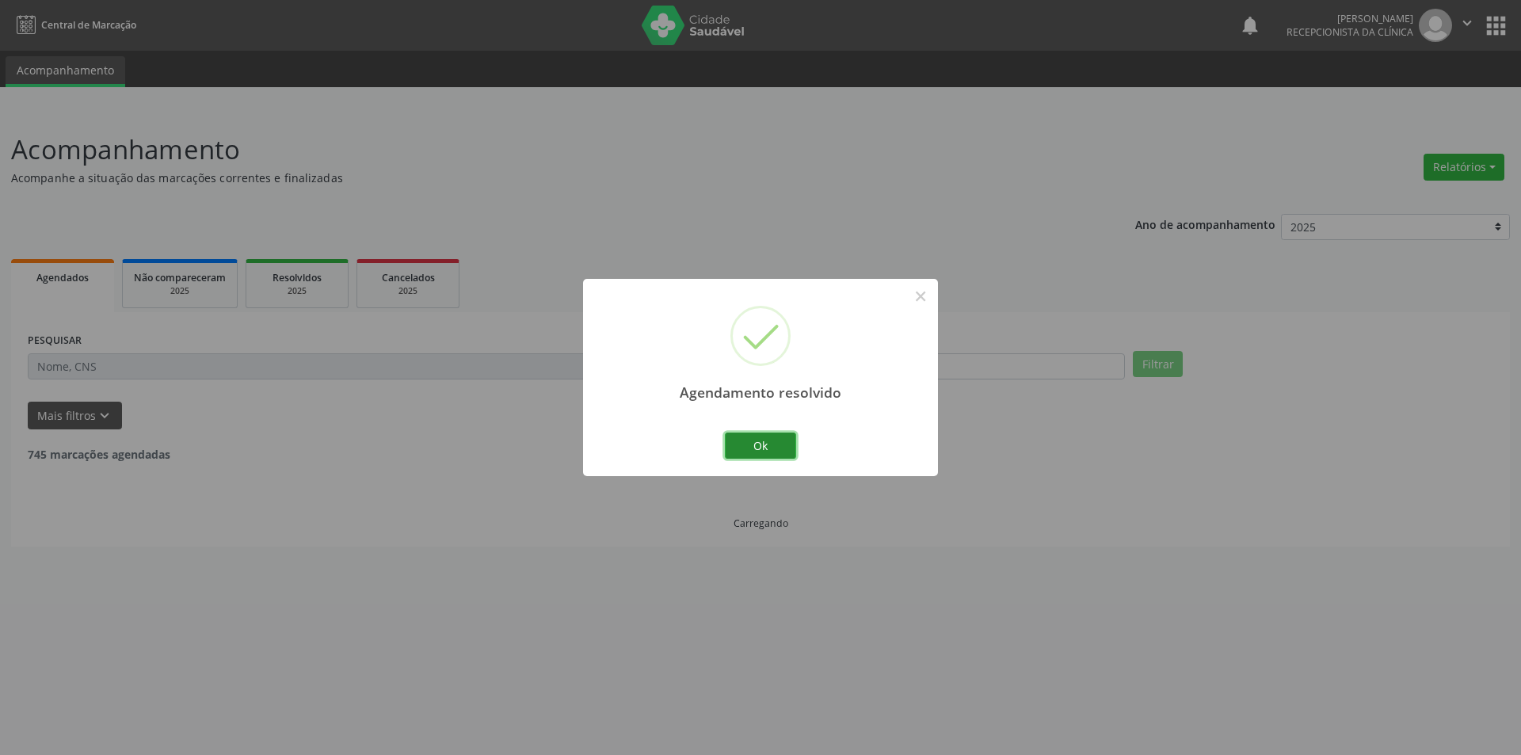
click at [766, 441] on button "Ok" at bounding box center [760, 446] width 71 height 27
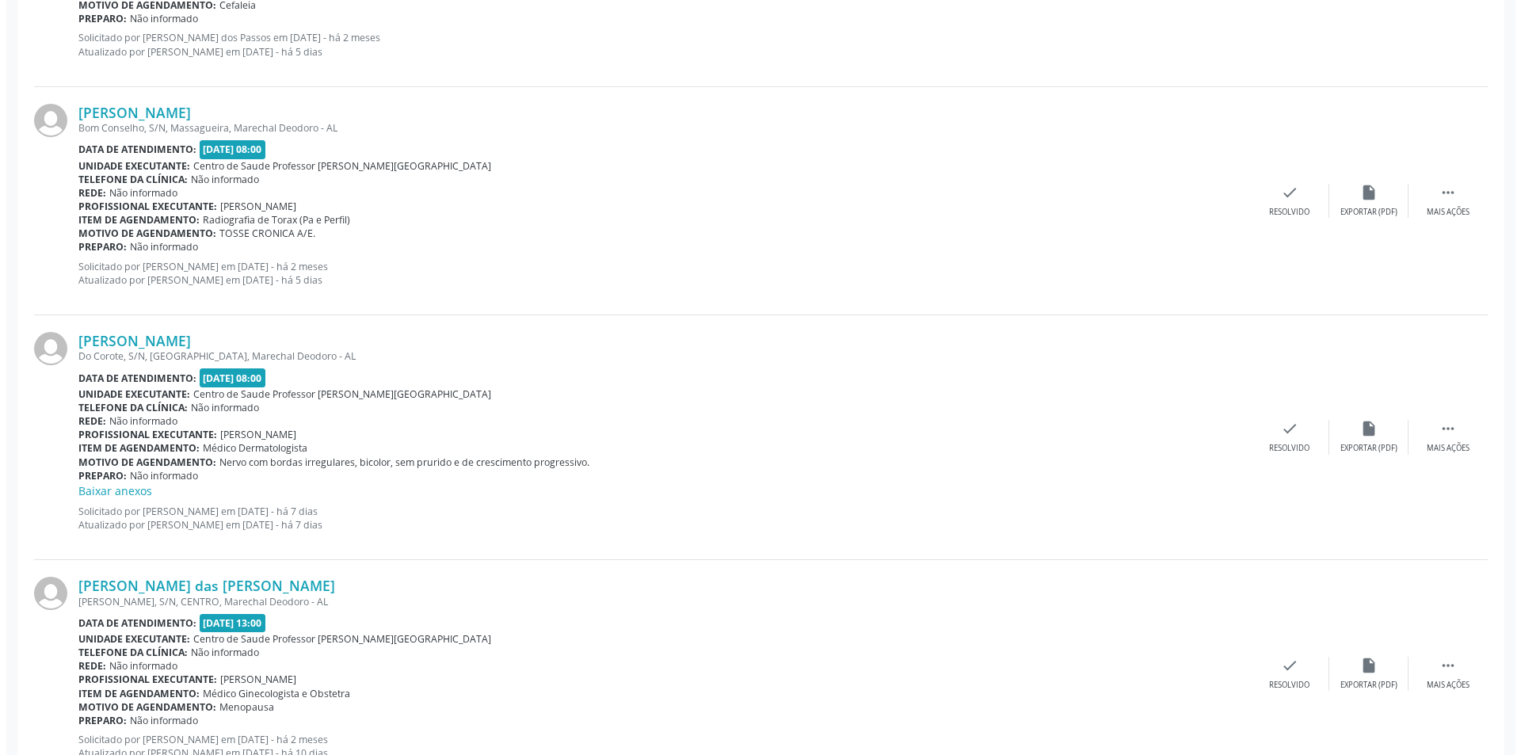
scroll to position [1347, 0]
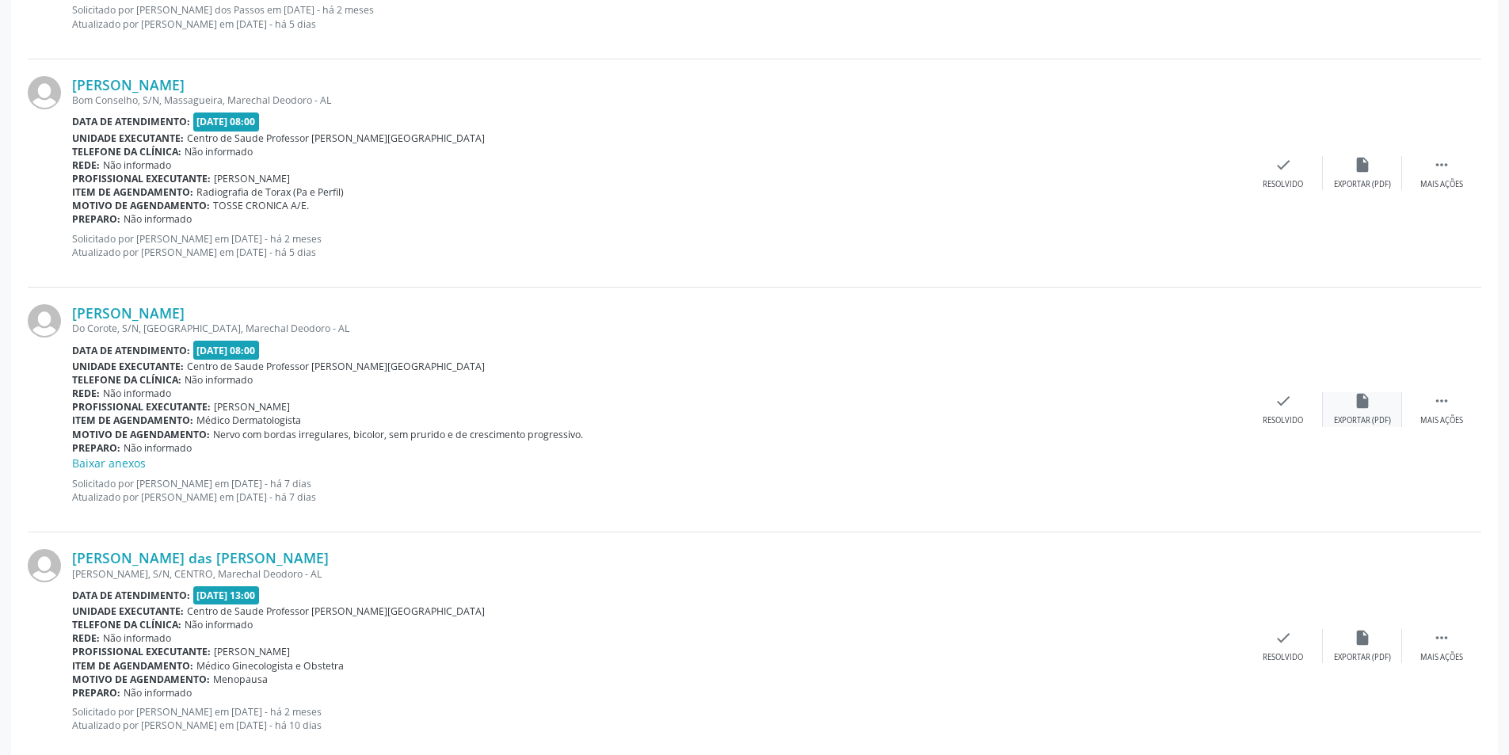
click at [1368, 414] on div "insert_drive_file Exportar (PDF)" at bounding box center [1362, 409] width 79 height 34
click at [1261, 414] on div "check Resolvido" at bounding box center [1283, 409] width 79 height 34
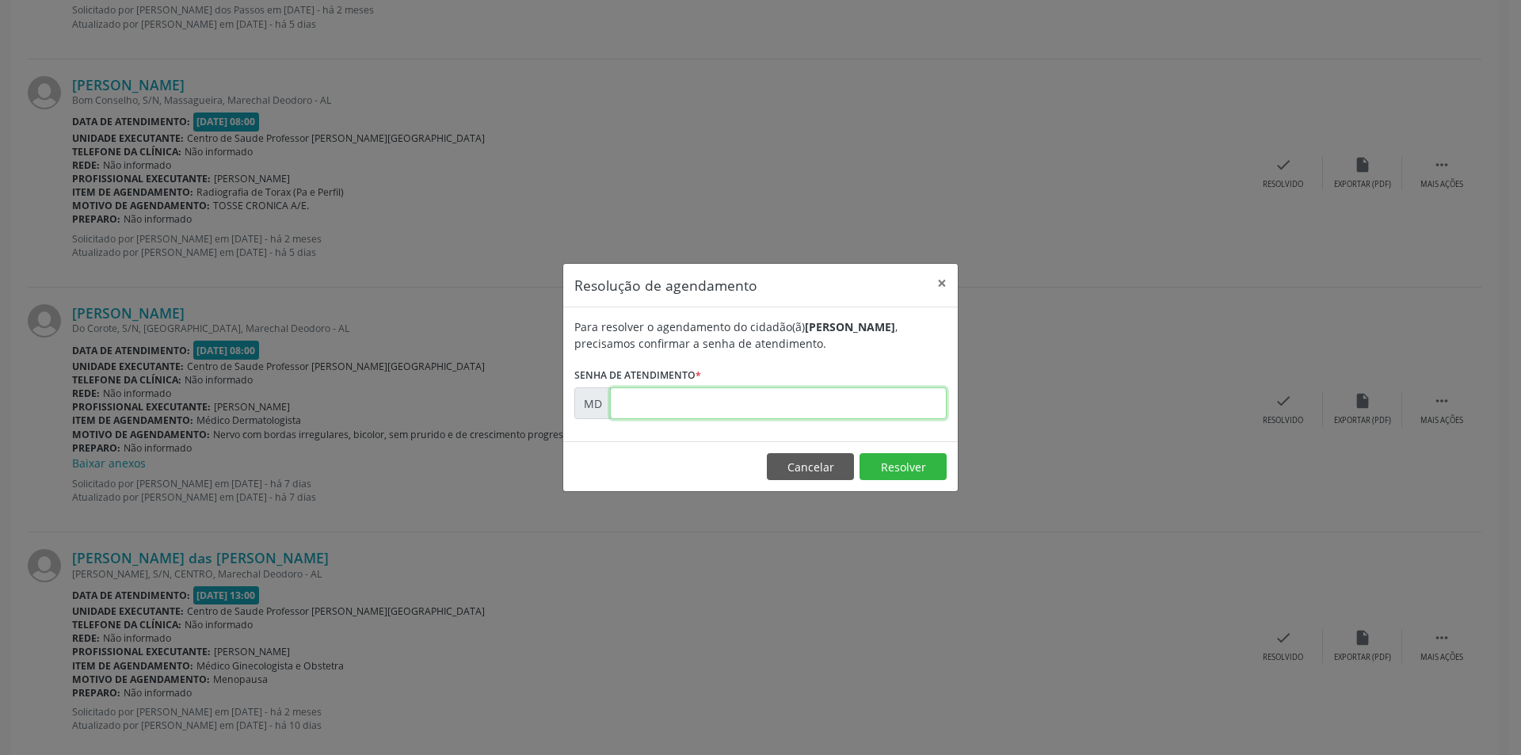
paste input "00012004"
type input "00012004"
click at [880, 467] on button "Resolver" at bounding box center [903, 466] width 87 height 27
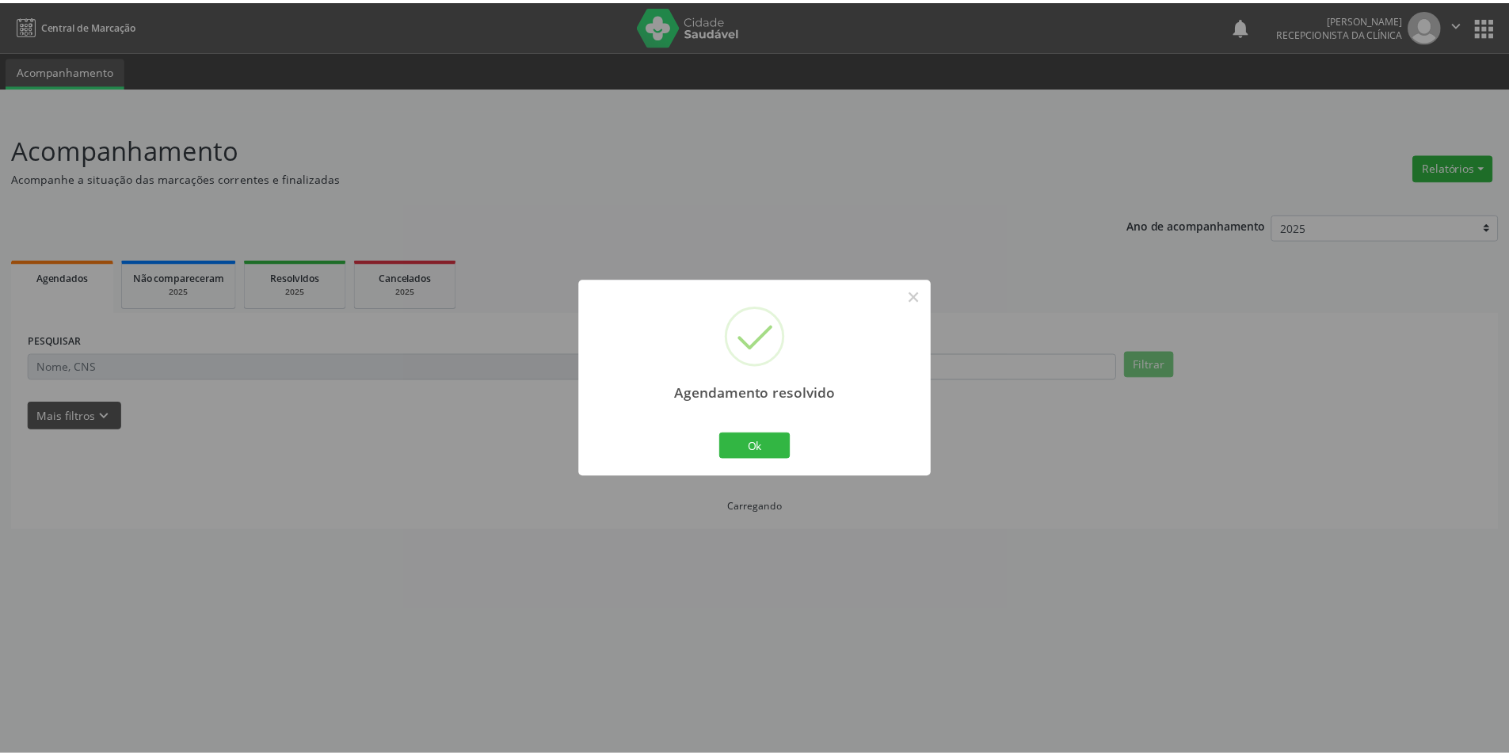
scroll to position [0, 0]
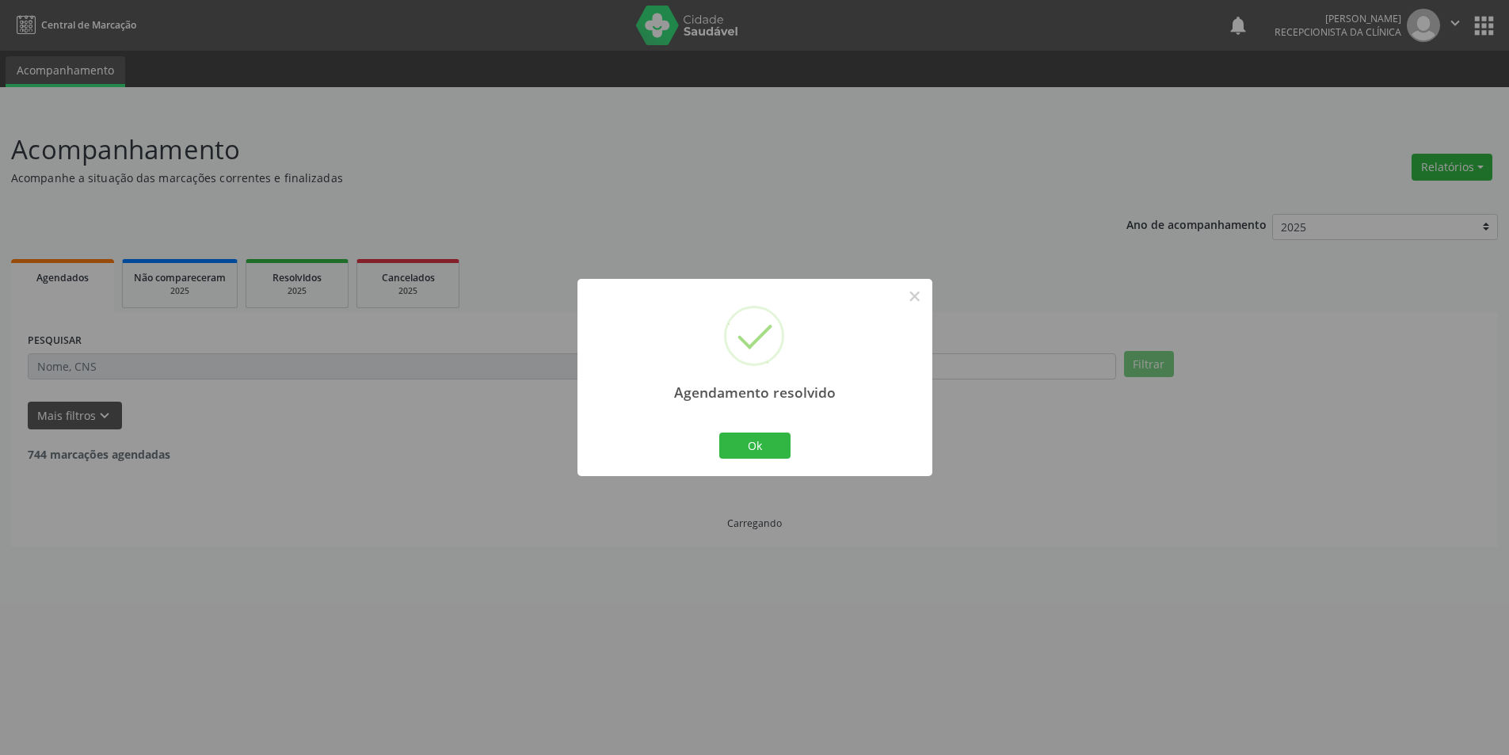
click at [761, 460] on div "Ok Cancel" at bounding box center [754, 445] width 78 height 33
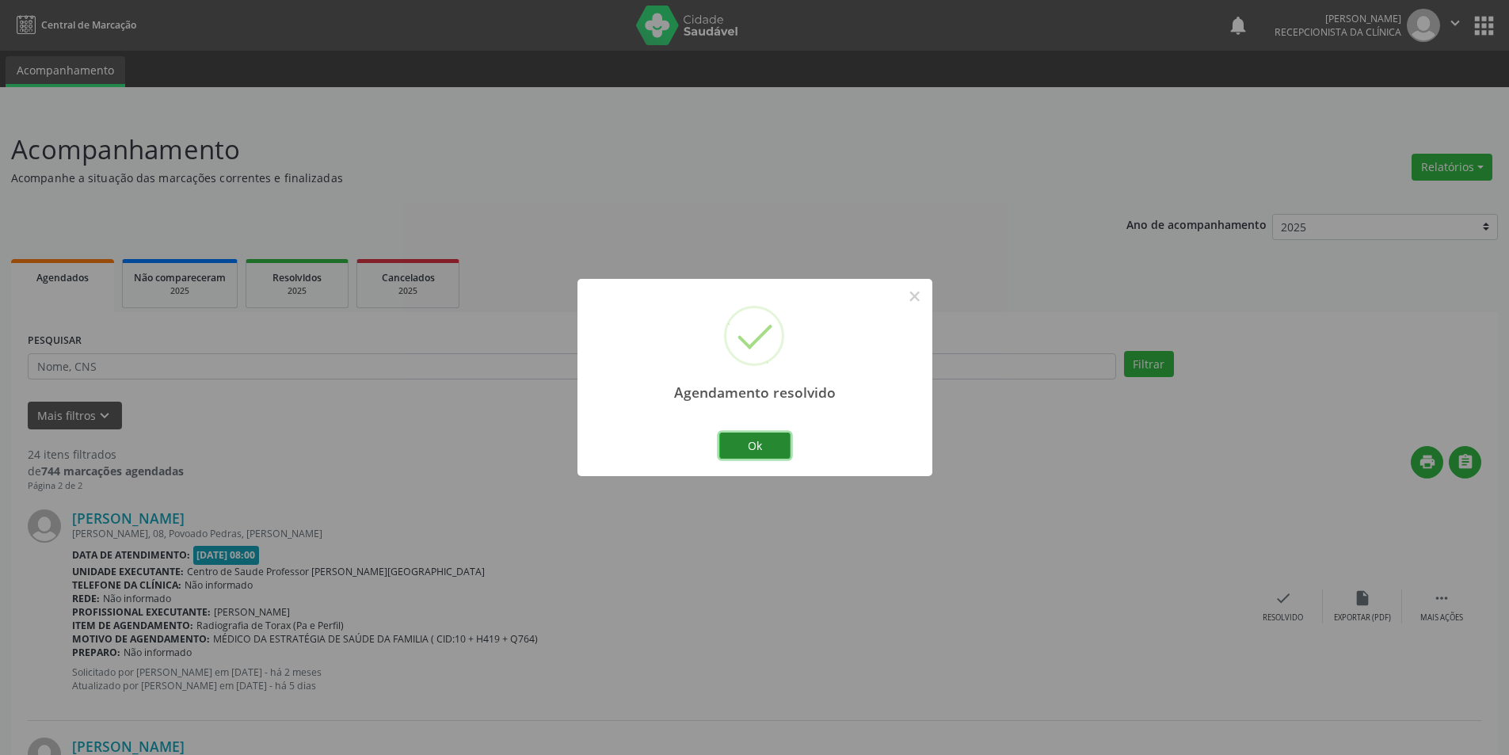
click at [761, 453] on button "Ok" at bounding box center [754, 446] width 71 height 27
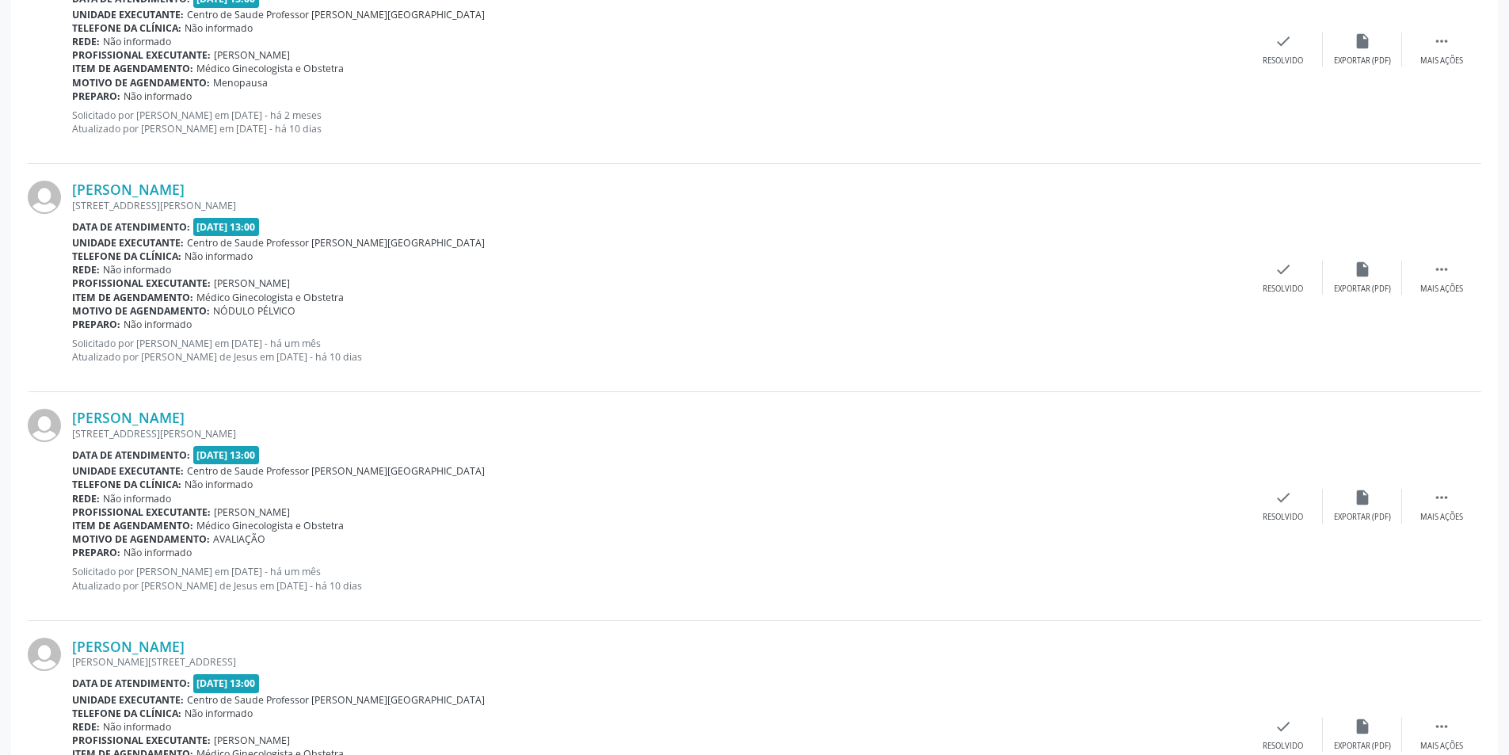
scroll to position [1865, 0]
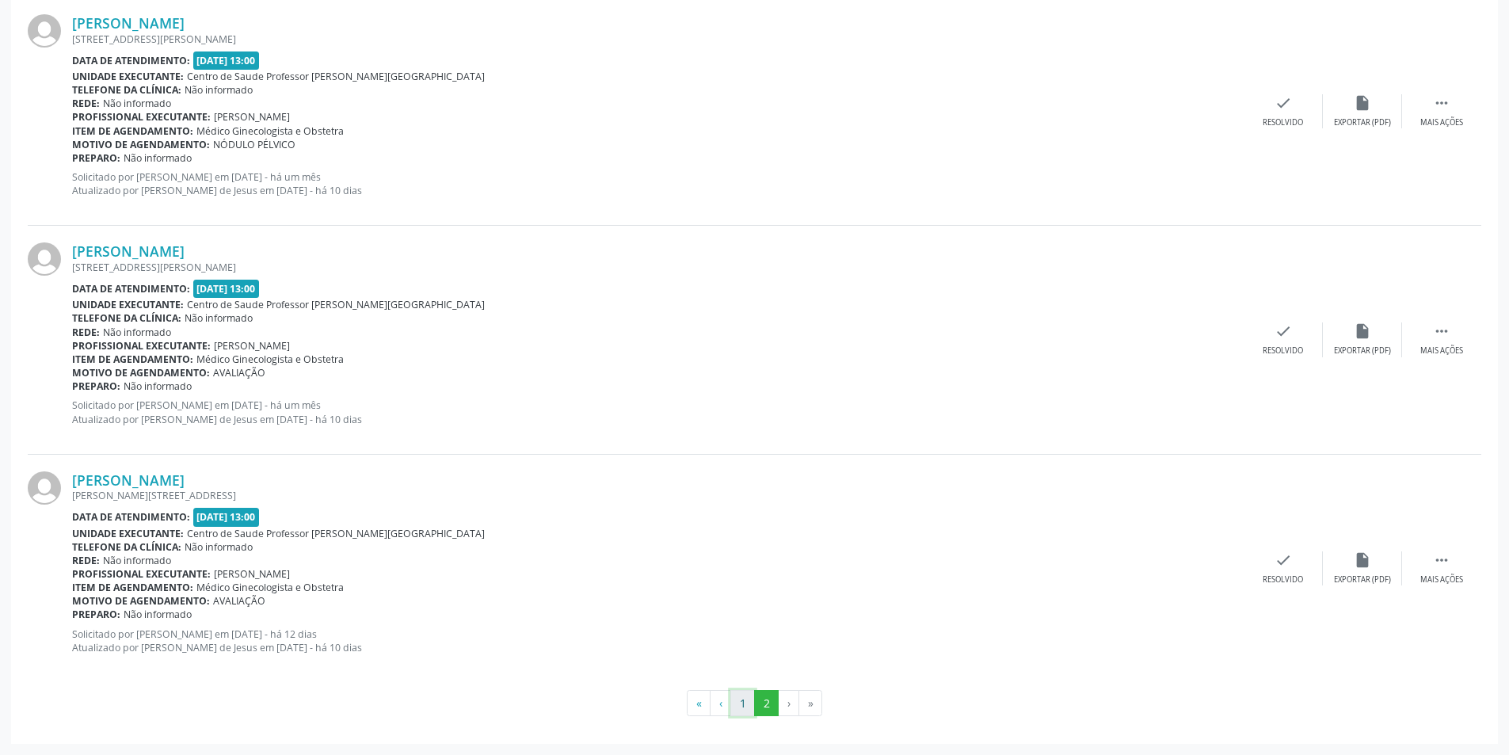
click at [746, 702] on button "1" at bounding box center [742, 703] width 25 height 27
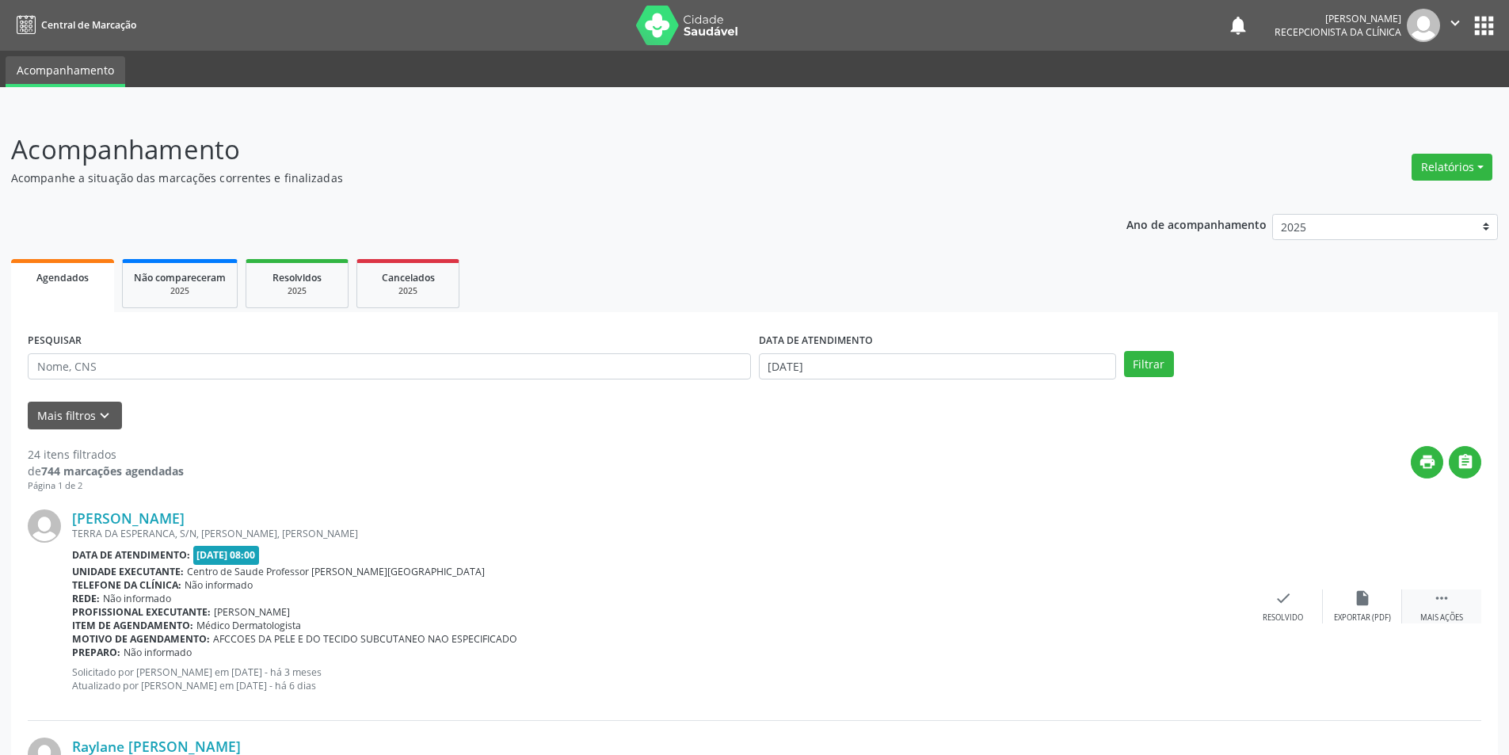
click at [1442, 592] on icon "" at bounding box center [1441, 597] width 17 height 17
click at [1436, 605] on icon "" at bounding box center [1441, 597] width 17 height 17
click at [1420, 607] on div " Mais ações" at bounding box center [1441, 606] width 79 height 34
click at [1371, 597] on div "alarm_off Não compareceu" at bounding box center [1362, 606] width 79 height 34
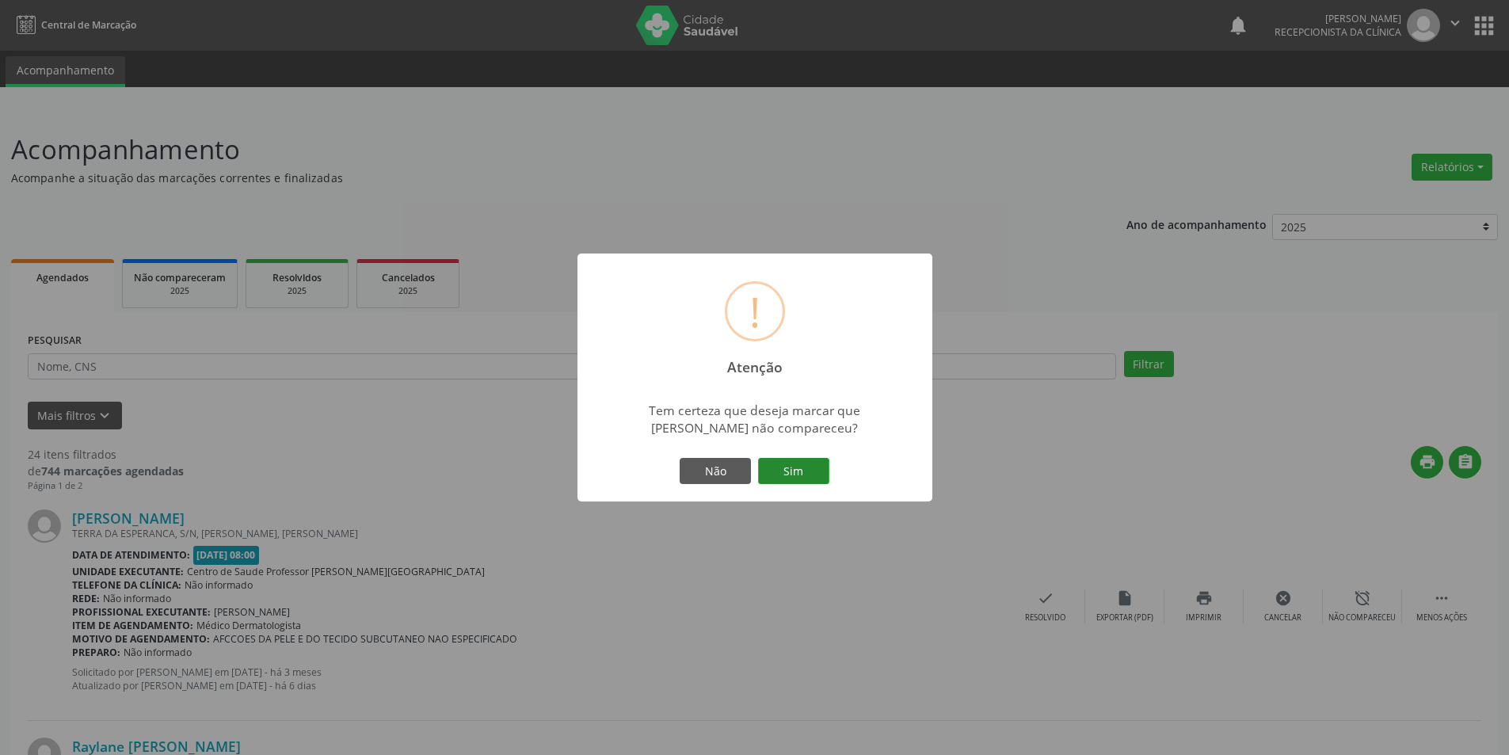
click at [803, 463] on button "Sim" at bounding box center [793, 471] width 71 height 27
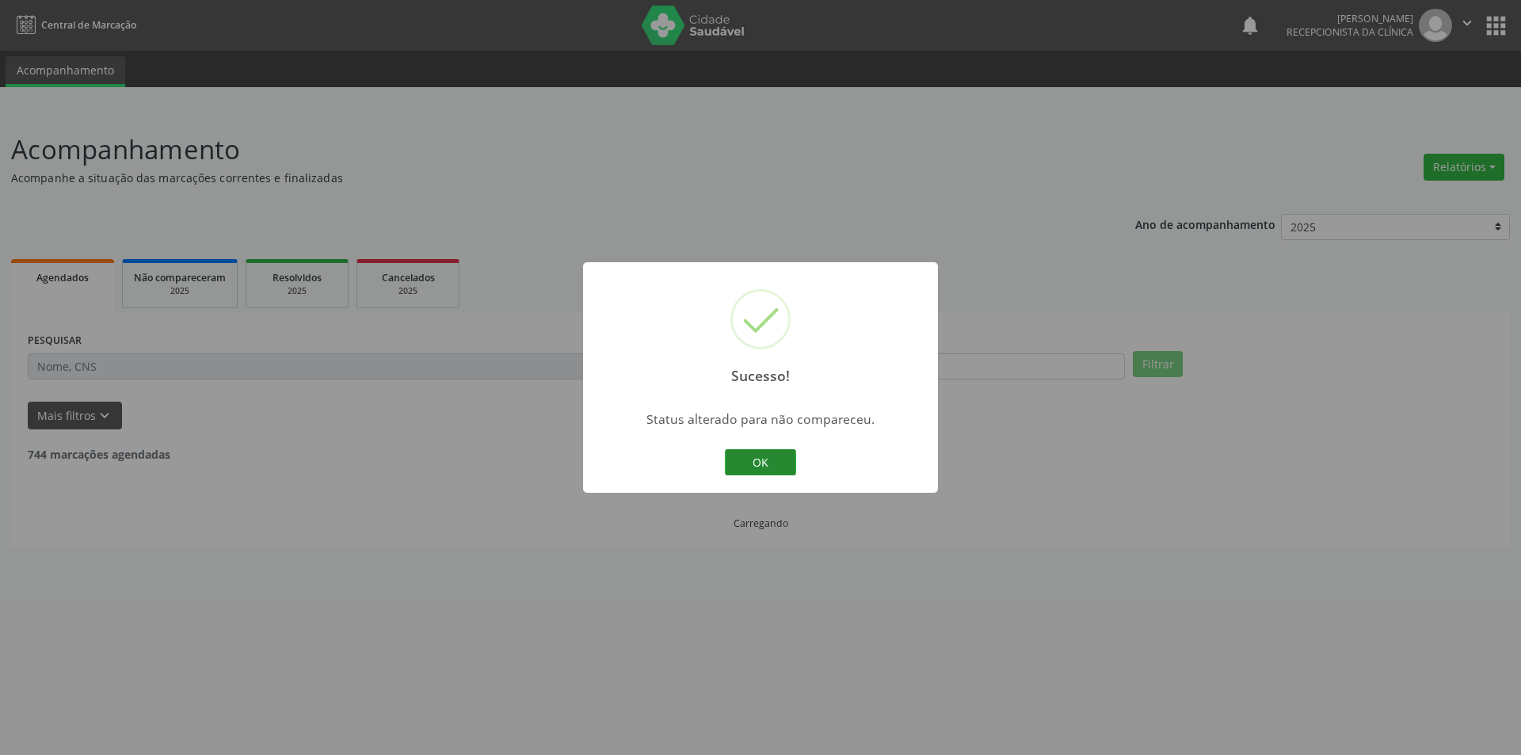
click at [788, 458] on button "OK" at bounding box center [760, 462] width 71 height 27
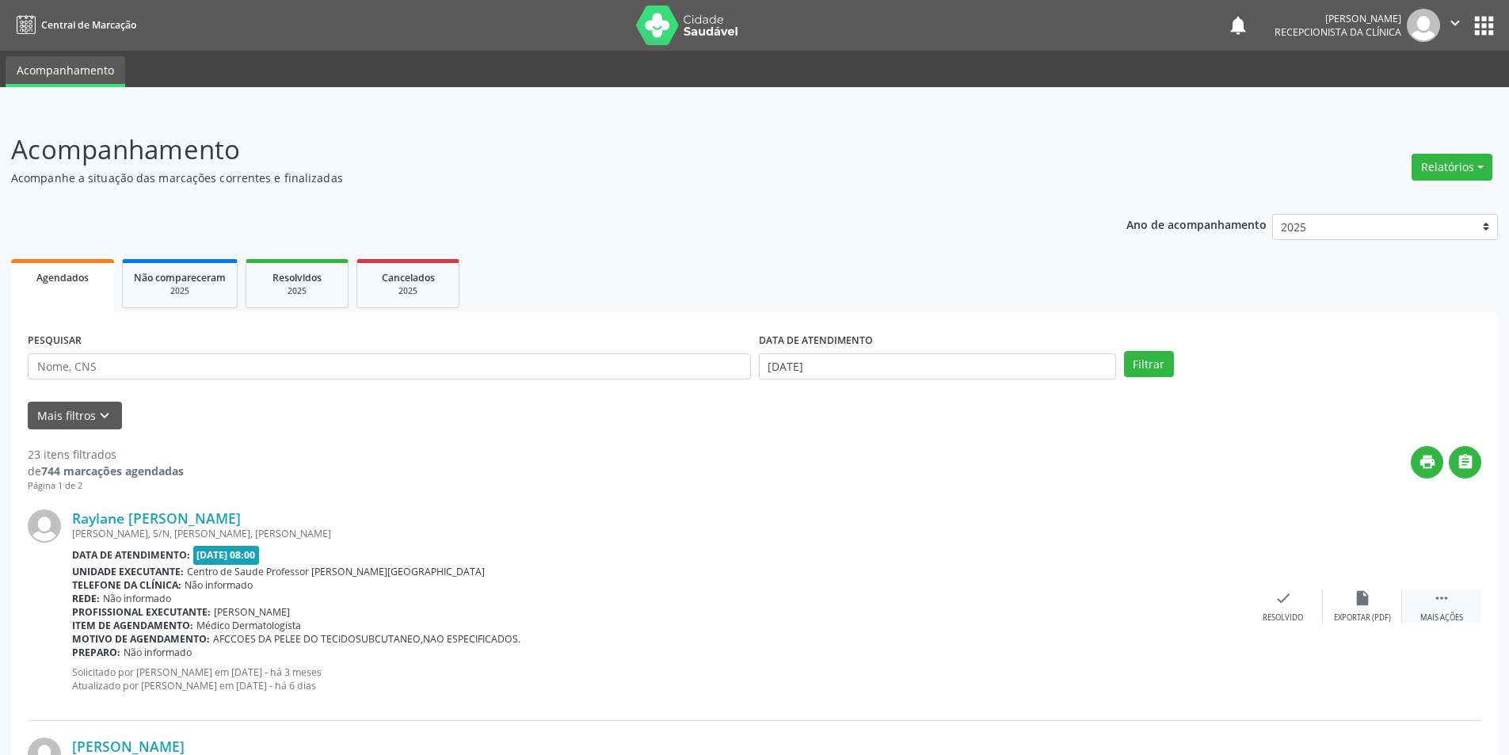
click at [1413, 606] on div " Mais ações" at bounding box center [1441, 606] width 79 height 34
click at [1366, 605] on icon "alarm_off" at bounding box center [1362, 597] width 17 height 17
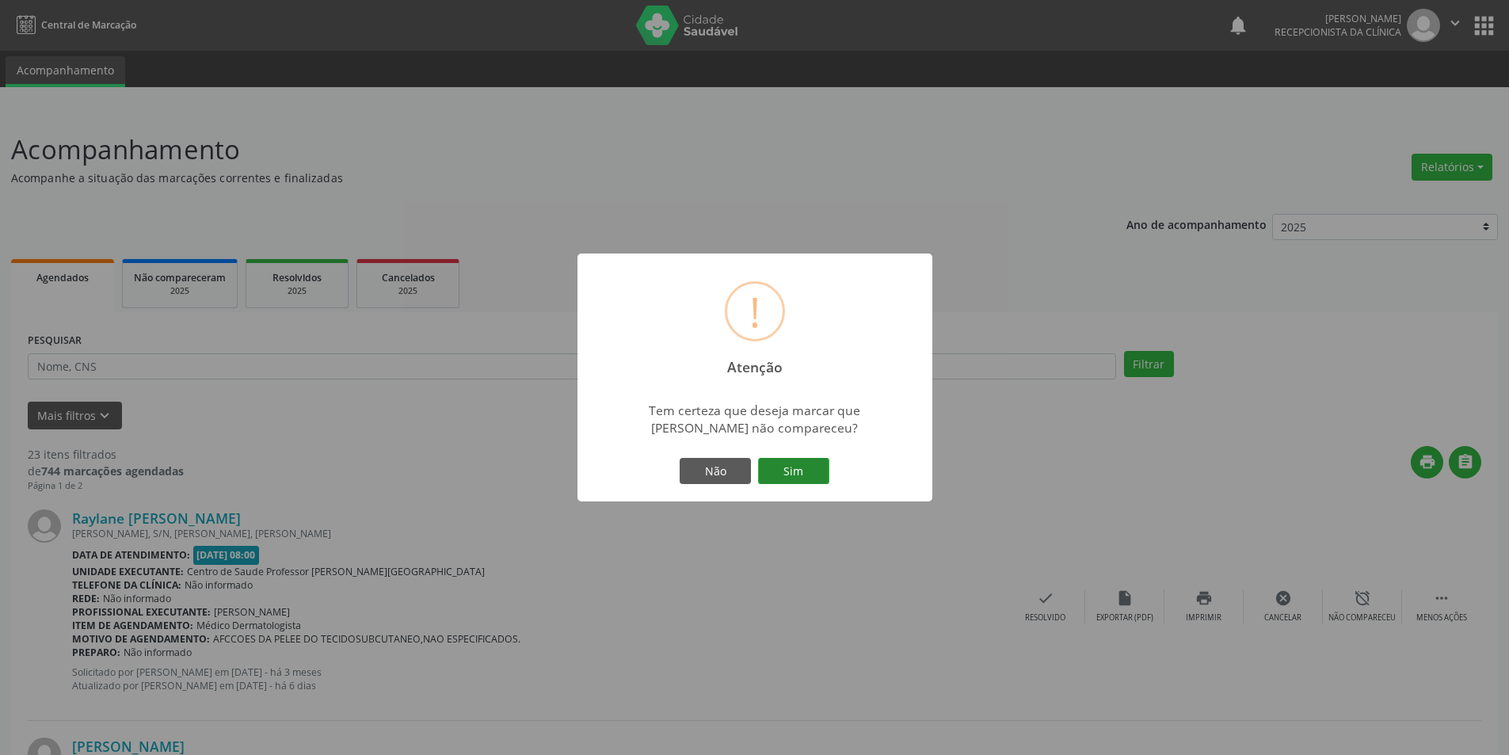
click at [793, 460] on button "Sim" at bounding box center [793, 471] width 71 height 27
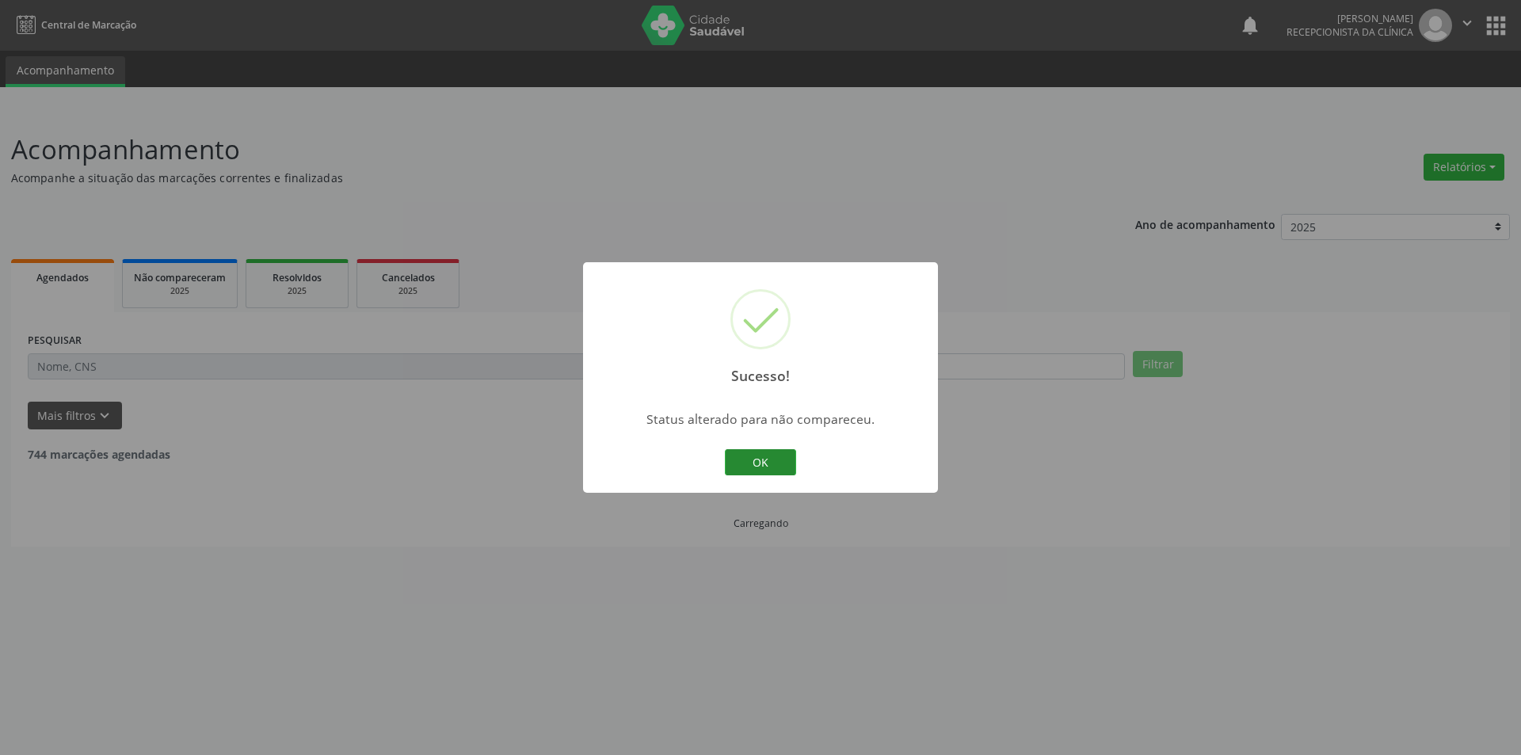
click at [746, 456] on button "OK" at bounding box center [760, 462] width 71 height 27
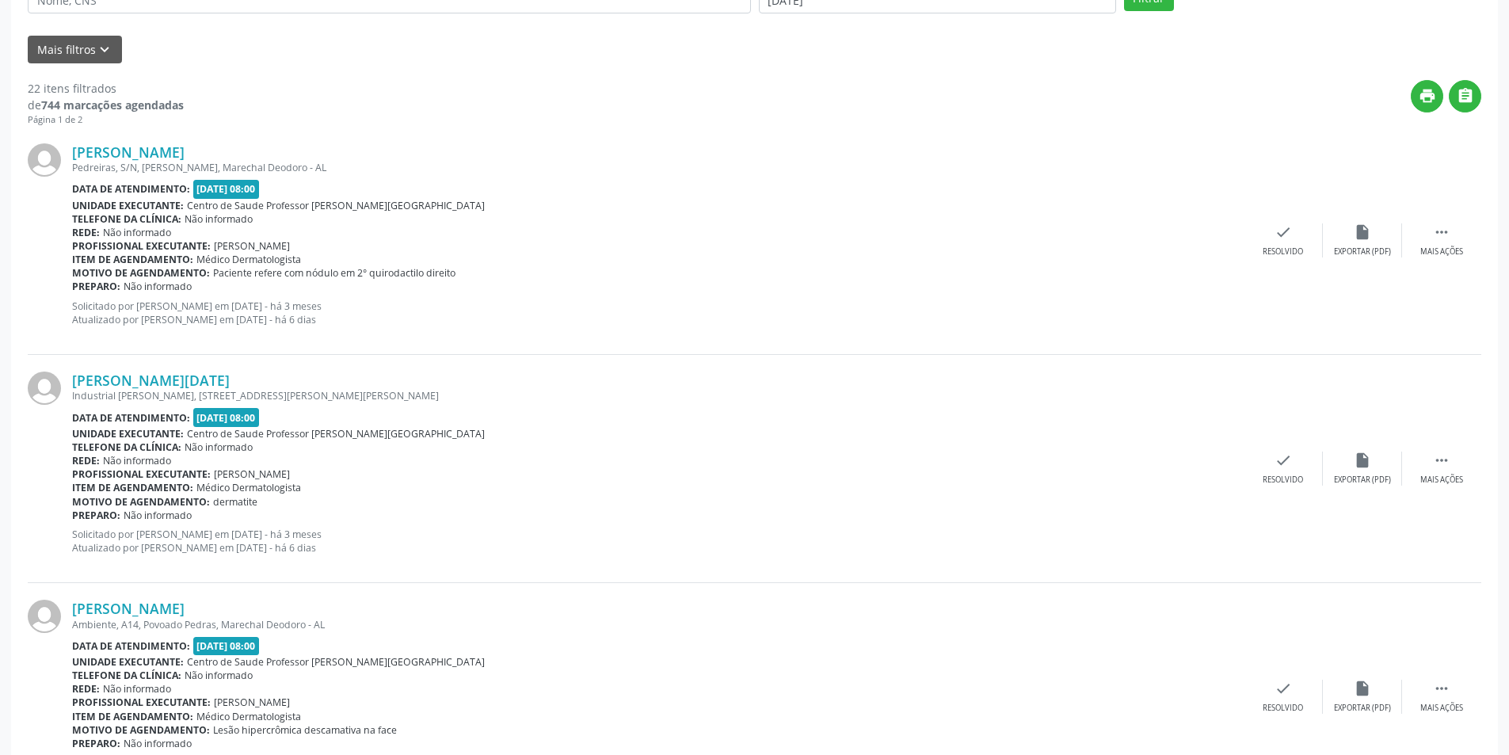
scroll to position [475, 0]
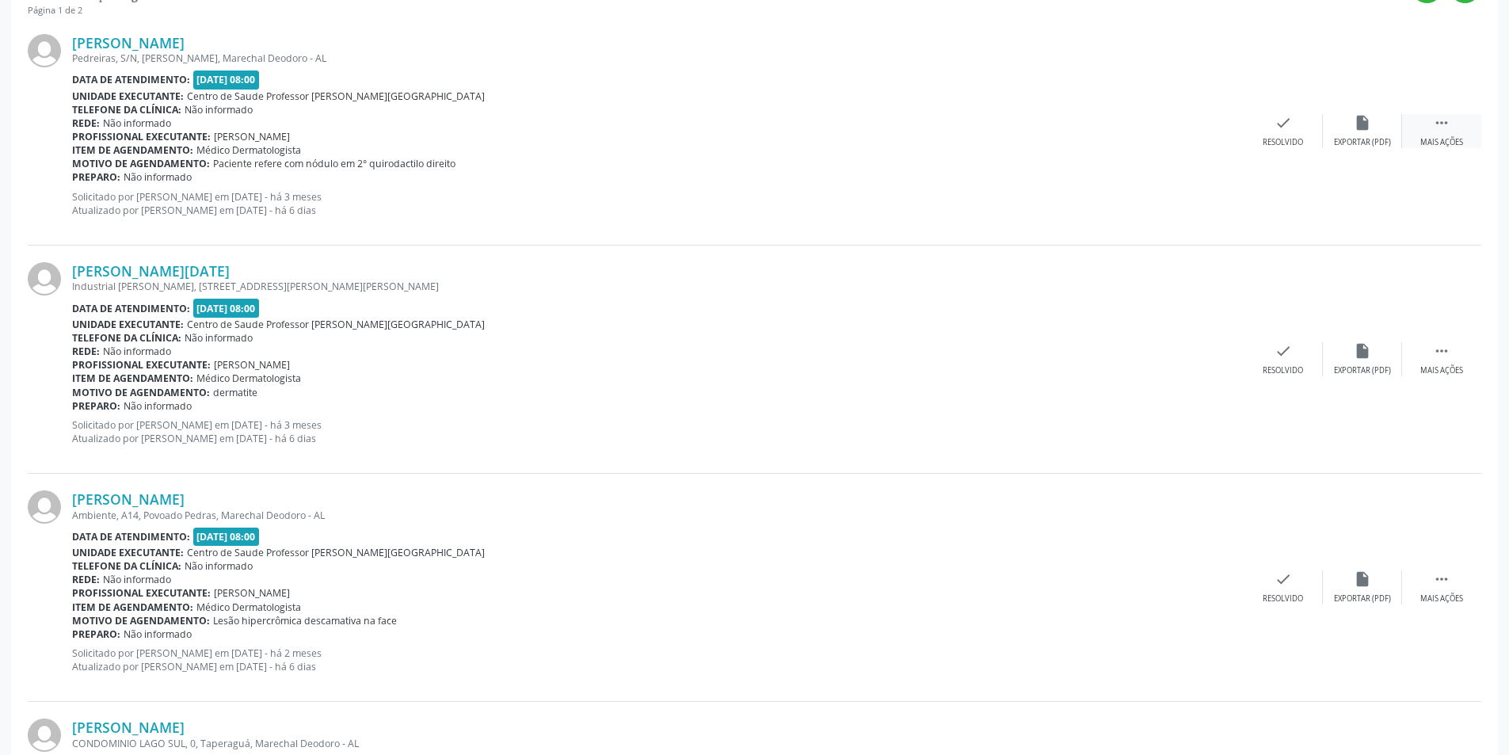
click at [1421, 126] on div " Mais ações" at bounding box center [1441, 131] width 79 height 34
click at [1341, 148] on div "[PERSON_NAME] Pedreiras, S/N, Tuquanduba, Marechal Deodoro - AL Data de atendim…" at bounding box center [755, 131] width 1454 height 228
click at [1367, 133] on div "alarm_off Não compareceu" at bounding box center [1362, 131] width 79 height 34
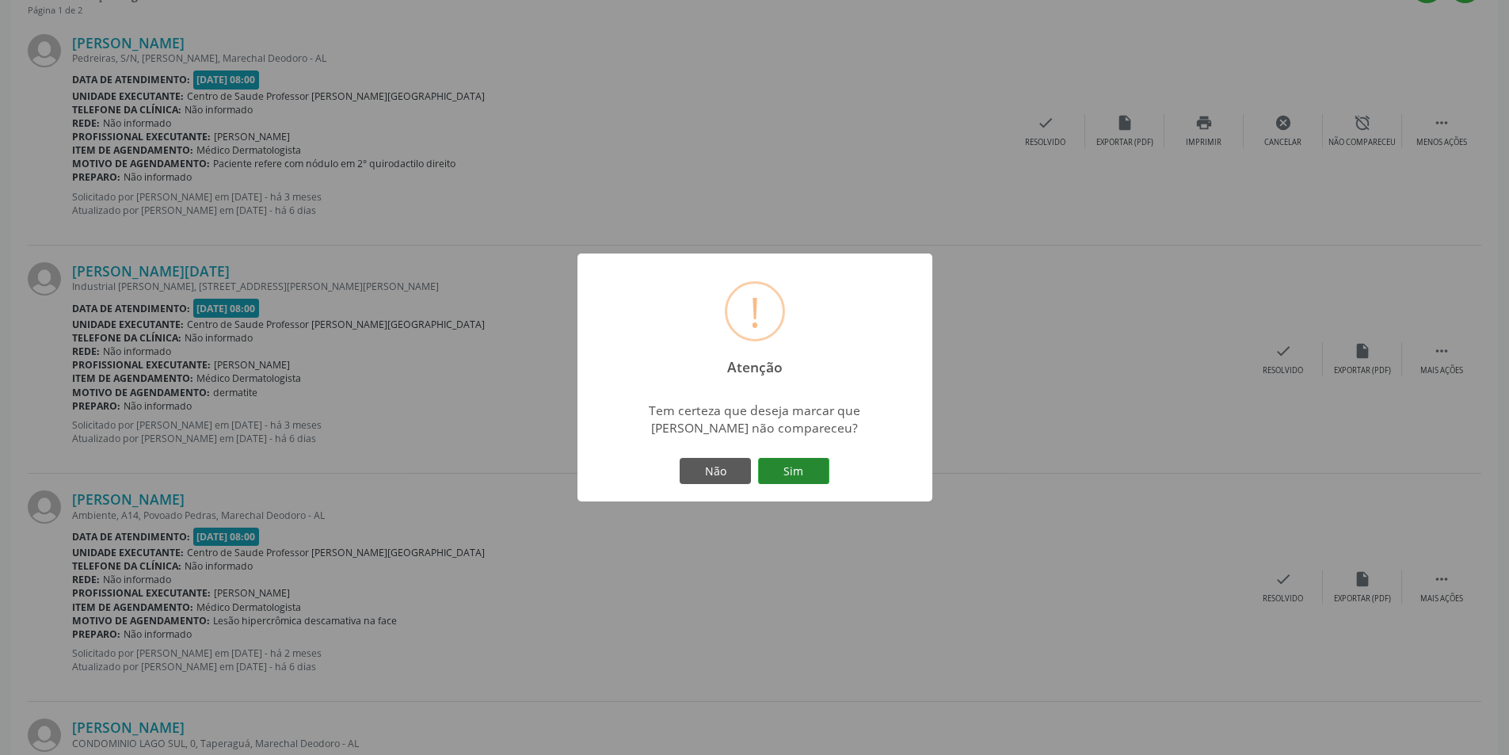
click at [798, 460] on button "Sim" at bounding box center [793, 471] width 71 height 27
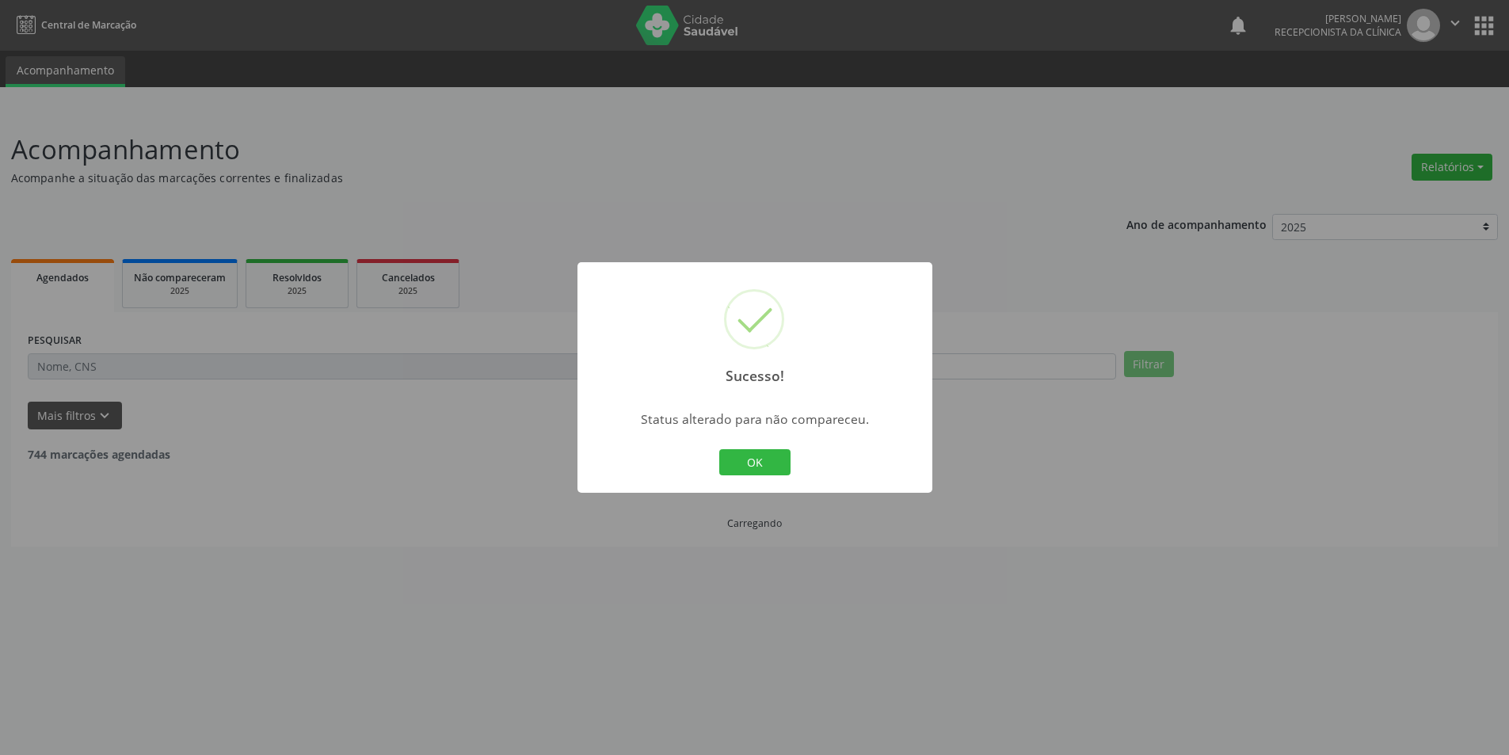
scroll to position [0, 0]
click at [788, 456] on button "OK" at bounding box center [760, 462] width 71 height 27
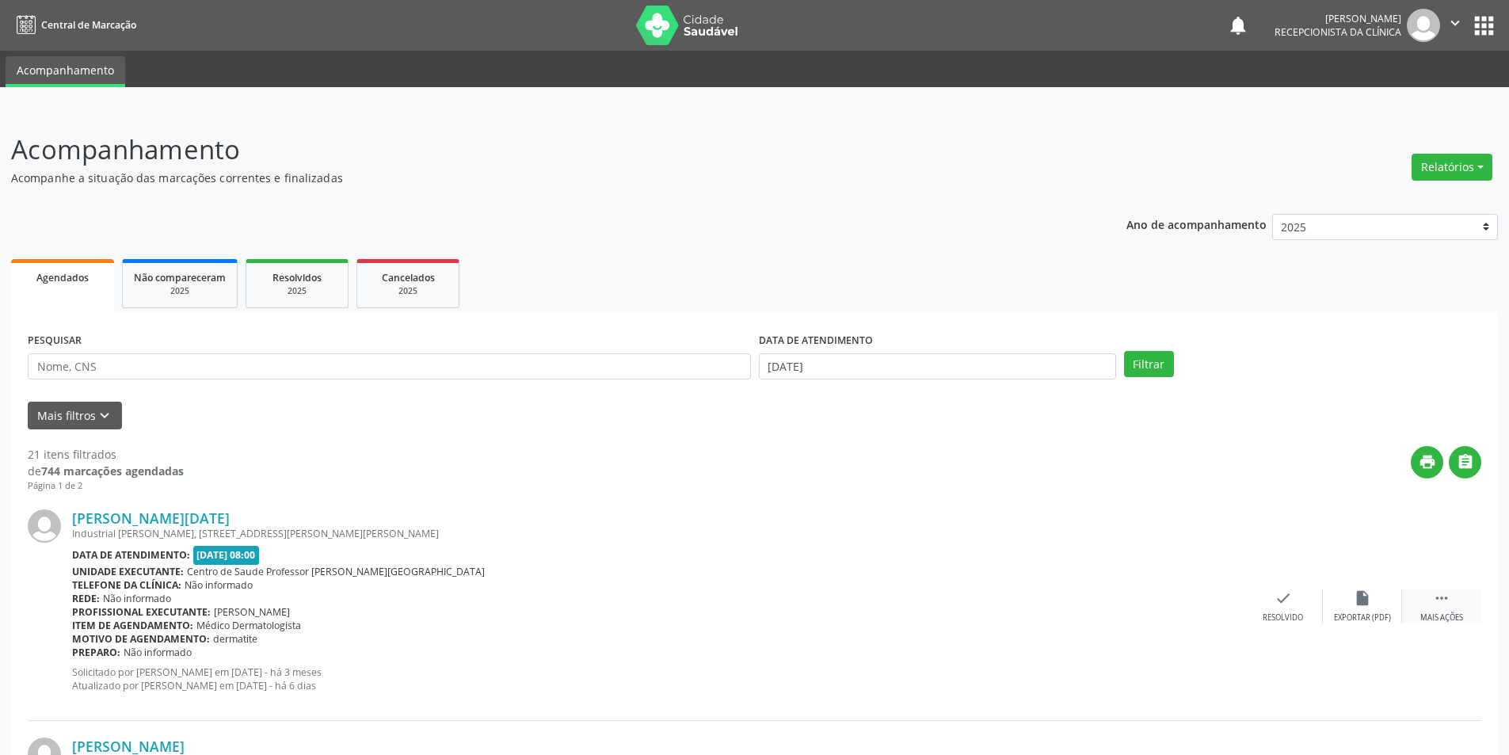
click at [1441, 593] on icon "" at bounding box center [1441, 597] width 17 height 17
click at [1356, 605] on icon "alarm_off" at bounding box center [1362, 597] width 17 height 17
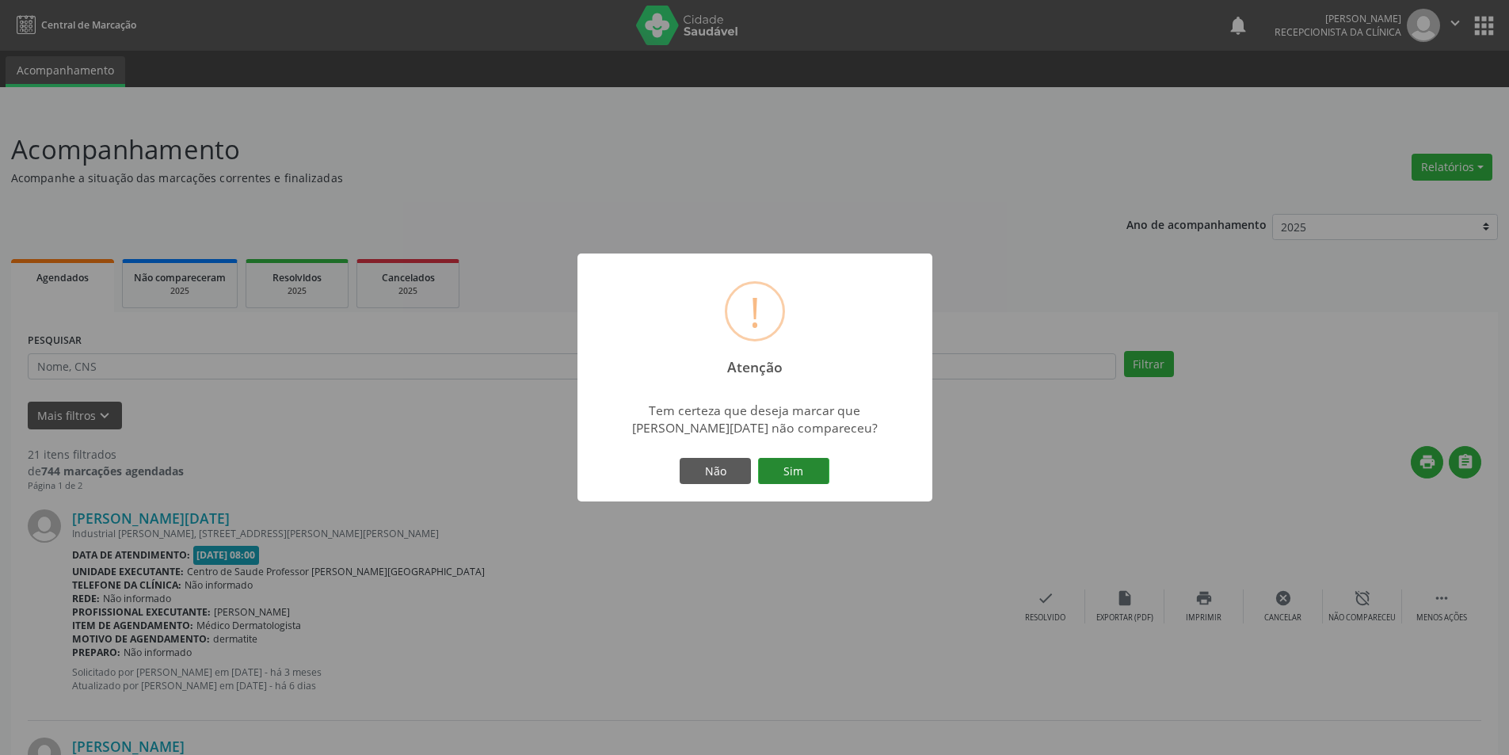
click at [785, 479] on button "Sim" at bounding box center [793, 471] width 71 height 27
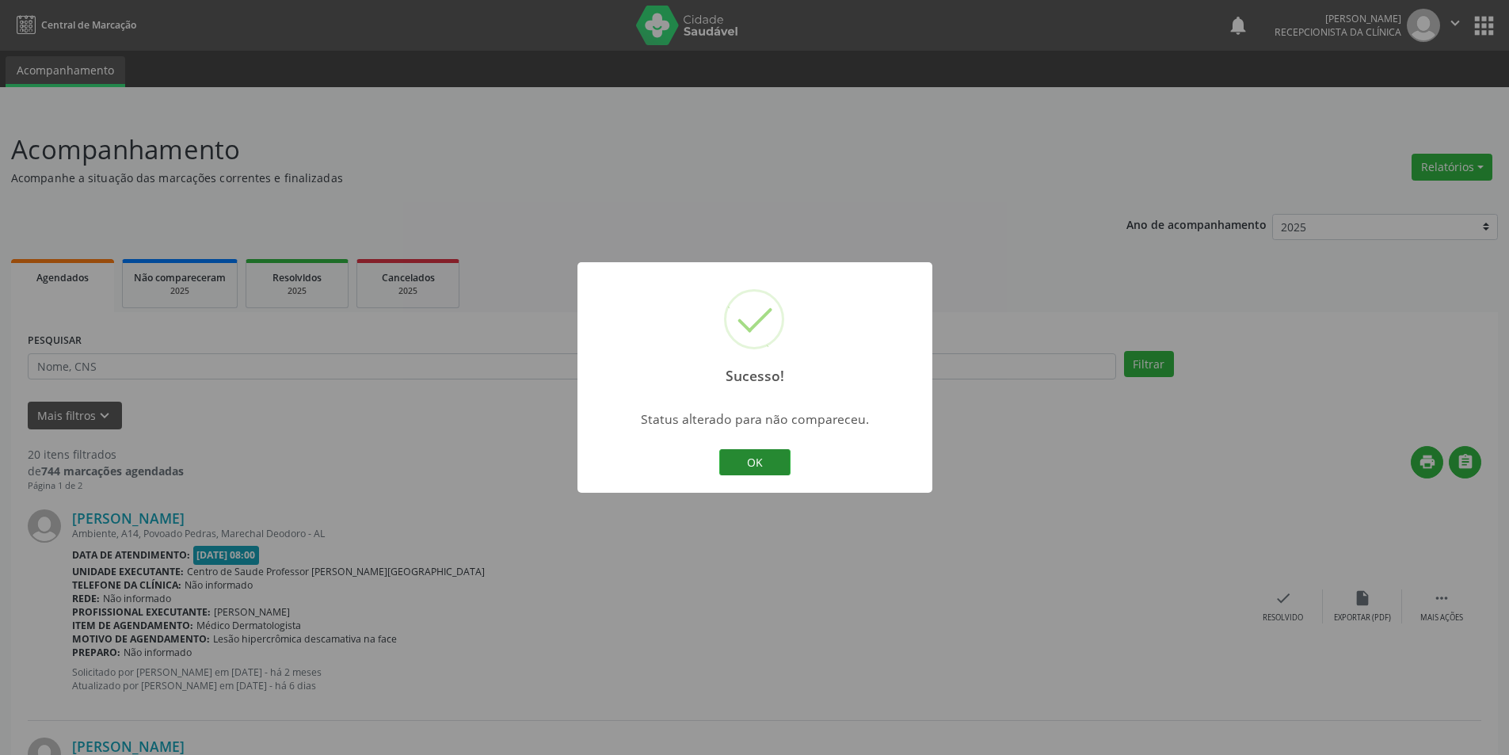
click at [763, 456] on button "OK" at bounding box center [754, 462] width 71 height 27
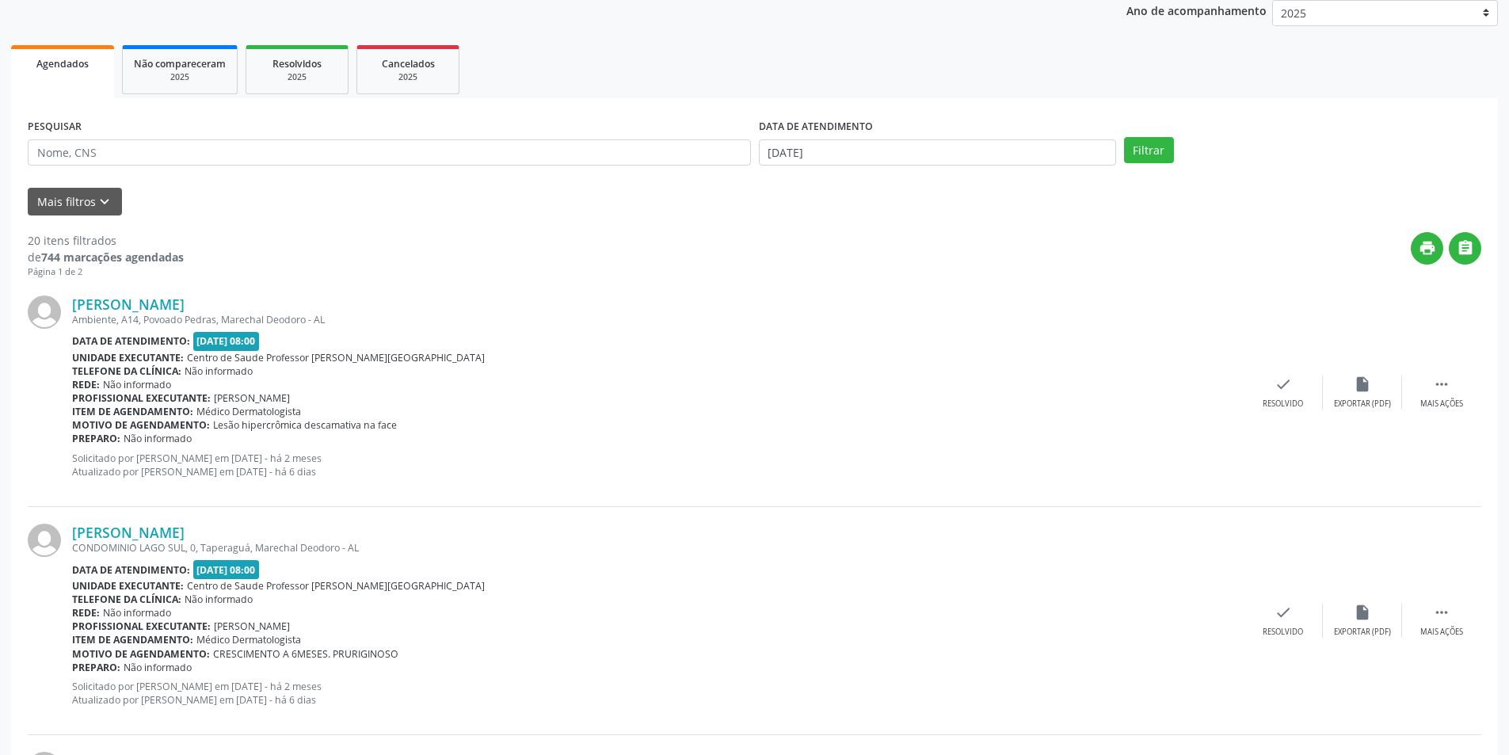
scroll to position [238, 0]
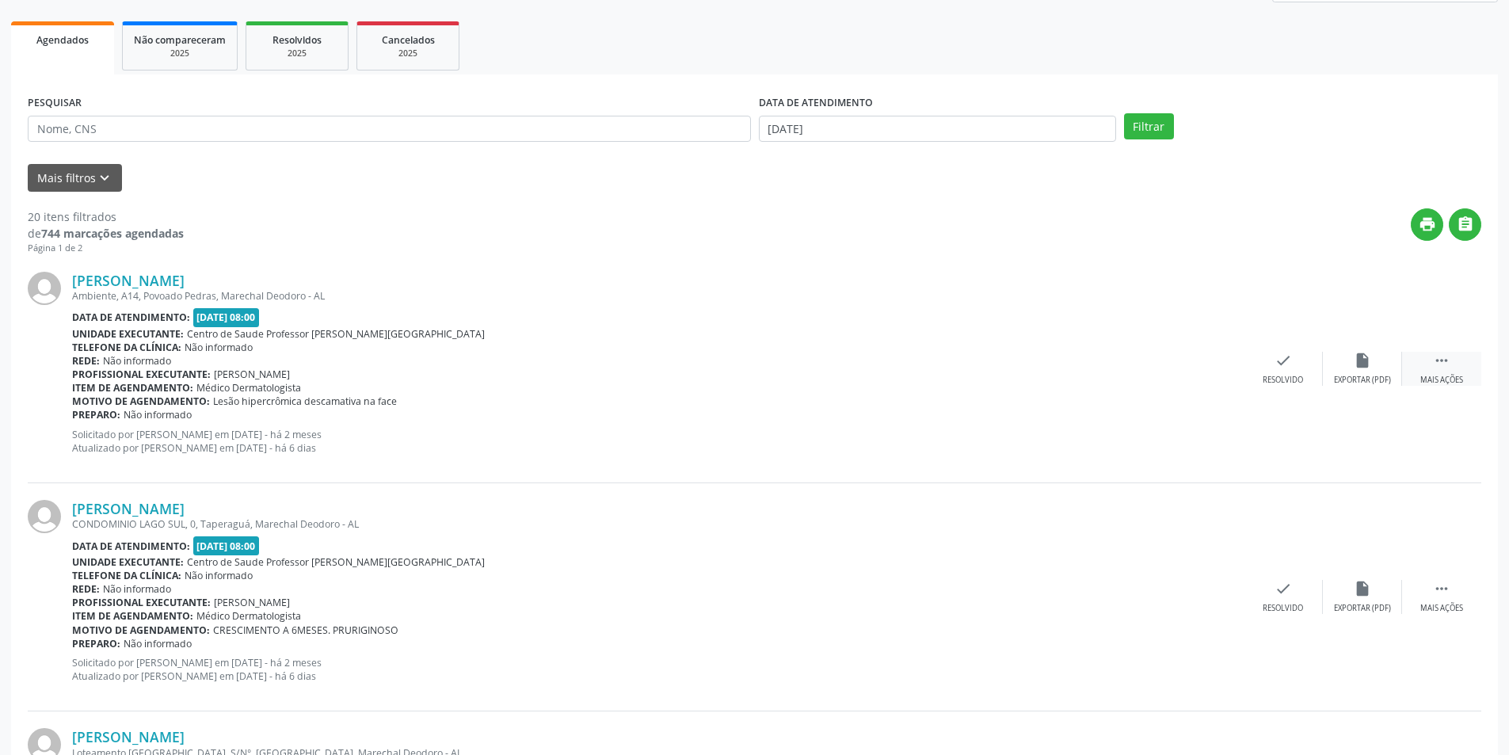
click at [1449, 361] on icon "" at bounding box center [1441, 360] width 17 height 17
click at [1387, 395] on div "[PERSON_NAME] Ambiente, A14, [GEOGRAPHIC_DATA], [GEOGRAPHIC_DATA] - AL Data de …" at bounding box center [755, 369] width 1454 height 228
click at [1379, 375] on div "Não compareceu" at bounding box center [1362, 380] width 67 height 11
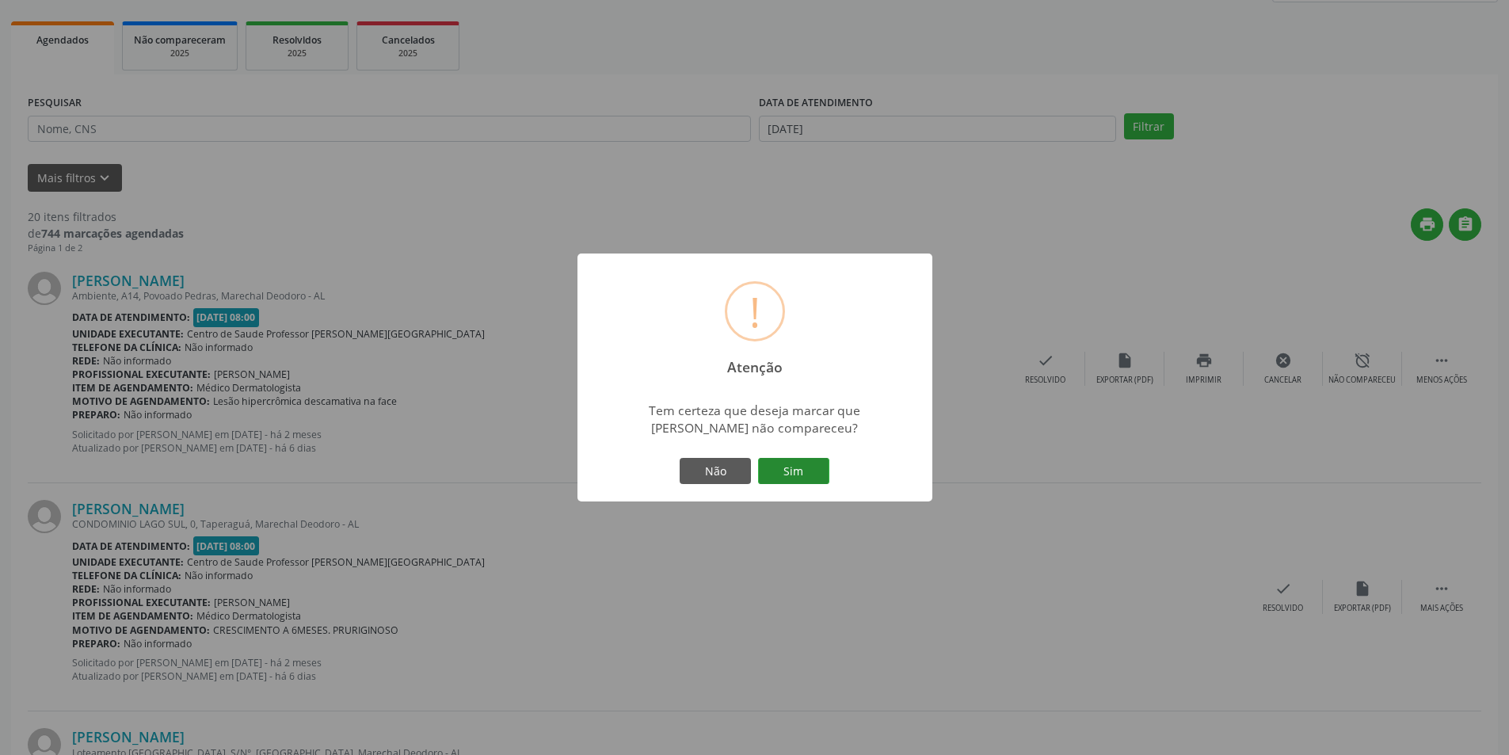
click at [797, 473] on button "Sim" at bounding box center [793, 471] width 71 height 27
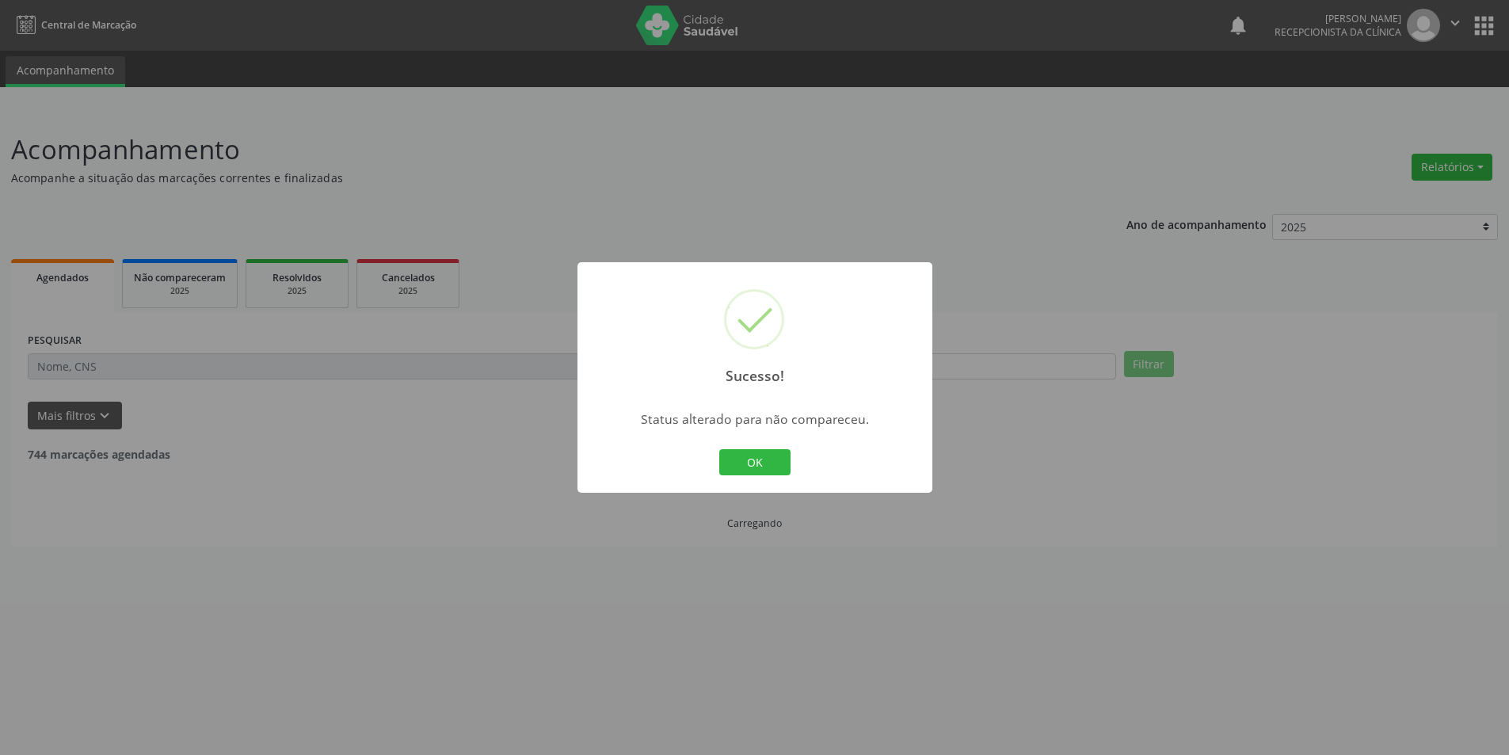
scroll to position [0, 0]
click at [765, 456] on button "OK" at bounding box center [760, 462] width 71 height 27
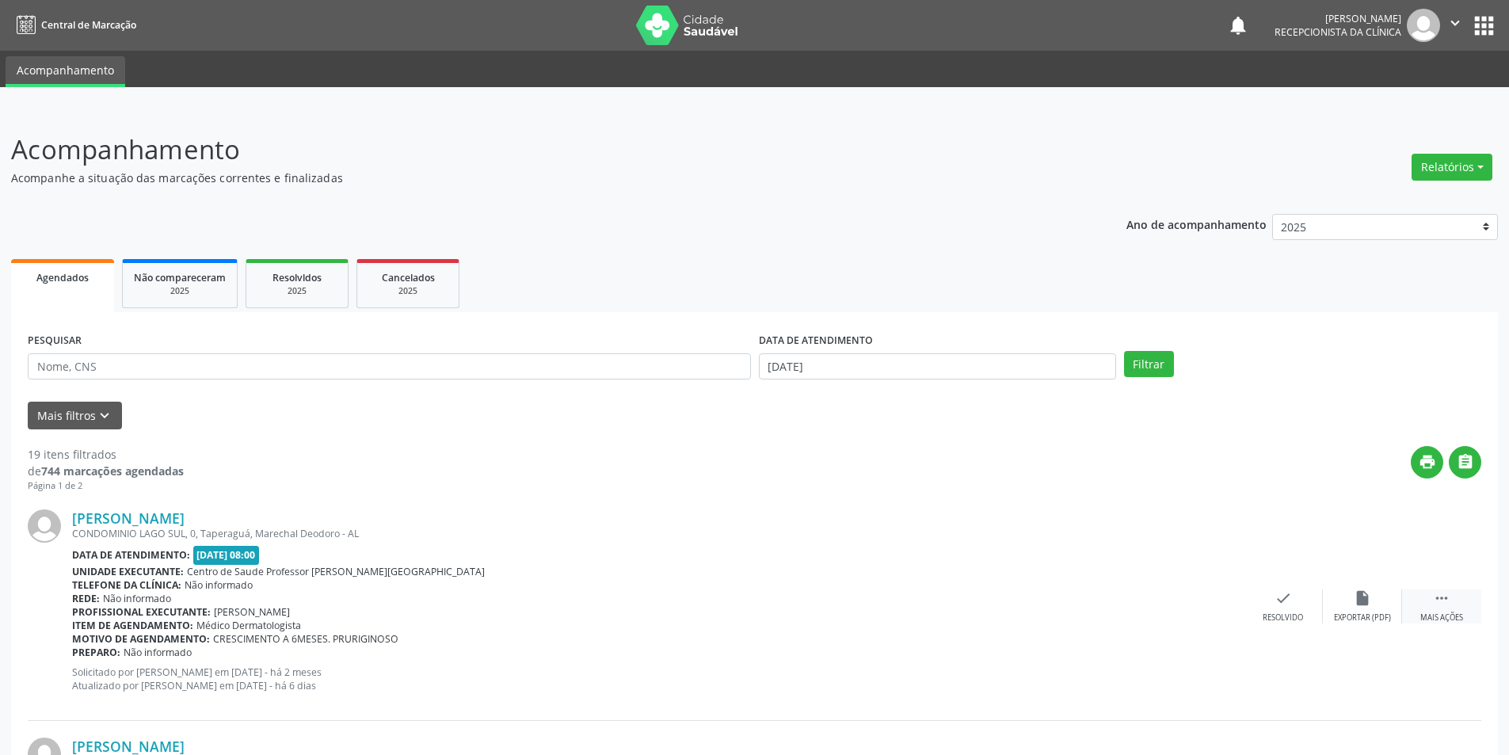
click at [1438, 601] on icon "" at bounding box center [1441, 597] width 17 height 17
click at [1352, 578] on div "[PERSON_NAME] CONDOMINIO LAGO SUL, 0, [GEOGRAPHIC_DATA], Marechal Deodoro - AL …" at bounding box center [755, 607] width 1454 height 228
click at [1372, 610] on div "alarm_off Não compareceu" at bounding box center [1362, 606] width 79 height 34
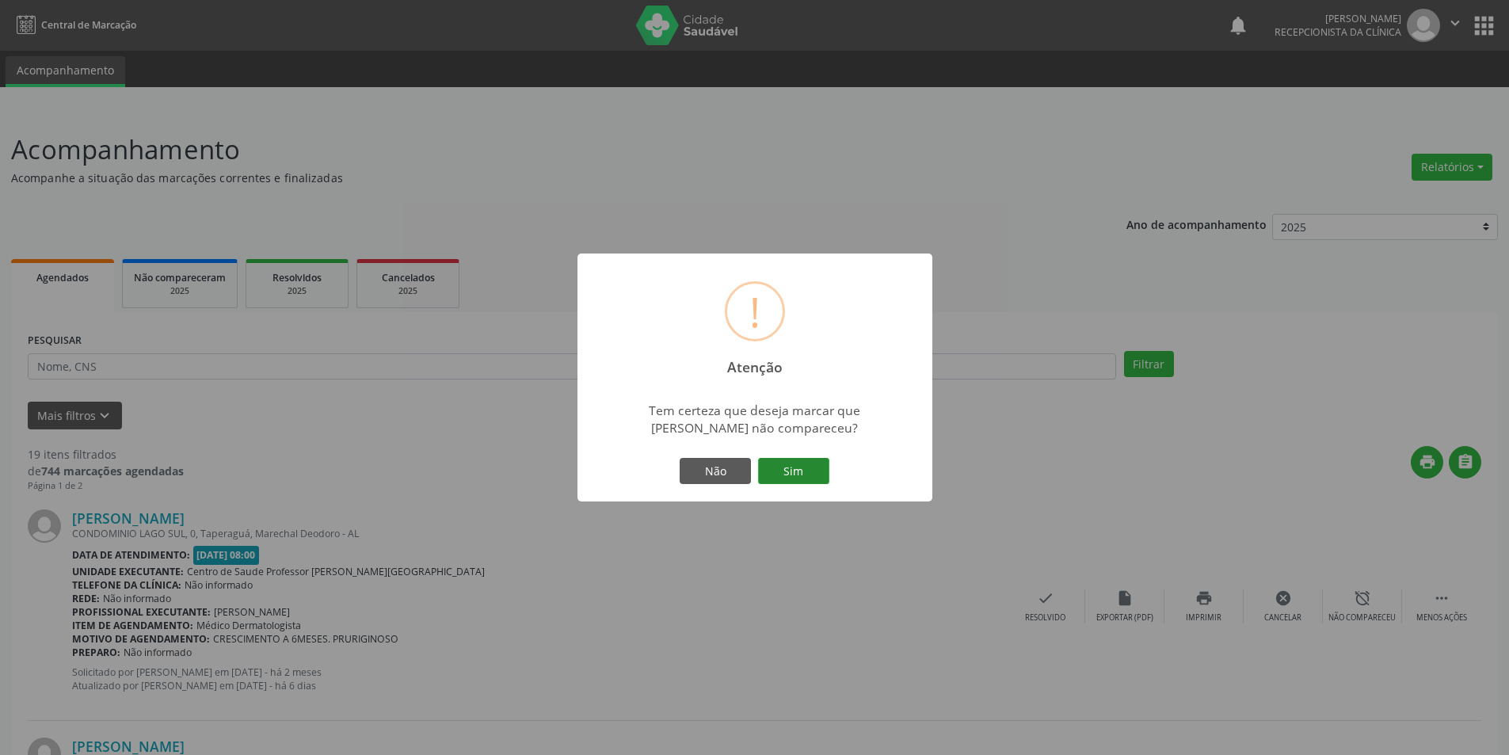
click at [784, 473] on button "Sim" at bounding box center [793, 471] width 71 height 27
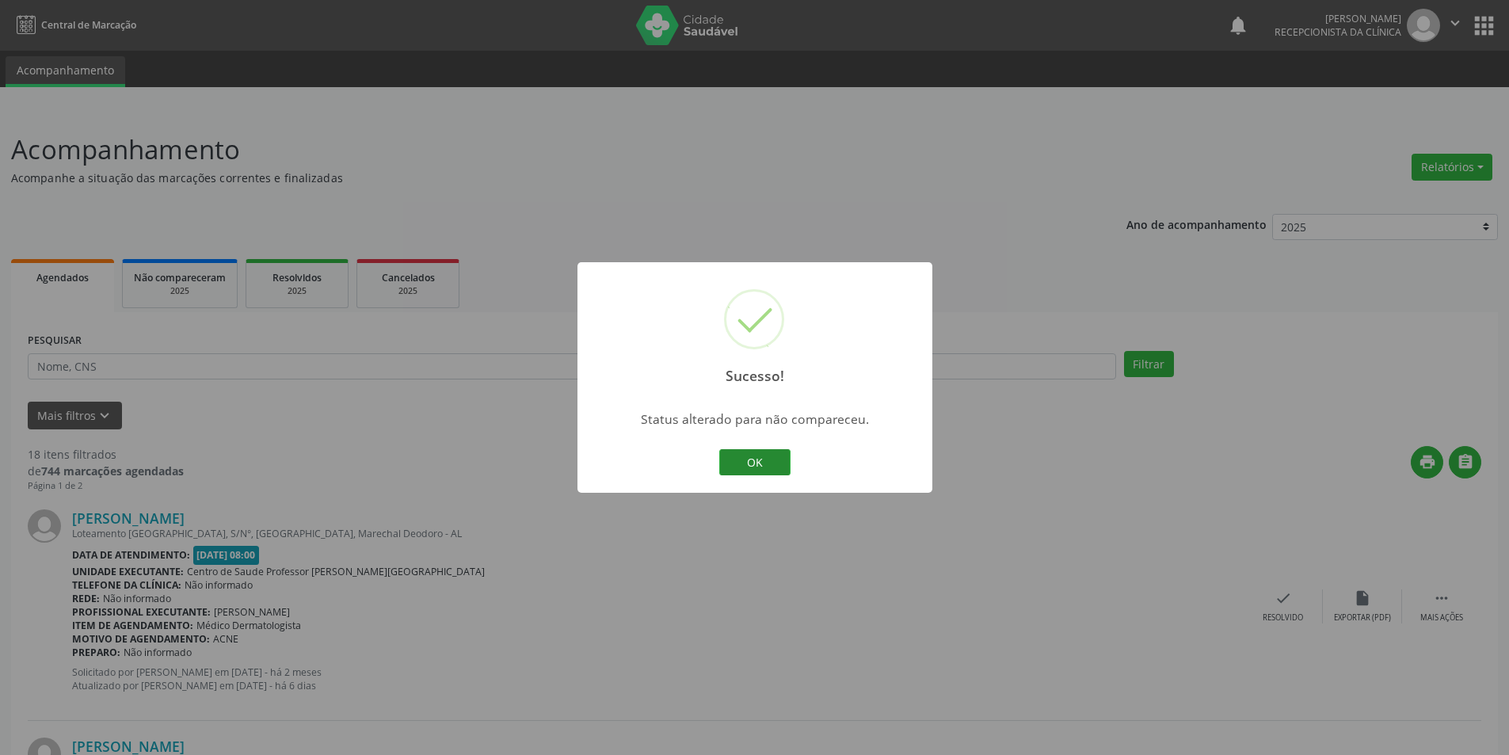
click at [757, 456] on button "OK" at bounding box center [754, 462] width 71 height 27
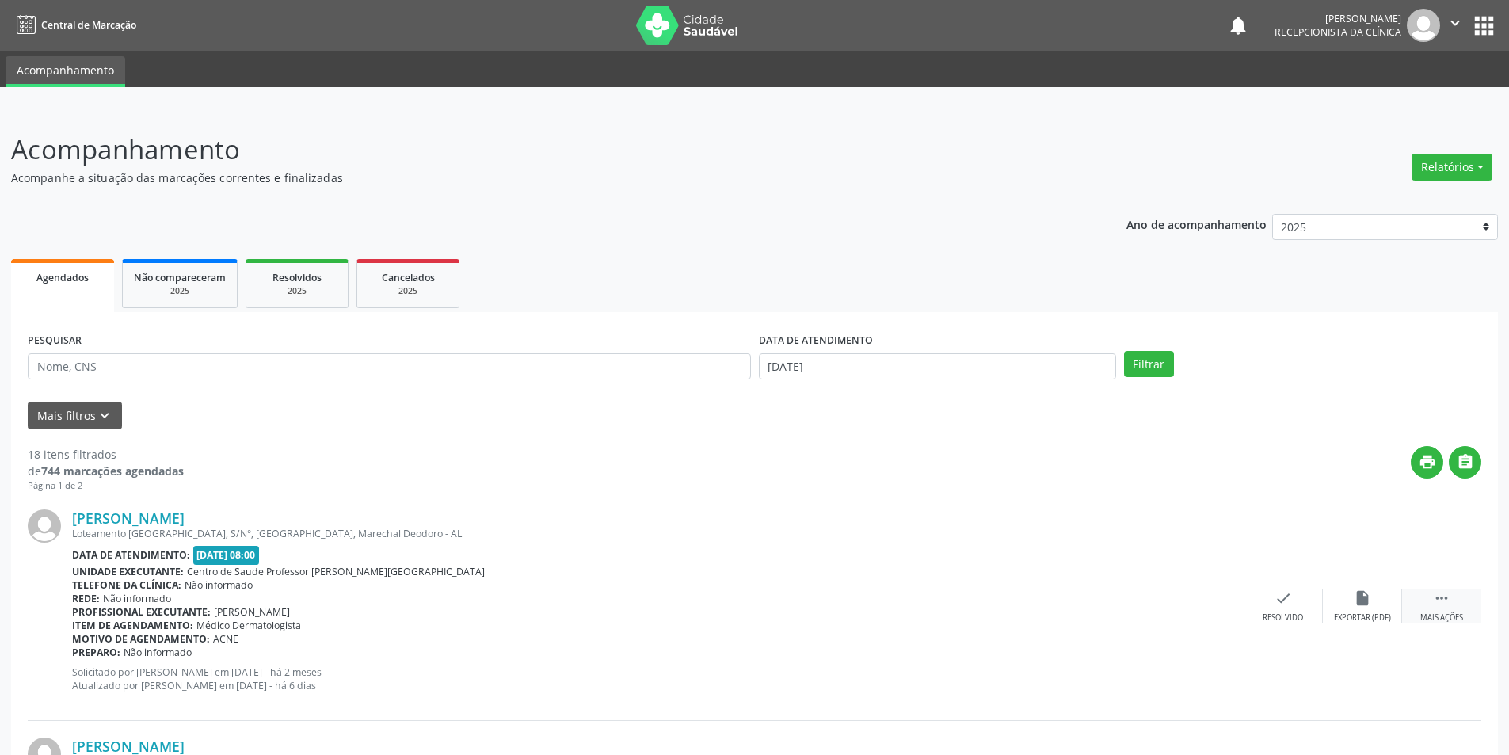
click at [1427, 609] on div " Mais ações" at bounding box center [1441, 606] width 79 height 34
click at [1387, 607] on div "alarm_off Não compareceu" at bounding box center [1362, 606] width 79 height 34
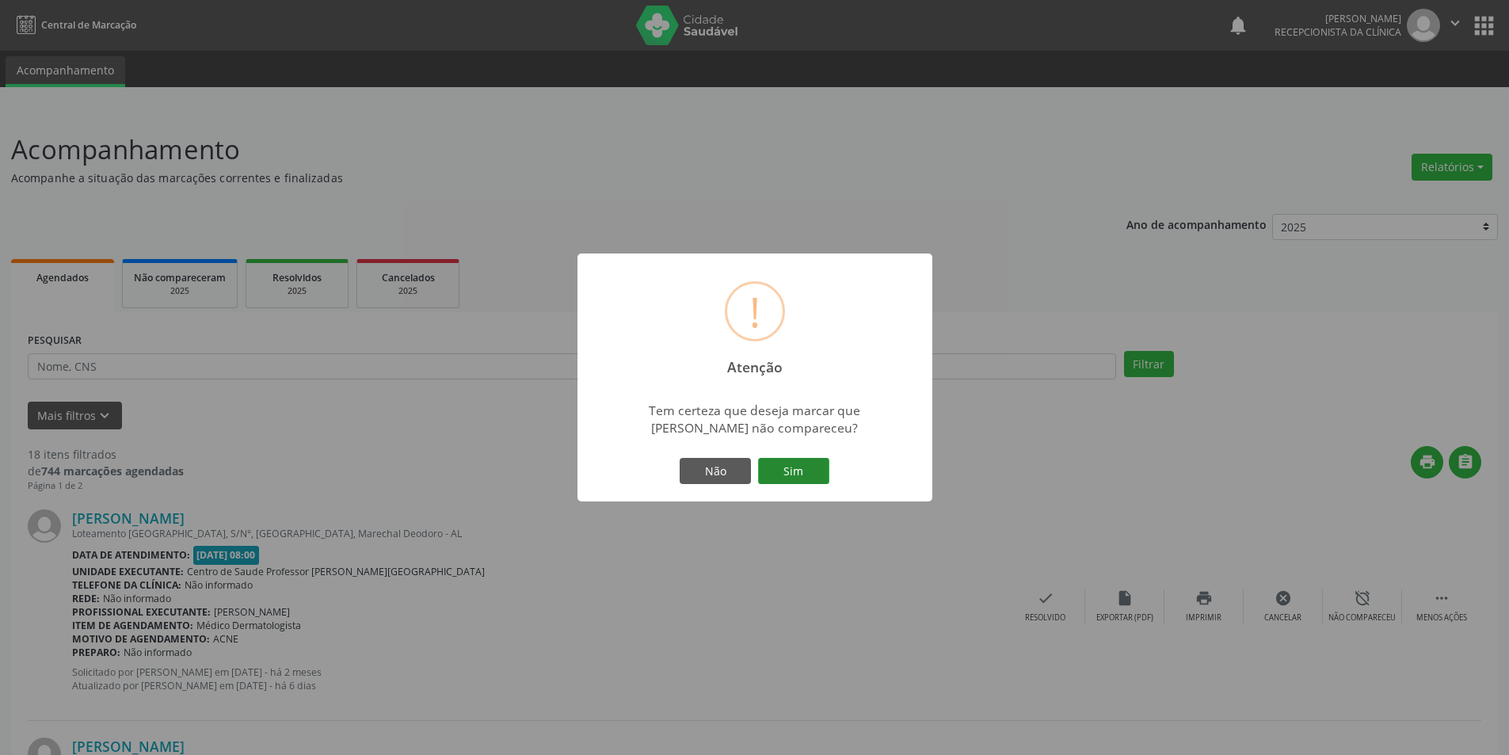
click at [811, 462] on button "Sim" at bounding box center [793, 471] width 71 height 27
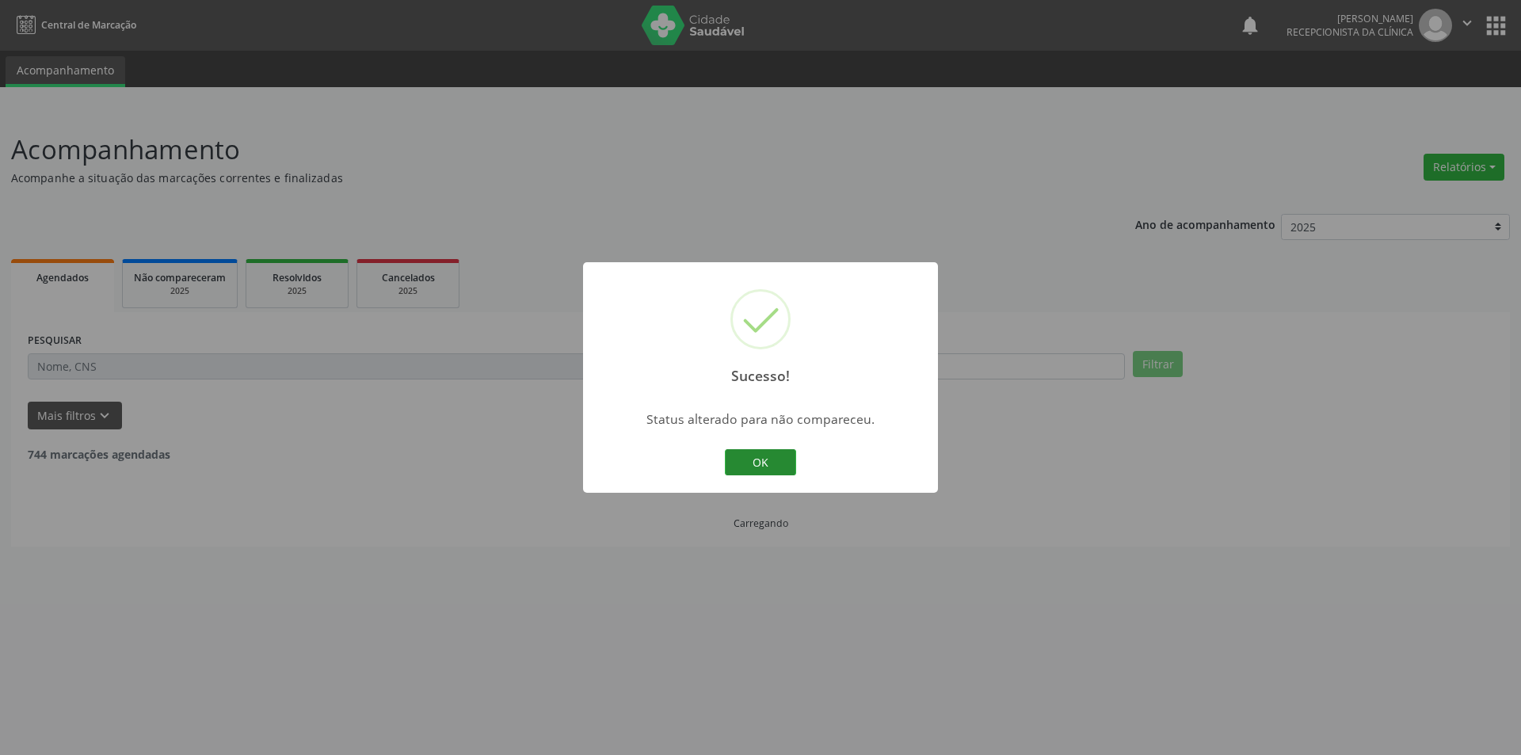
click at [771, 467] on button "OK" at bounding box center [760, 462] width 71 height 27
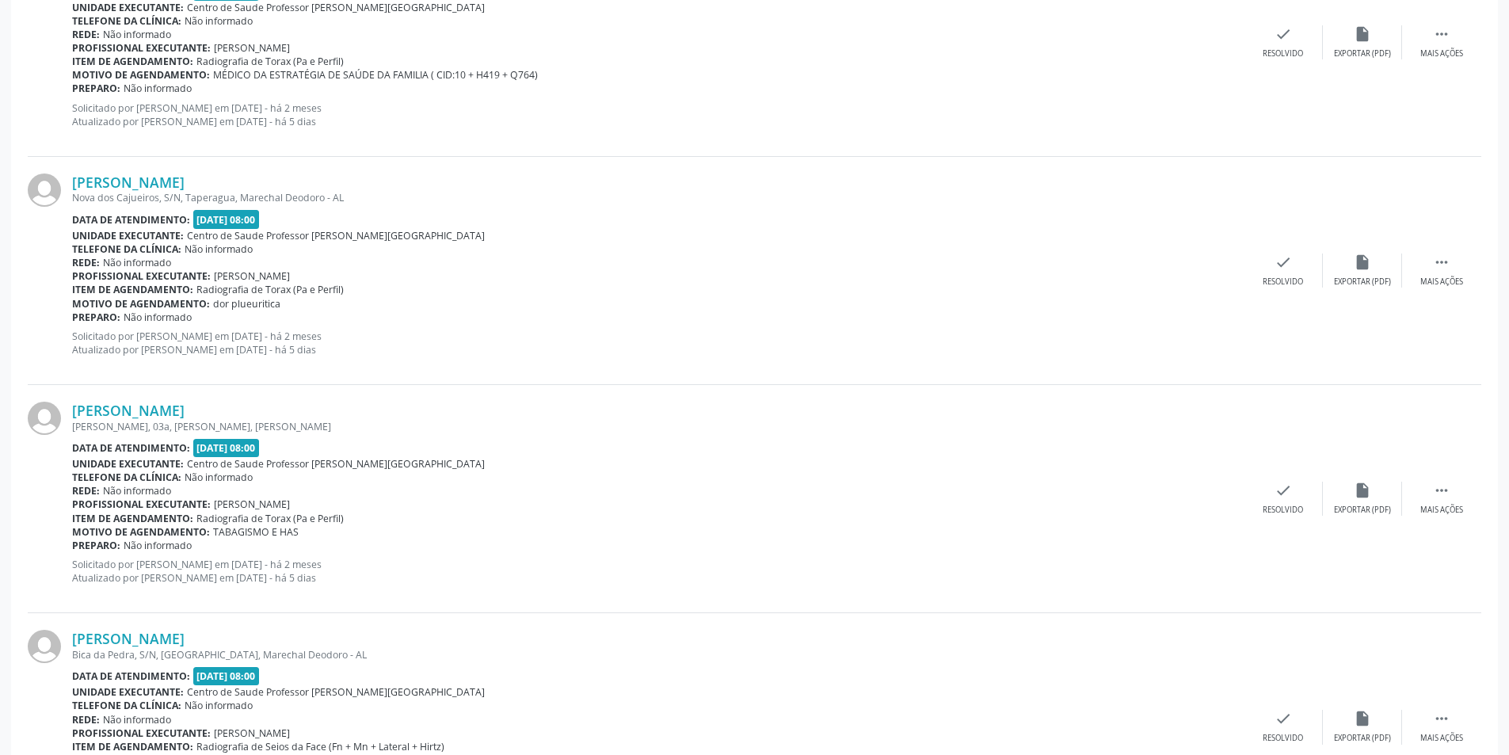
scroll to position [2364, 0]
